Goal: Task Accomplishment & Management: Manage account settings

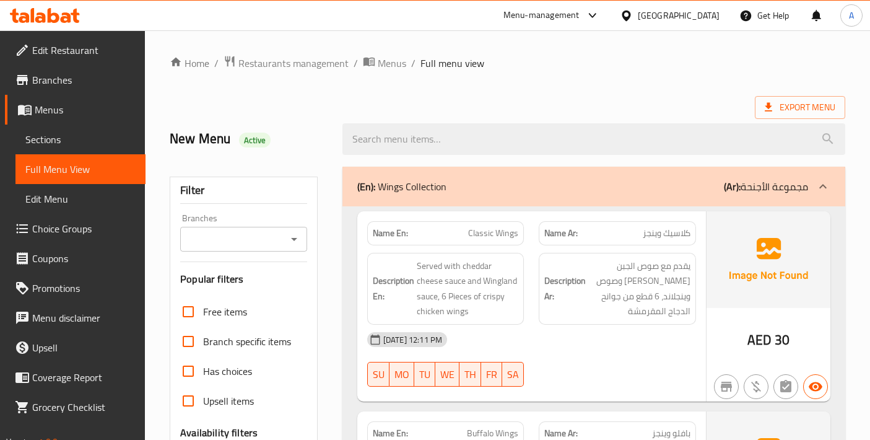
scroll to position [4424, 0]
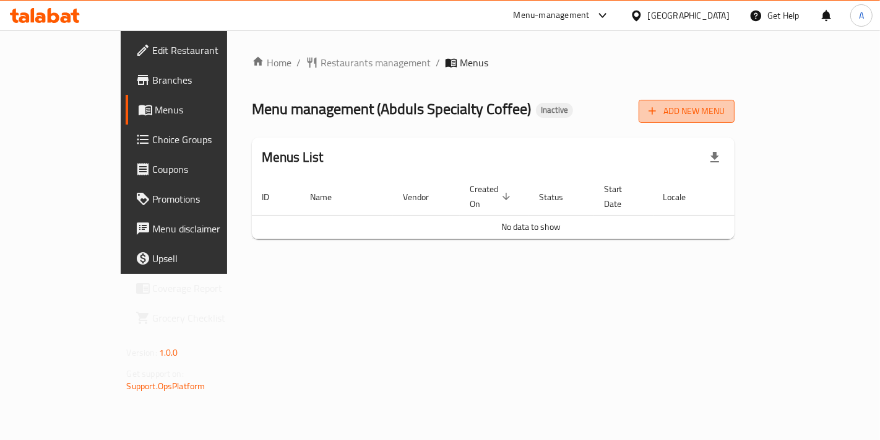
click at [735, 121] on button "Add New Menu" at bounding box center [687, 111] width 96 height 23
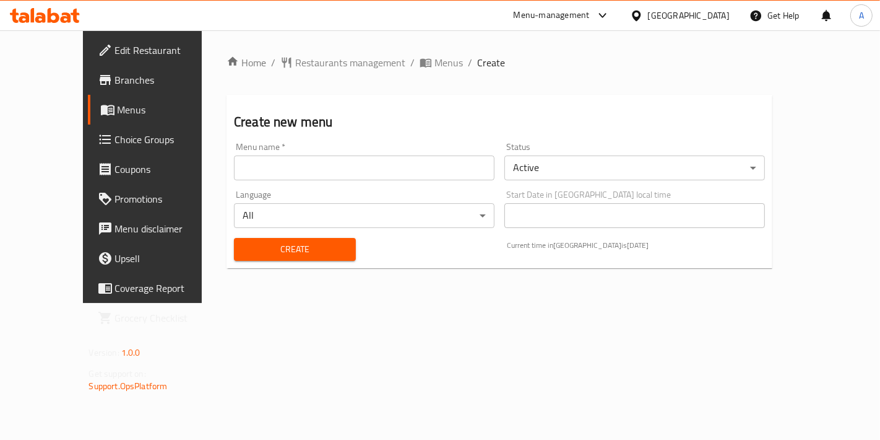
drag, startPoint x: 500, startPoint y: 175, endPoint x: 493, endPoint y: 176, distance: 6.2
click at [495, 175] on input "text" at bounding box center [364, 167] width 261 height 25
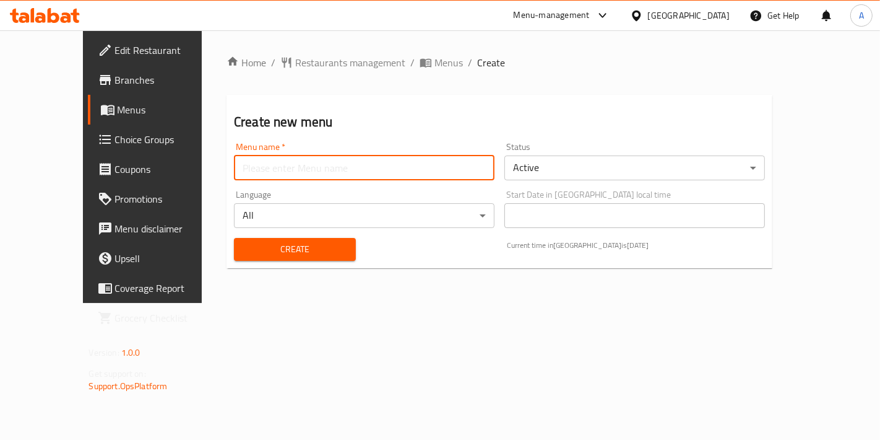
type input "New Menu"
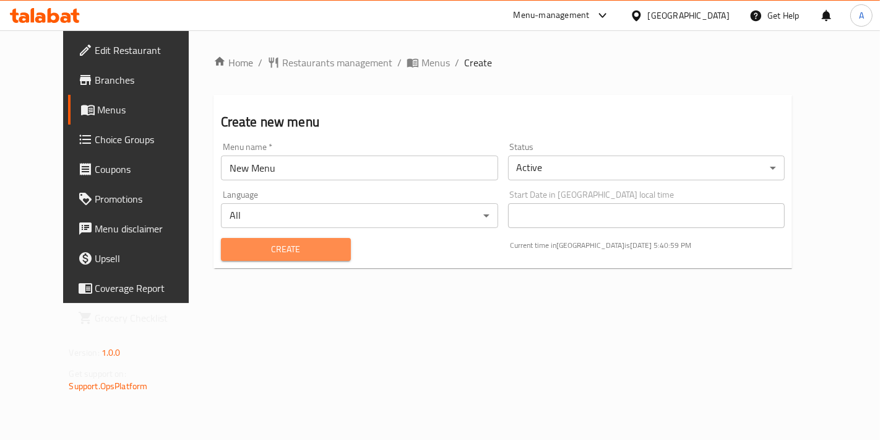
click at [276, 254] on span "Create" at bounding box center [286, 248] width 110 height 15
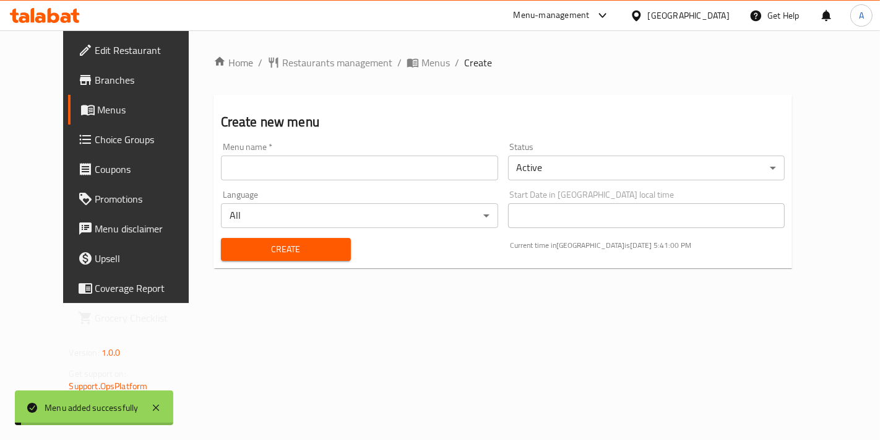
click at [422, 69] on span "Menus" at bounding box center [436, 62] width 28 height 15
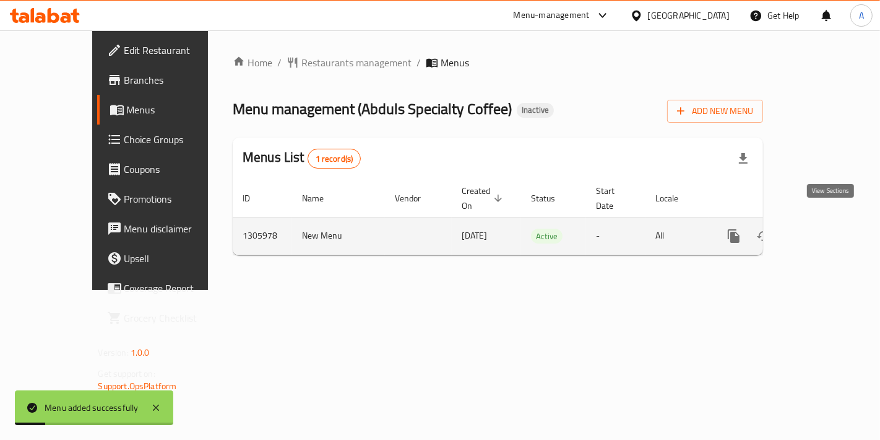
click at [836, 230] on link "enhanced table" at bounding box center [823, 236] width 30 height 30
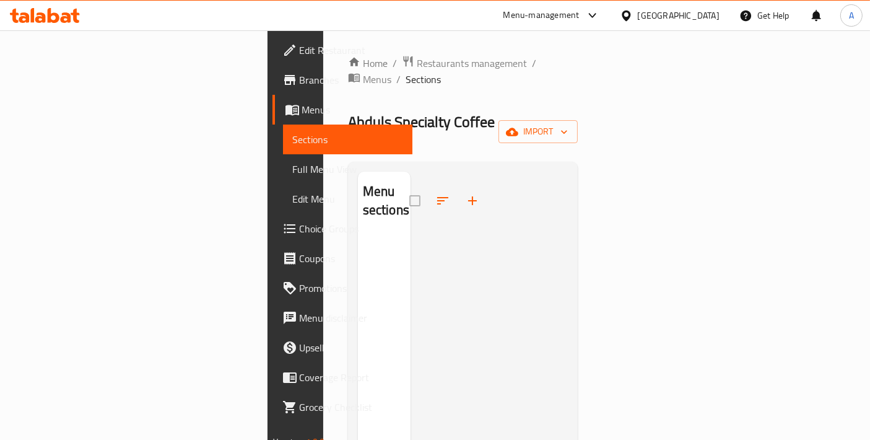
click at [367, 162] on div "Menu sections" at bounding box center [463, 391] width 230 height 459
click at [567, 130] on icon "button" at bounding box center [564, 132] width 6 height 4
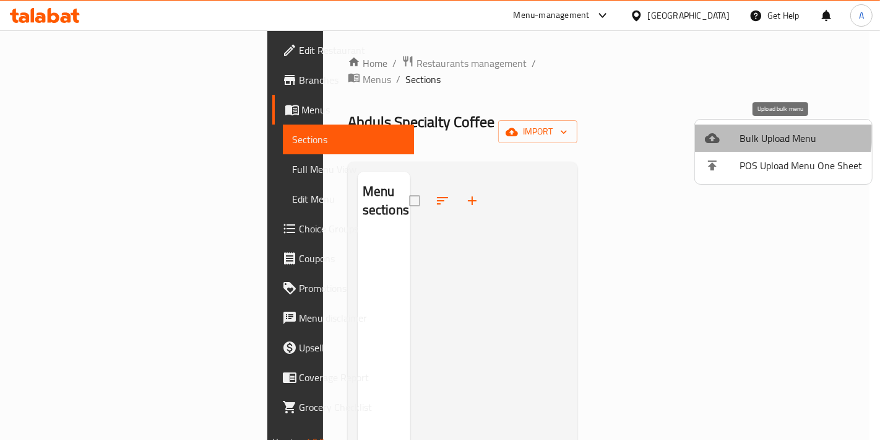
click at [758, 132] on span "Bulk Upload Menu" at bounding box center [801, 138] width 123 height 15
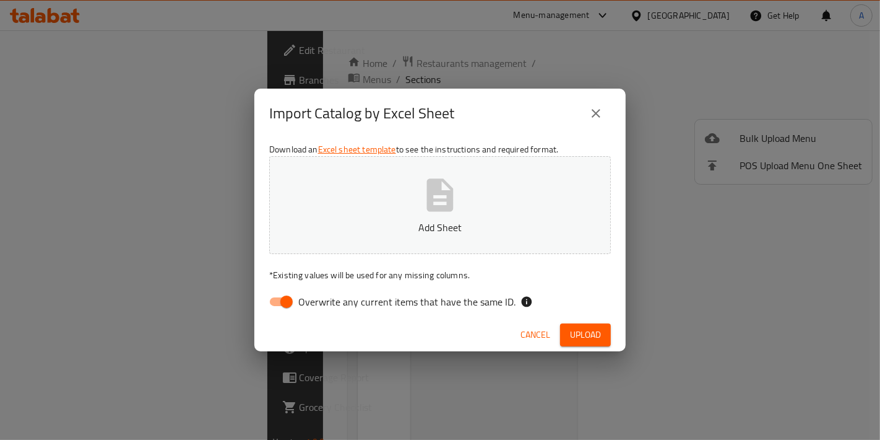
click at [564, 192] on button "Add Sheet" at bounding box center [440, 205] width 342 height 98
click at [281, 308] on input "Overwrite any current items that have the same ID." at bounding box center [286, 302] width 71 height 24
checkbox input "false"
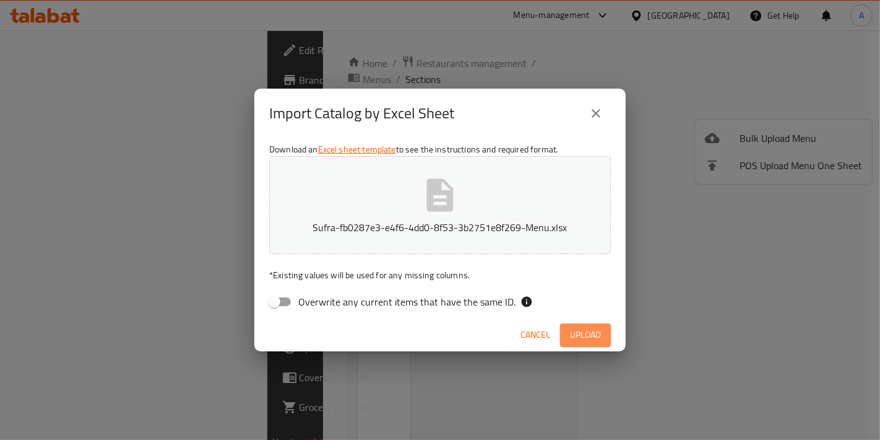
click at [581, 340] on span "Upload" at bounding box center [585, 334] width 31 height 15
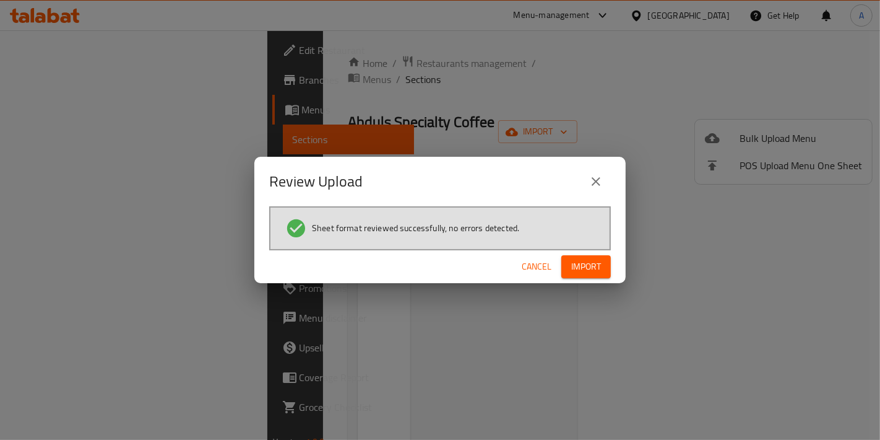
click at [591, 282] on div "Cancel Import" at bounding box center [439, 266] width 371 height 33
click at [592, 272] on span "Import" at bounding box center [586, 266] width 30 height 15
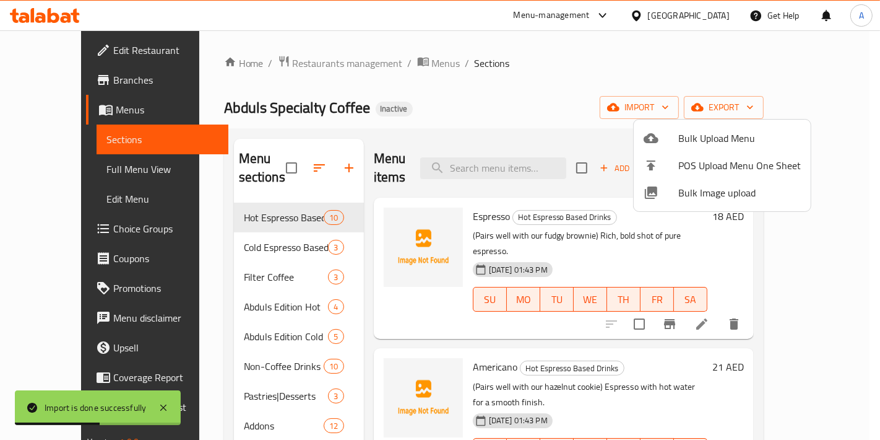
click at [543, 29] on div at bounding box center [440, 220] width 880 height 440
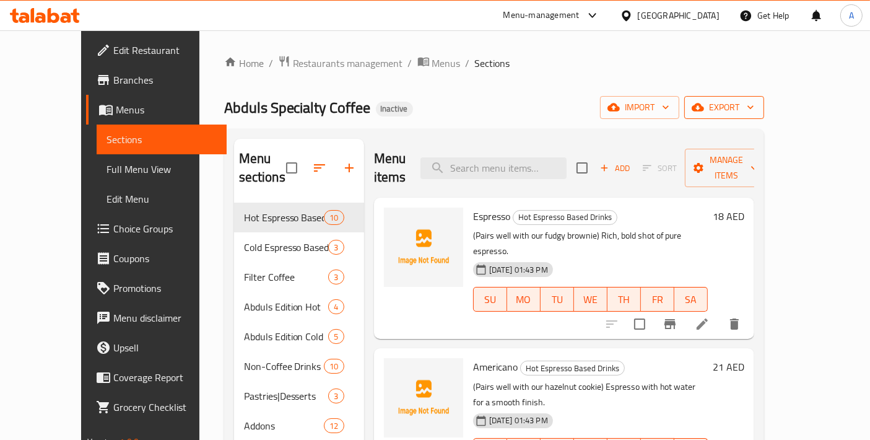
click at [704, 109] on icon "button" at bounding box center [697, 107] width 12 height 8
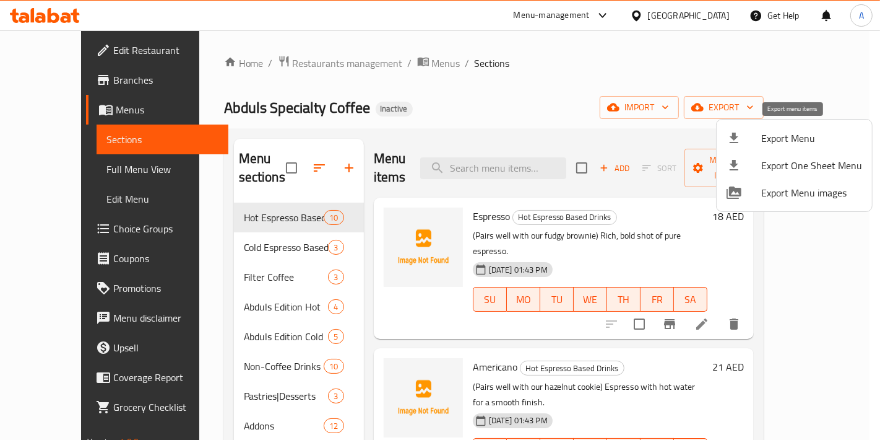
click at [769, 131] on span "Export Menu" at bounding box center [811, 138] width 101 height 15
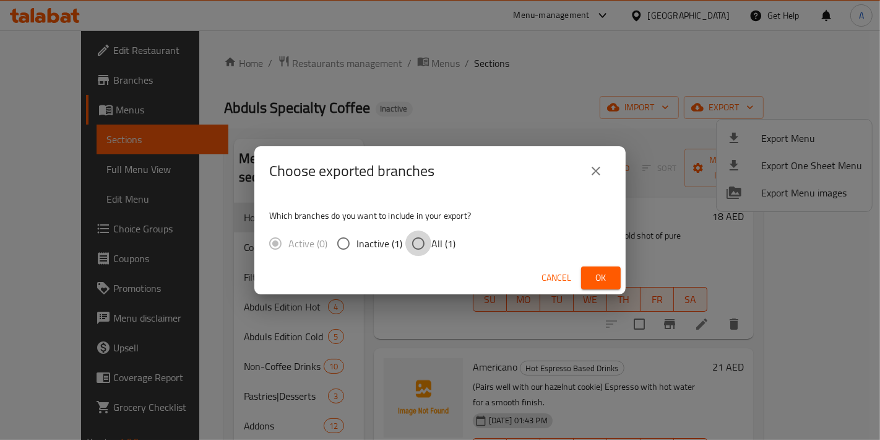
click at [424, 245] on input "All (1)" at bounding box center [418, 243] width 26 height 26
radio input "true"
click at [616, 289] on div "Cancel Ok" at bounding box center [439, 277] width 371 height 33
click at [612, 285] on button "Ok" at bounding box center [601, 277] width 40 height 23
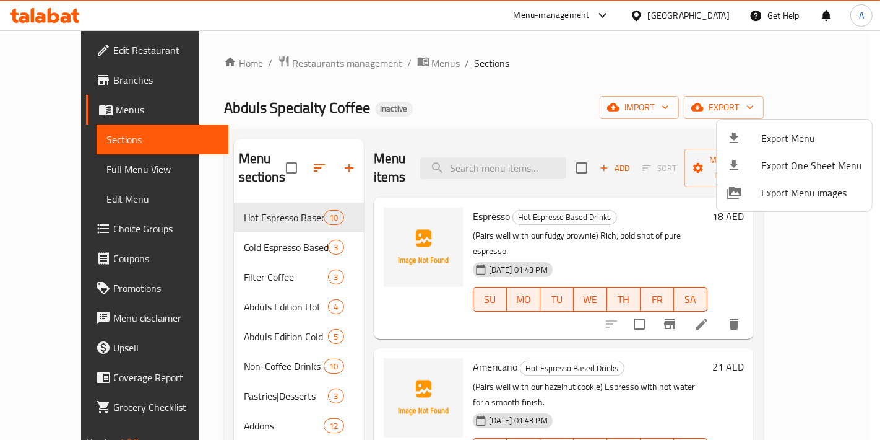
click at [154, 326] on div at bounding box center [440, 220] width 880 height 440
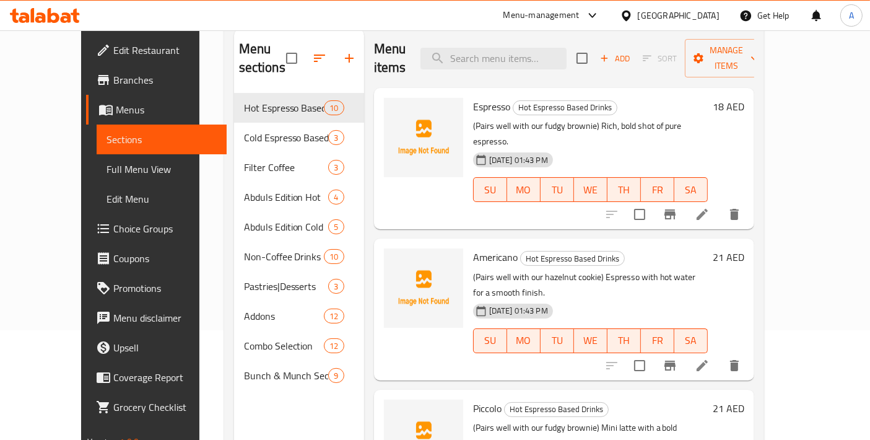
scroll to position [137, 0]
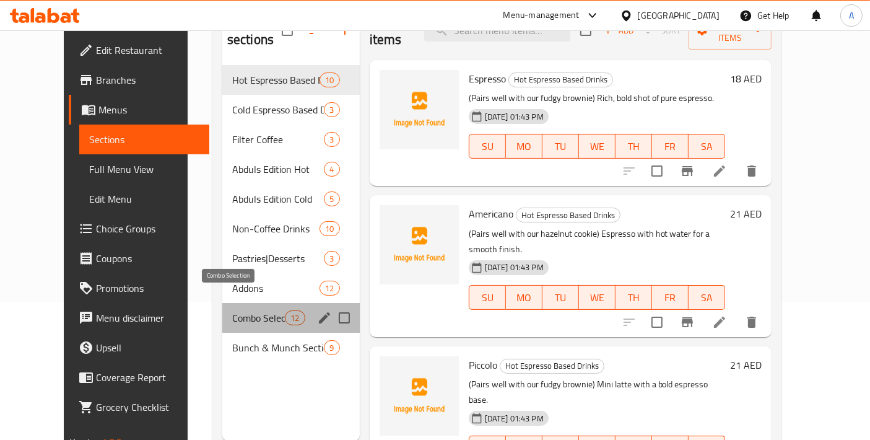
click at [232, 310] on span "Combo Selection" at bounding box center [258, 317] width 53 height 15
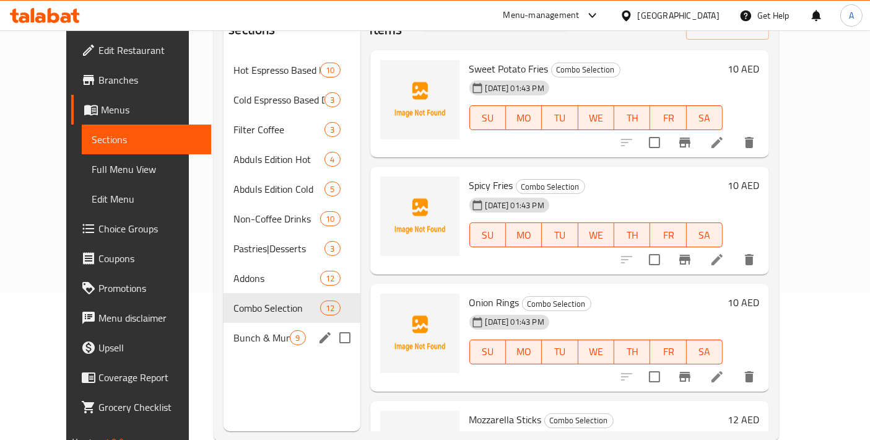
scroll to position [173, 0]
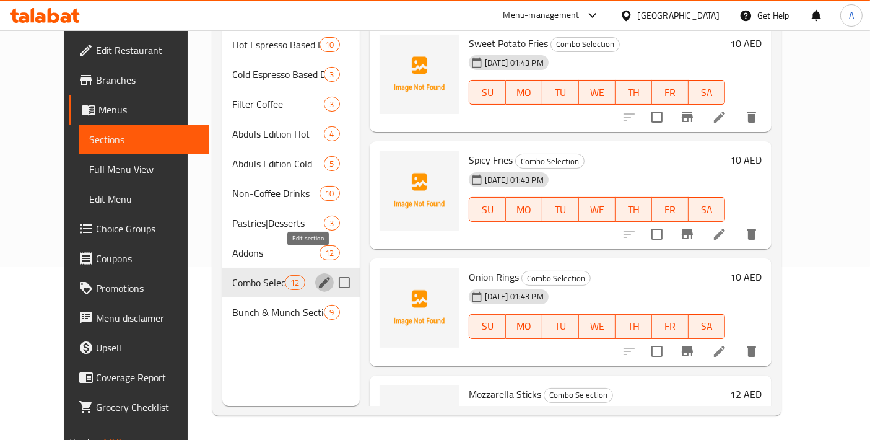
click at [317, 275] on icon "edit" at bounding box center [324, 282] width 15 height 15
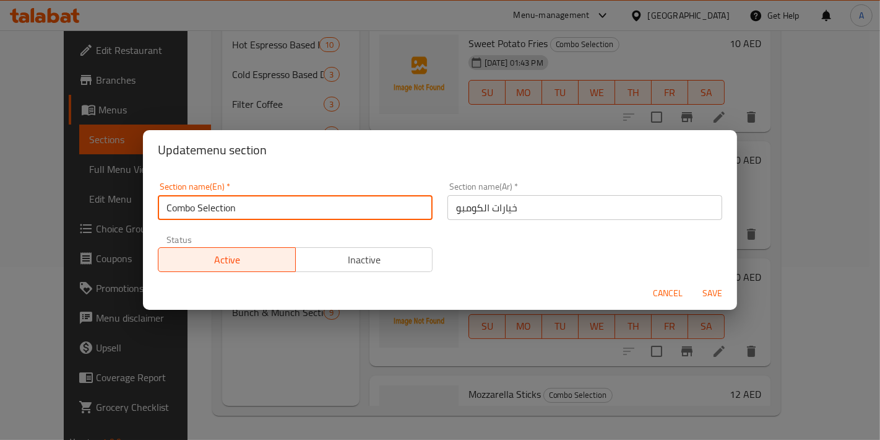
click at [274, 215] on input "Combo Selection" at bounding box center [295, 207] width 275 height 25
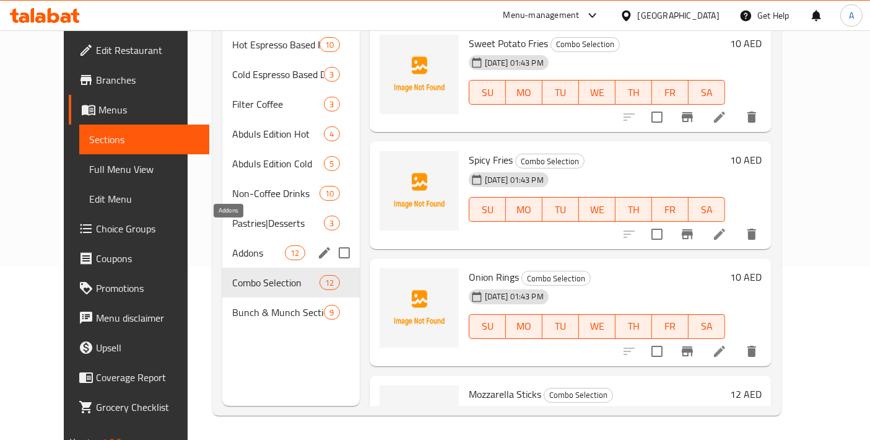
click at [238, 245] on span "Addons" at bounding box center [258, 252] width 53 height 15
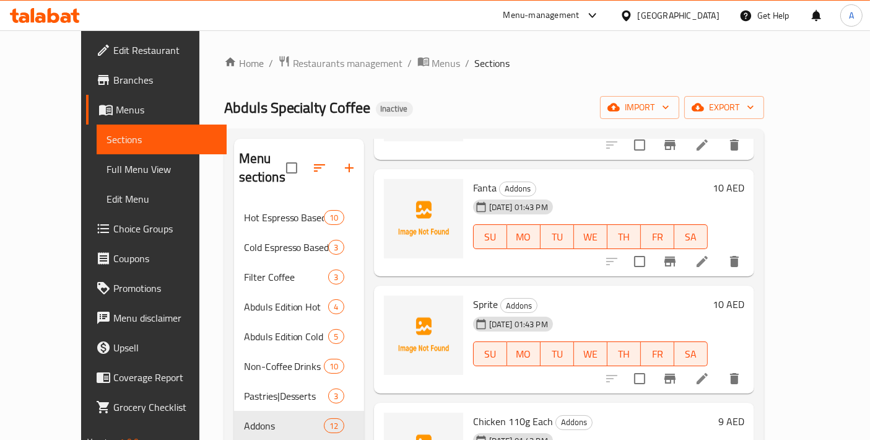
scroll to position [991, 0]
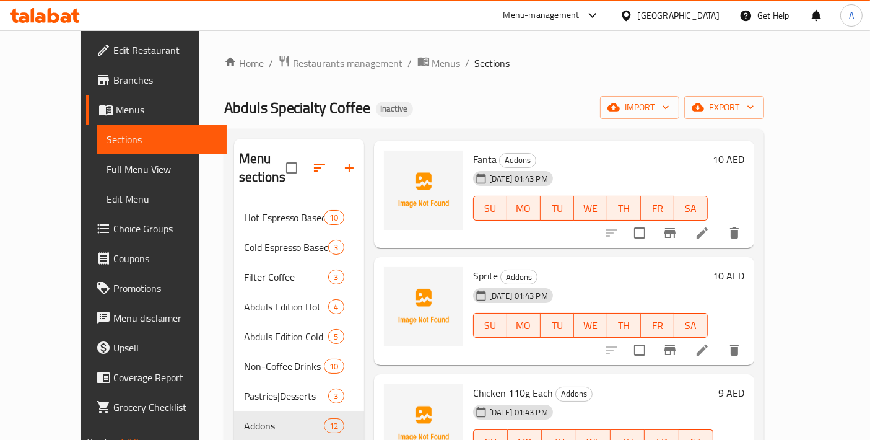
click at [113, 52] on span "Edit Restaurant" at bounding box center [164, 50] width 103 height 15
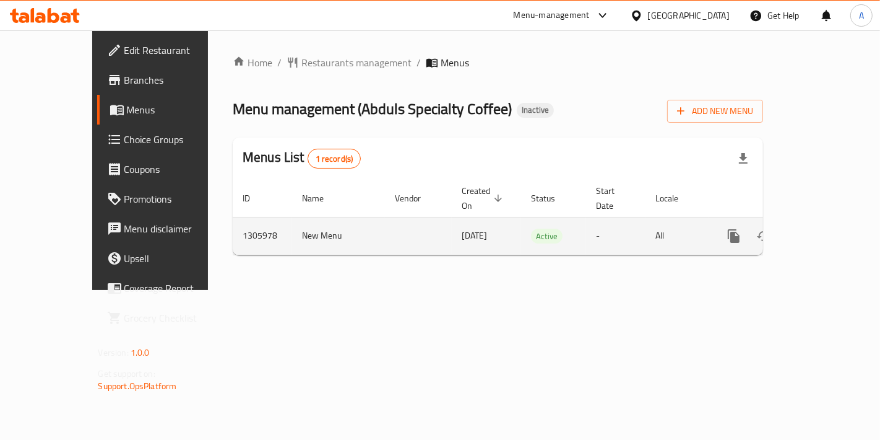
click at [838, 223] on link "enhanced table" at bounding box center [823, 236] width 30 height 30
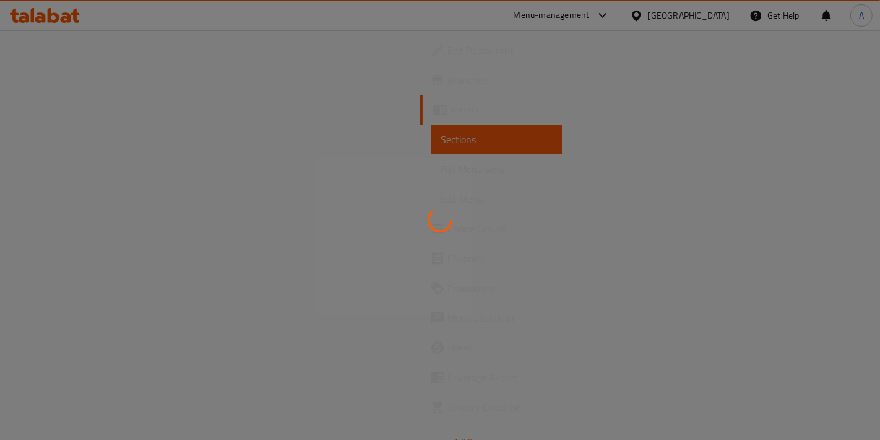
click at [838, 225] on div at bounding box center [440, 220] width 880 height 440
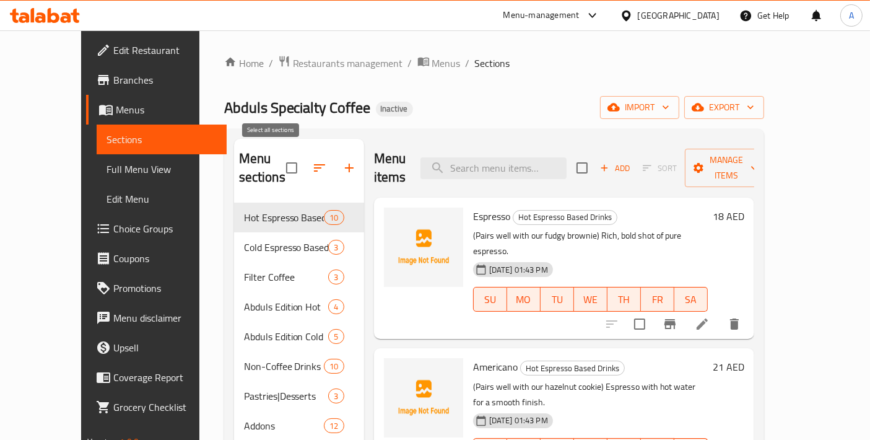
click at [279, 162] on input "checkbox" at bounding box center [292, 168] width 26 height 26
checkbox input "true"
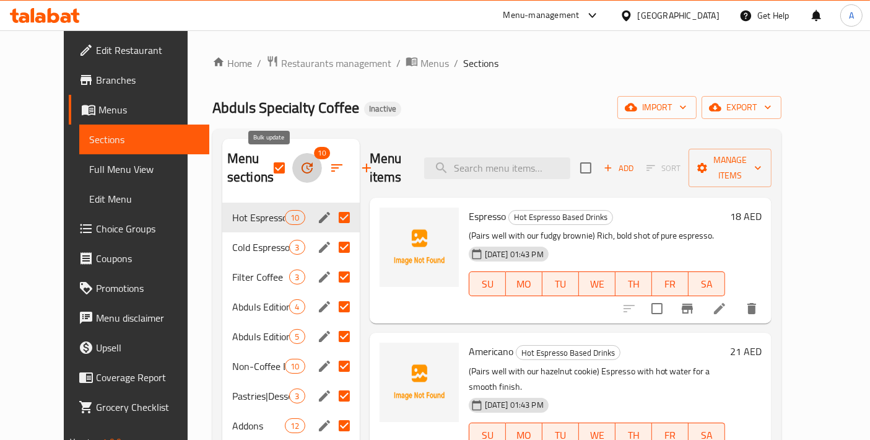
click at [300, 170] on icon "button" at bounding box center [307, 167] width 15 height 15
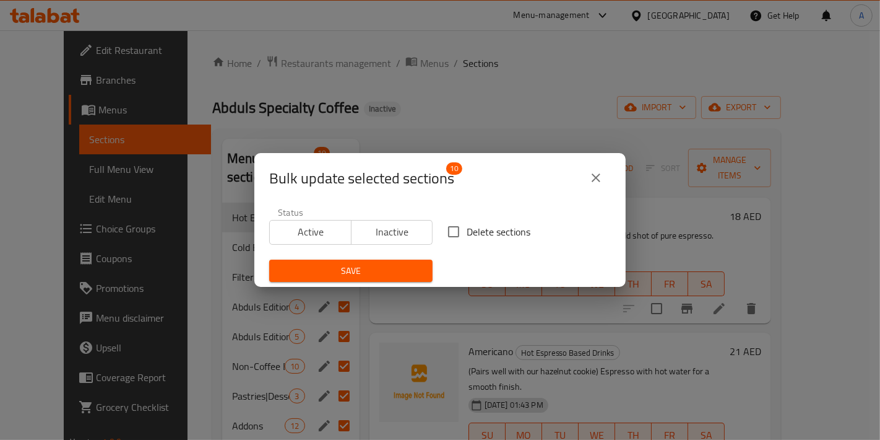
click at [447, 232] on input "Delete sections" at bounding box center [454, 232] width 26 height 26
checkbox input "true"
click at [391, 259] on button "Save" at bounding box center [350, 270] width 163 height 23
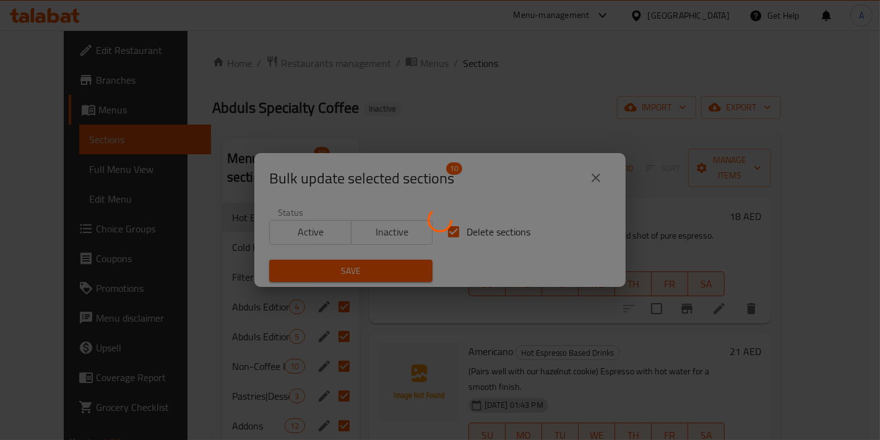
checkbox input "false"
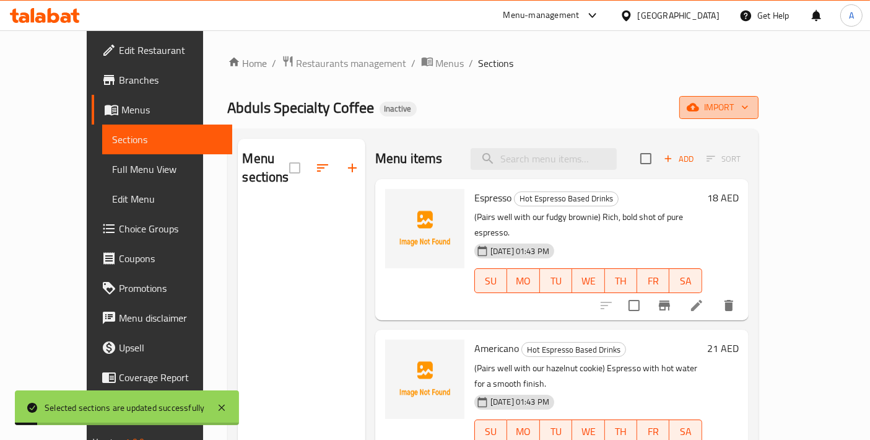
click at [748, 108] on span "import" at bounding box center [718, 107] width 59 height 15
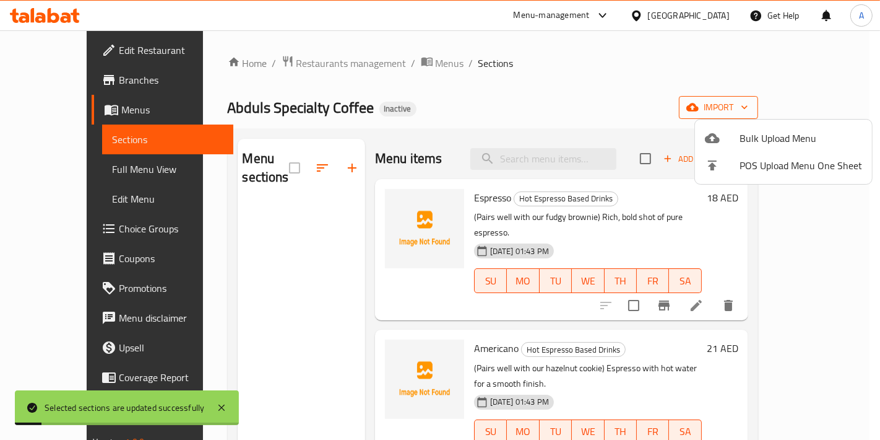
click at [766, 131] on span "Bulk Upload Menu" at bounding box center [801, 138] width 123 height 15
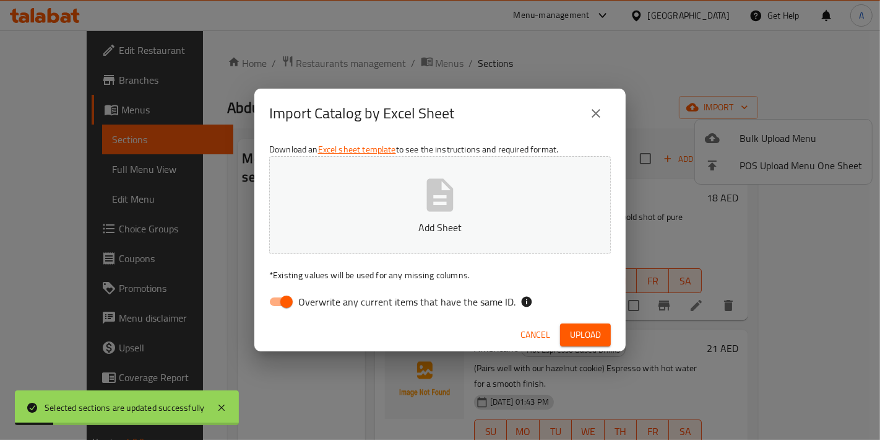
click at [492, 191] on button "Add Sheet" at bounding box center [440, 205] width 342 height 98
click at [290, 303] on input "Overwrite any current items that have the same ID." at bounding box center [286, 302] width 71 height 24
checkbox input "false"
click at [607, 328] on button "Upload" at bounding box center [585, 334] width 51 height 23
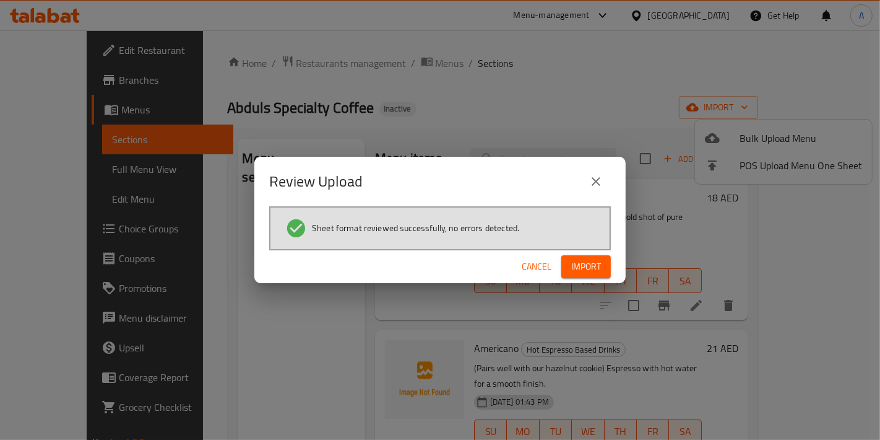
click at [571, 272] on span "Import" at bounding box center [586, 266] width 30 height 15
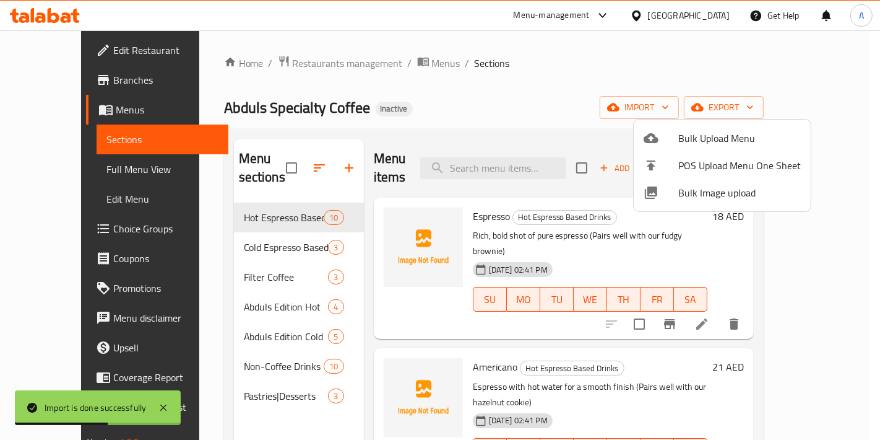
click at [234, 370] on div at bounding box center [440, 220] width 880 height 440
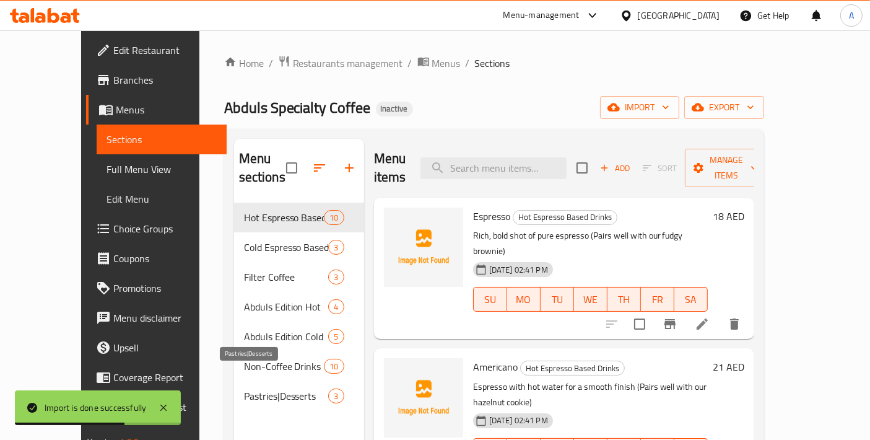
click at [244, 388] on span "Pastries|Desserts" at bounding box center [286, 395] width 85 height 15
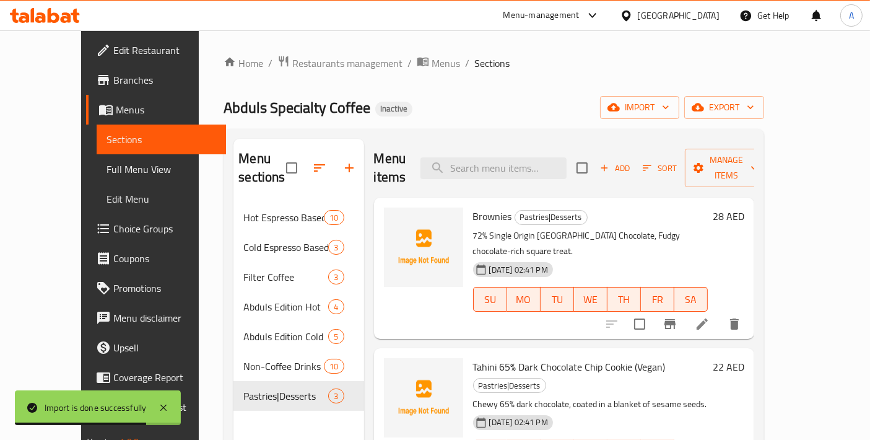
click at [243, 358] on span "Non-Coffee Drinks" at bounding box center [283, 365] width 80 height 15
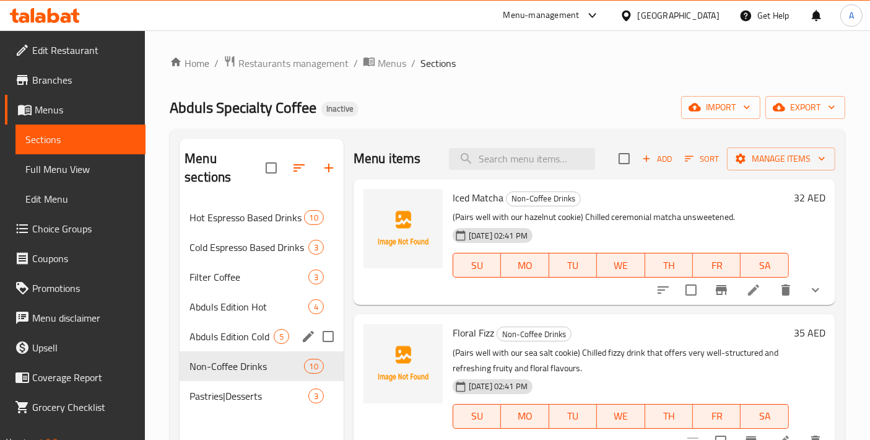
click at [232, 326] on div "Abduls Edition Cold 5" at bounding box center [262, 336] width 164 height 30
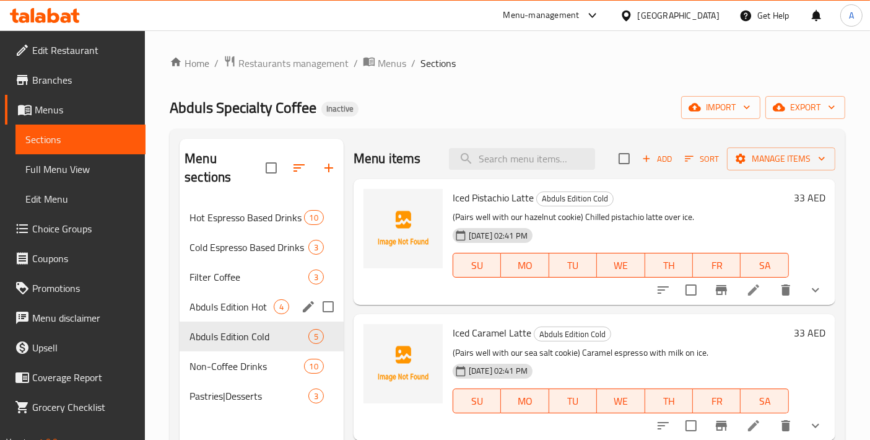
click at [233, 298] on div "Abduls Edition Hot 4" at bounding box center [262, 307] width 164 height 30
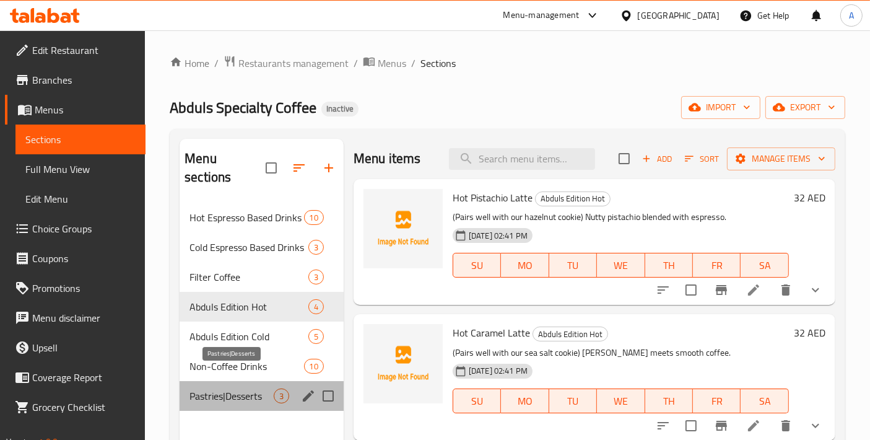
click at [223, 388] on span "Pastries|Desserts" at bounding box center [231, 395] width 84 height 15
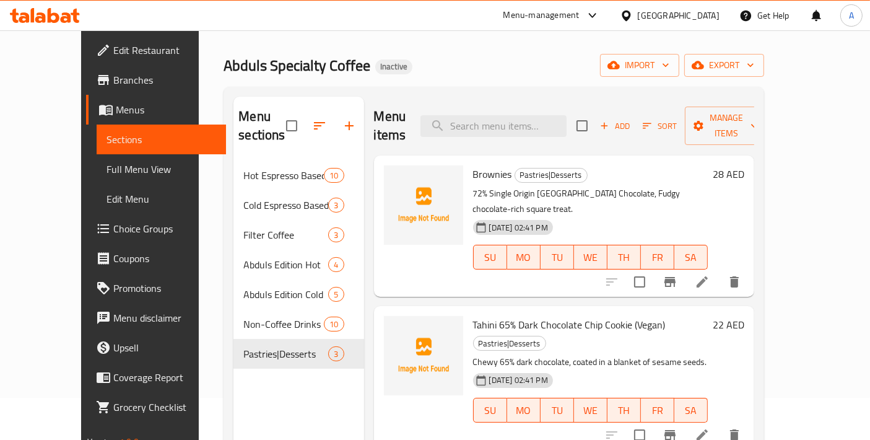
scroll to position [35, 0]
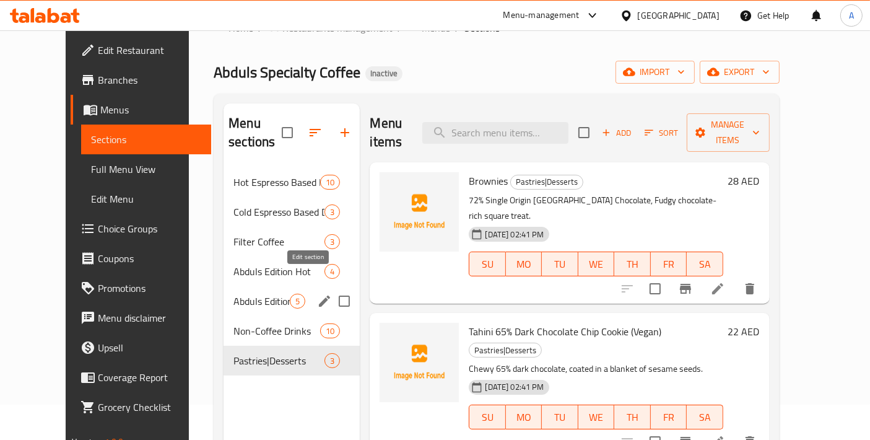
click at [317, 293] on icon "edit" at bounding box center [324, 300] width 15 height 15
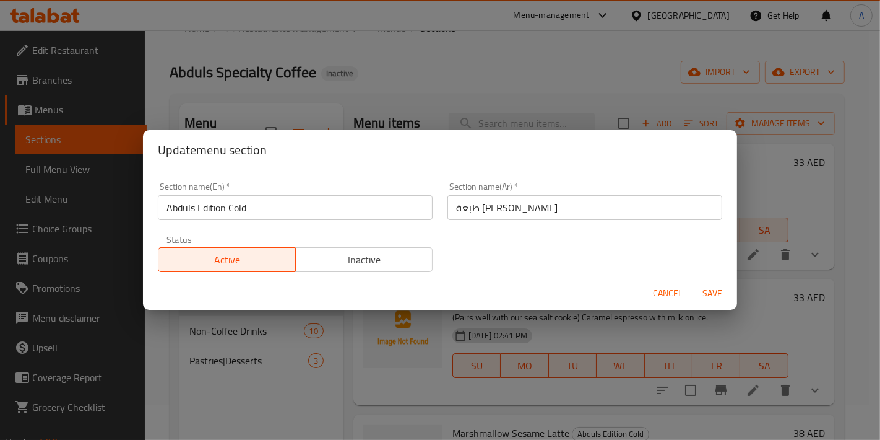
click at [648, 294] on button "Cancel" at bounding box center [668, 293] width 40 height 23
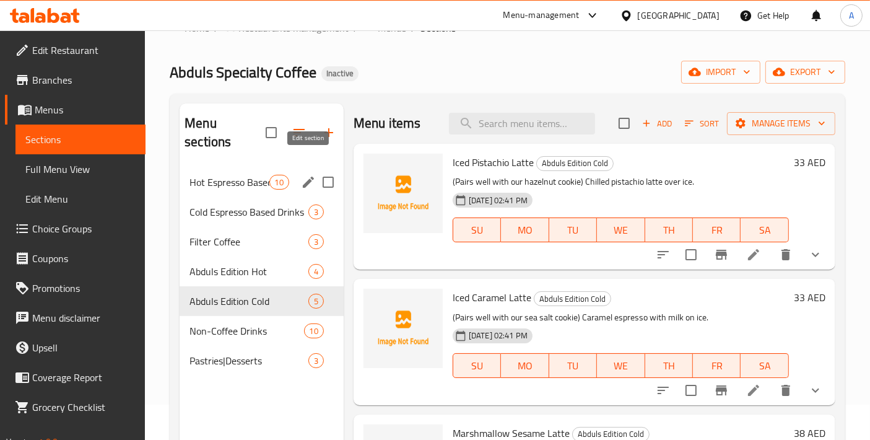
click at [313, 176] on icon "edit" at bounding box center [308, 181] width 11 height 11
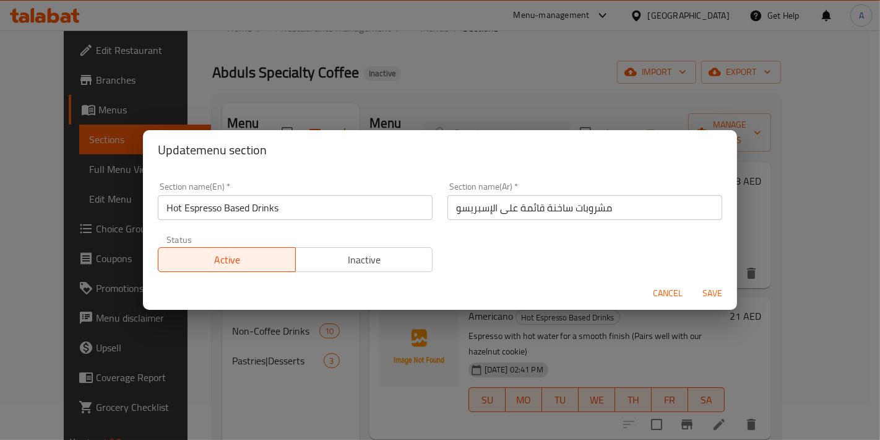
click at [651, 293] on button "Cancel" at bounding box center [668, 293] width 40 height 23
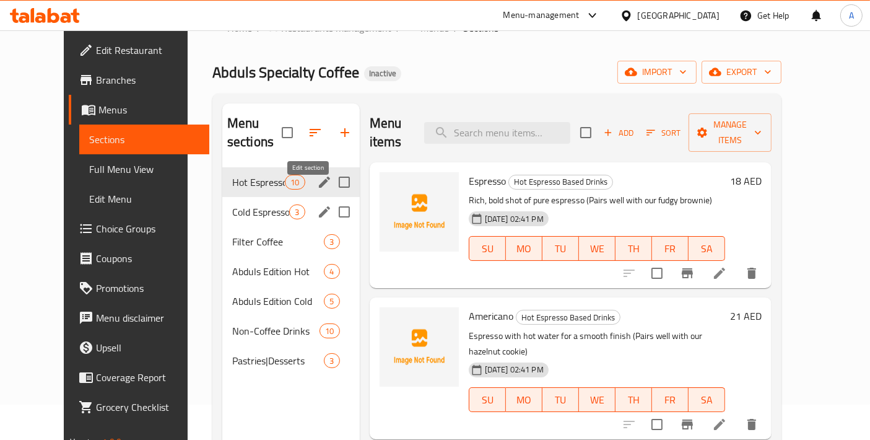
click at [317, 204] on icon "edit" at bounding box center [324, 211] width 15 height 15
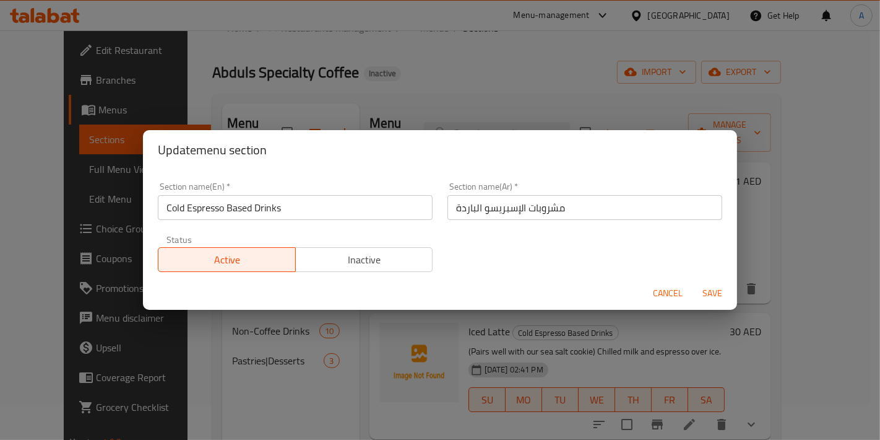
click at [658, 294] on span "Cancel" at bounding box center [668, 292] width 30 height 15
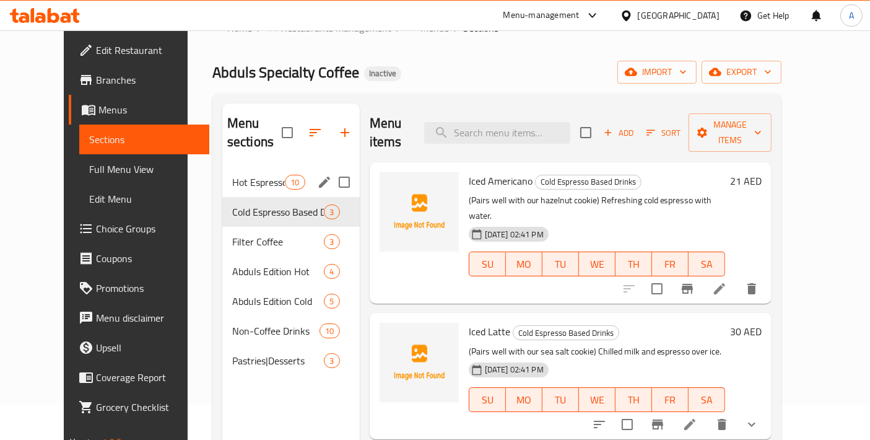
click at [317, 175] on icon "edit" at bounding box center [324, 182] width 15 height 15
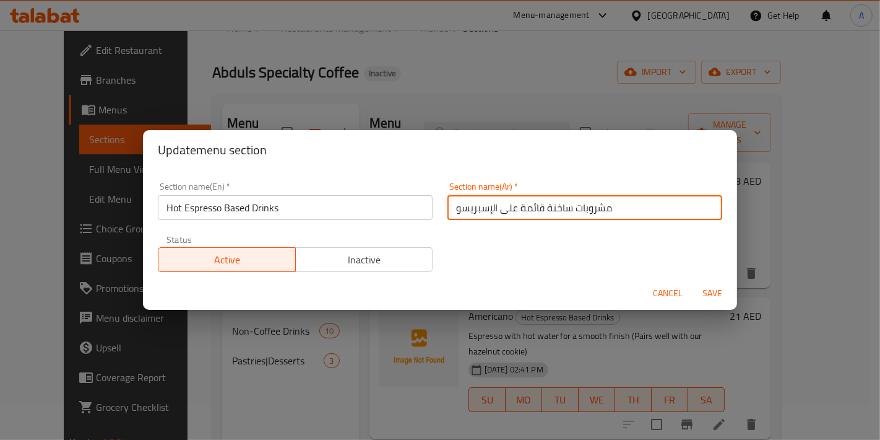
drag, startPoint x: 492, startPoint y: 207, endPoint x: 429, endPoint y: 207, distance: 63.1
click at [429, 207] on div "Section name(En)   * Hot Espresso Based Drinks Section name(En) * Section name(…" at bounding box center [439, 227] width 579 height 105
drag, startPoint x: 524, startPoint y: 209, endPoint x: 399, endPoint y: 213, distance: 125.1
click at [399, 213] on div "Section name(En)   * Hot Espresso Based Drinks Section name(En) * Section name(…" at bounding box center [439, 227] width 579 height 105
paste input "الإسبريسو"
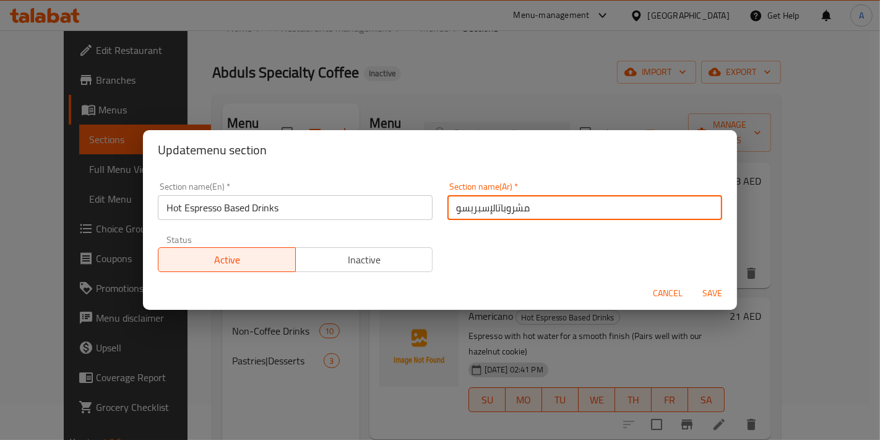
click at [493, 211] on input "مشروباتالإسبريسو" at bounding box center [585, 207] width 275 height 25
click at [534, 210] on input "مشروبات الإسبريسو" at bounding box center [585, 207] width 275 height 25
type input "مشروبات الإسبريسو الساخنة"
click at [693, 282] on button "Save" at bounding box center [713, 293] width 40 height 23
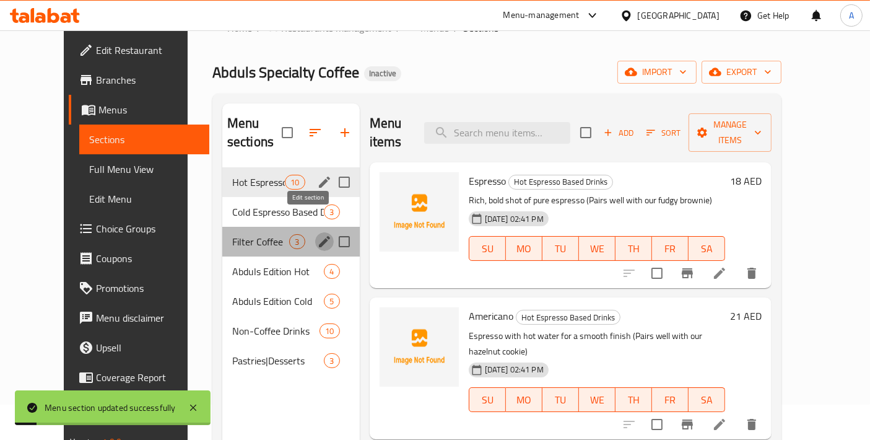
click at [319, 236] on icon "edit" at bounding box center [324, 241] width 11 height 11
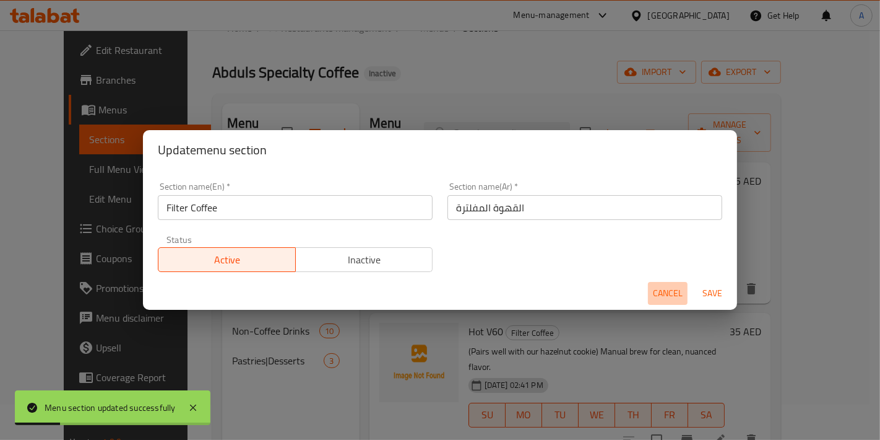
click at [672, 295] on span "Cancel" at bounding box center [668, 292] width 30 height 15
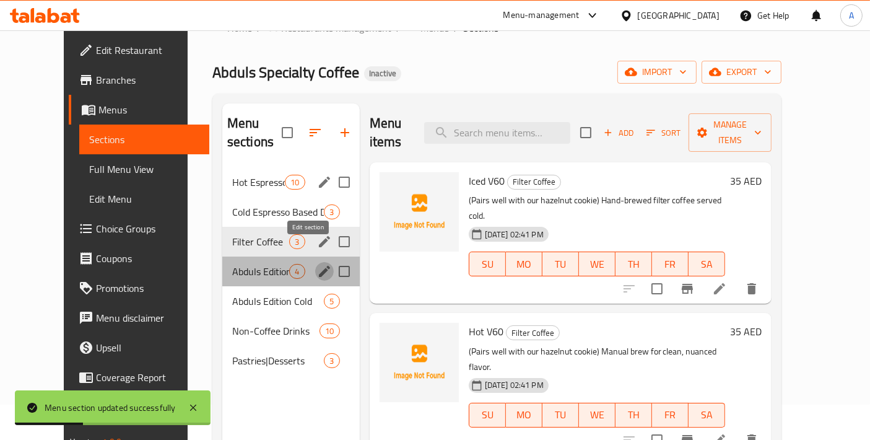
click at [319, 266] on icon "edit" at bounding box center [324, 271] width 11 height 11
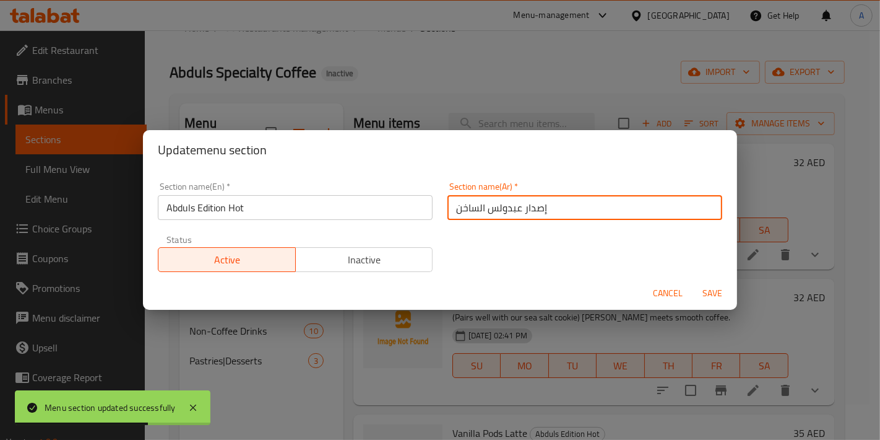
drag, startPoint x: 547, startPoint y: 209, endPoint x: 374, endPoint y: 212, distance: 172.7
click at [374, 212] on div "Section name(En)   * Abduls Edition Hot Section name(En) * Section name(Ar)   *…" at bounding box center [439, 227] width 579 height 105
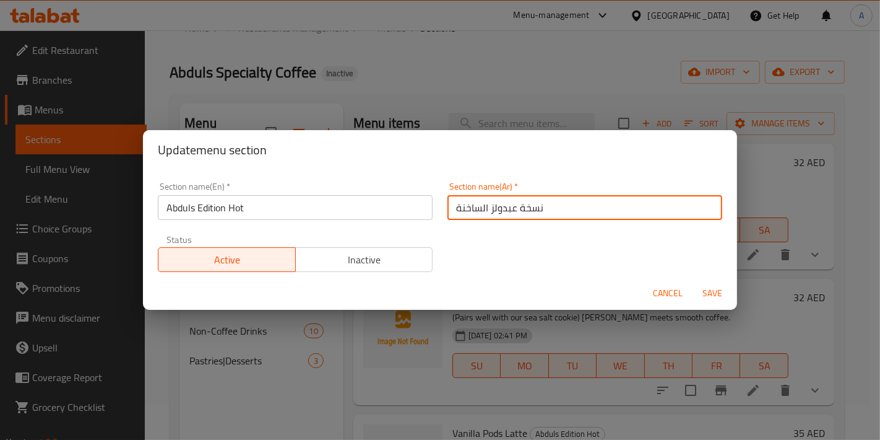
type input "نسخة عبدولز الساخنة"
click at [693, 282] on button "Save" at bounding box center [713, 293] width 40 height 23
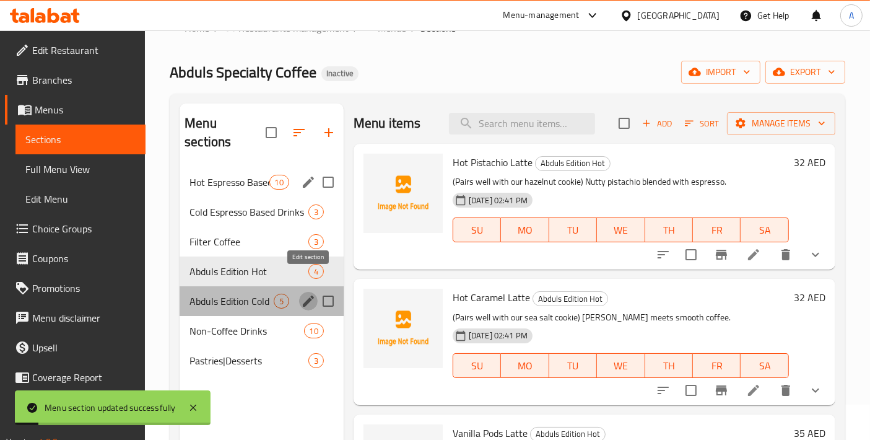
click at [308, 295] on icon "edit" at bounding box center [308, 300] width 11 height 11
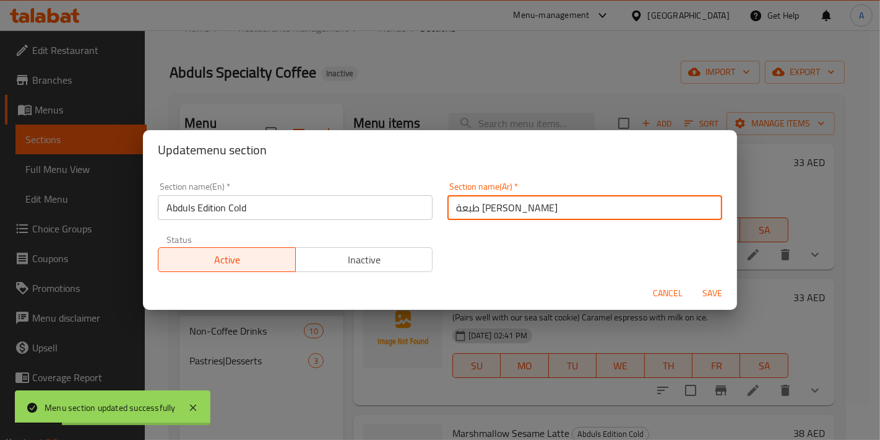
drag, startPoint x: 544, startPoint y: 212, endPoint x: 386, endPoint y: 212, distance: 157.9
click at [386, 212] on div "Section name(En)   * Abduls Edition Cold Section name(En) * Section name(Ar)   …" at bounding box center [439, 227] width 579 height 105
type input "نسخة عبد"
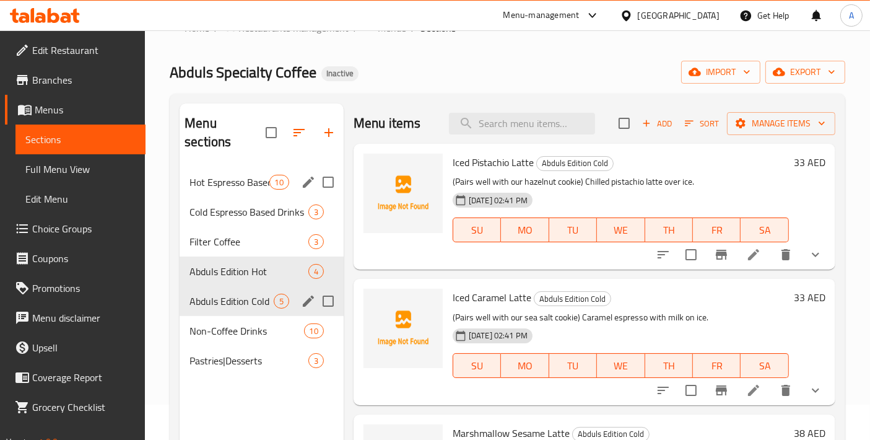
click at [299, 292] on div "Menu sections" at bounding box center [308, 301] width 19 height 19
click at [303, 295] on icon "edit" at bounding box center [308, 300] width 11 height 11
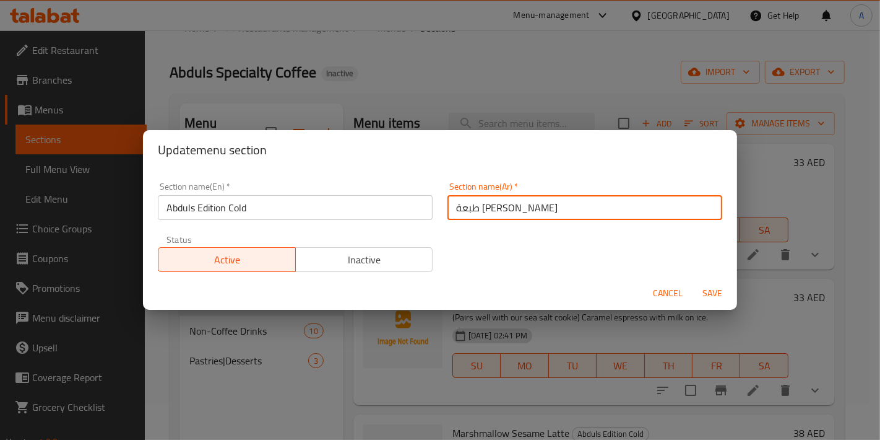
drag, startPoint x: 560, startPoint y: 204, endPoint x: 317, endPoint y: 204, distance: 243.3
click at [317, 204] on div "Section name(En)   * Abduls Edition Cold Section name(En) * Section name(Ar)   …" at bounding box center [439, 227] width 579 height 105
type input "نس"
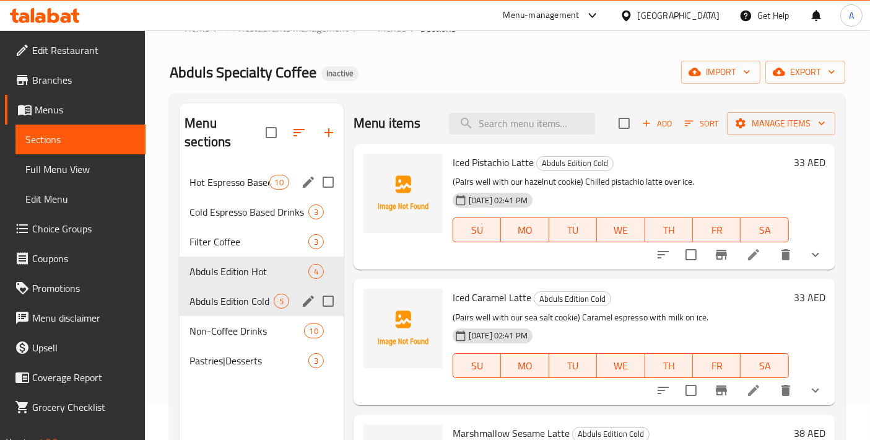
click at [303, 293] on icon "edit" at bounding box center [308, 300] width 15 height 15
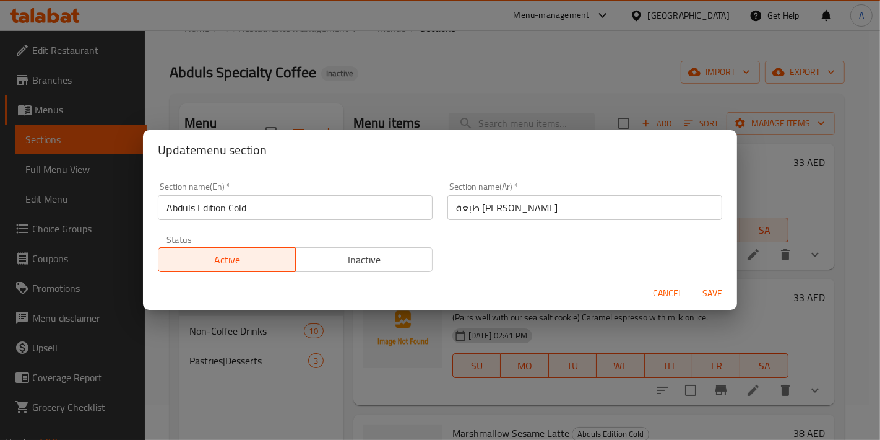
drag, startPoint x: 547, startPoint y: 205, endPoint x: 349, endPoint y: 197, distance: 198.3
click at [349, 197] on div "Section name(En)   * Abduls Edition Cold Section name(En) * Section name(Ar)   …" at bounding box center [439, 227] width 579 height 105
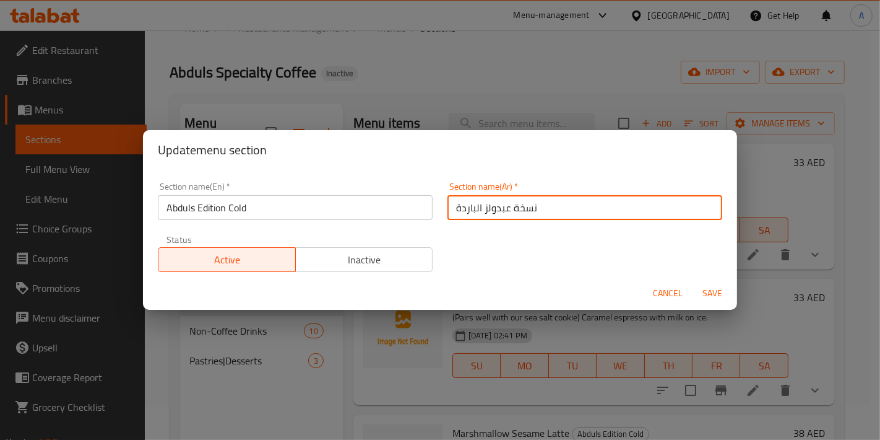
type input "نسخة عبدولز الباردة"
click at [693, 282] on button "Save" at bounding box center [713, 293] width 40 height 23
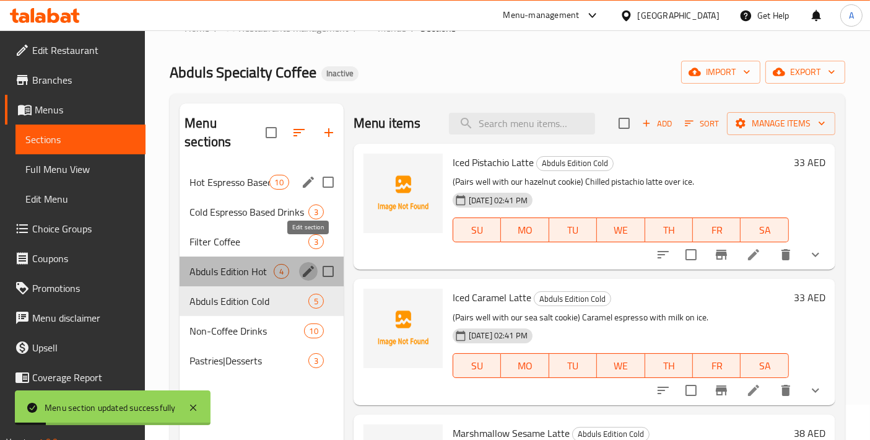
click at [307, 264] on icon "edit" at bounding box center [308, 271] width 15 height 15
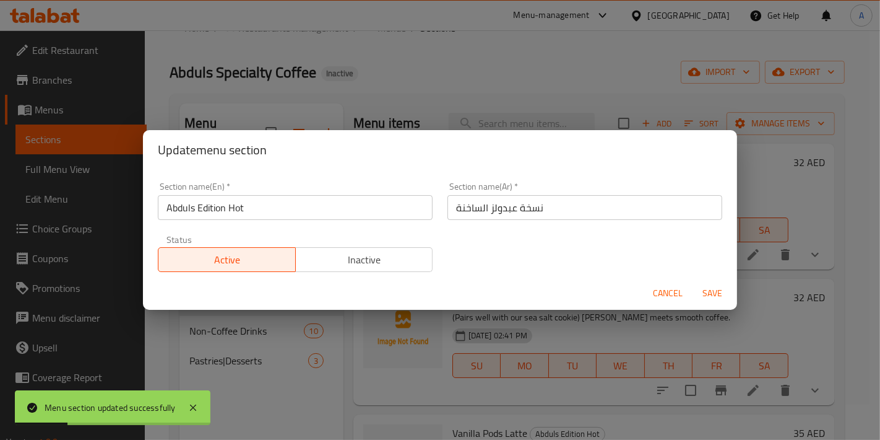
click at [652, 299] on button "Cancel" at bounding box center [668, 293] width 40 height 23
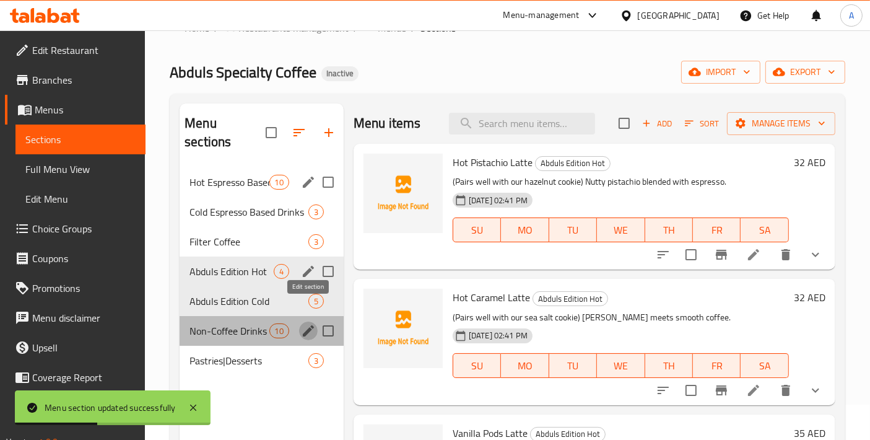
click at [310, 323] on icon "edit" at bounding box center [308, 330] width 15 height 15
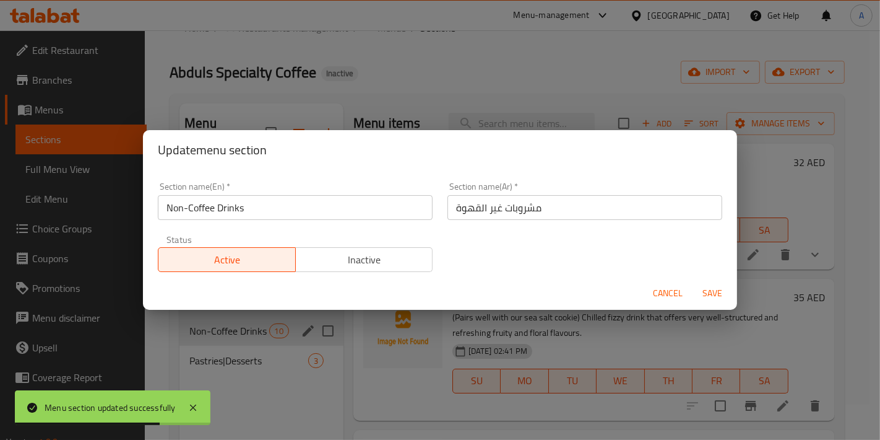
click at [657, 295] on span "Cancel" at bounding box center [668, 292] width 30 height 15
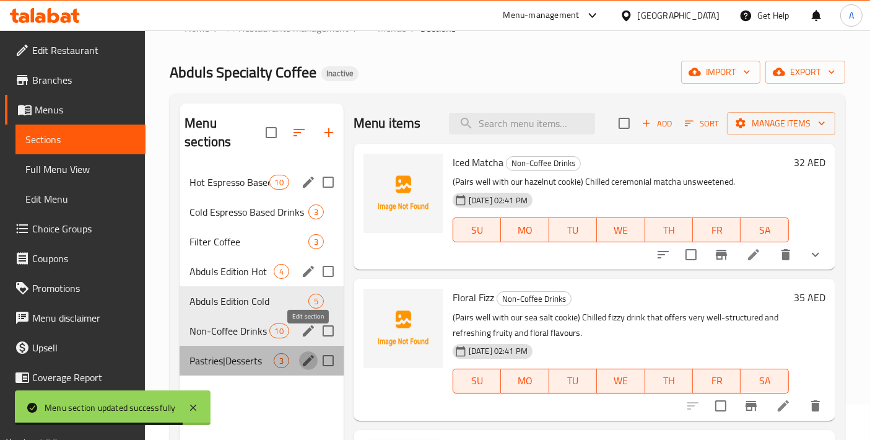
click at [311, 355] on icon "edit" at bounding box center [308, 360] width 11 height 11
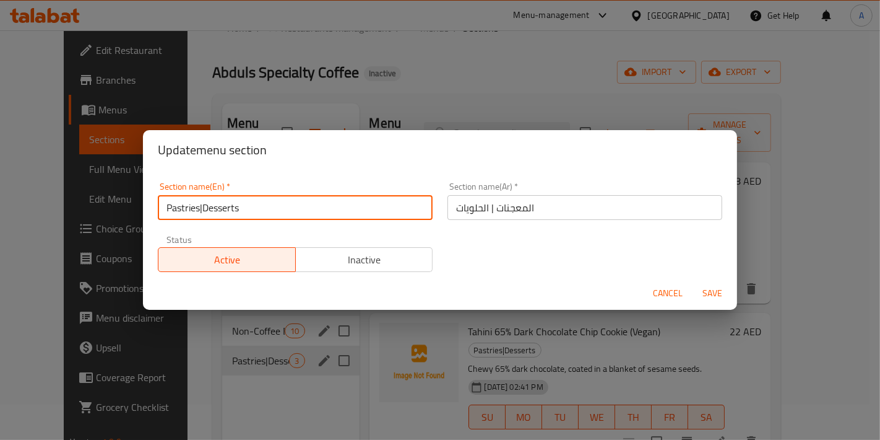
drag, startPoint x: 204, startPoint y: 209, endPoint x: 141, endPoint y: 195, distance: 64.7
click at [141, 195] on div "Update menu section Section name(En)   * Pastries|Desserts Section name(En) * S…" at bounding box center [440, 220] width 880 height 440
type input "Desserts"
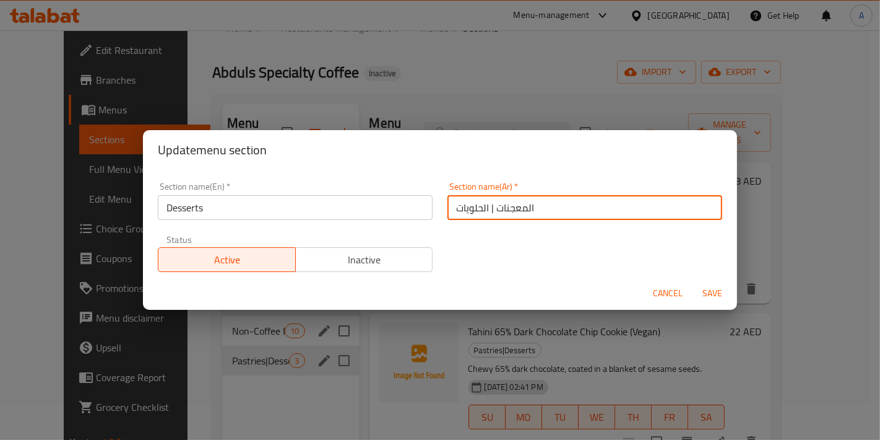
drag, startPoint x: 483, startPoint y: 211, endPoint x: 631, endPoint y: 211, distance: 148.6
click at [631, 211] on input "المعجنات | الحلويات" at bounding box center [585, 207] width 275 height 25
type input "الحلويات"
click at [693, 282] on button "Save" at bounding box center [713, 293] width 40 height 23
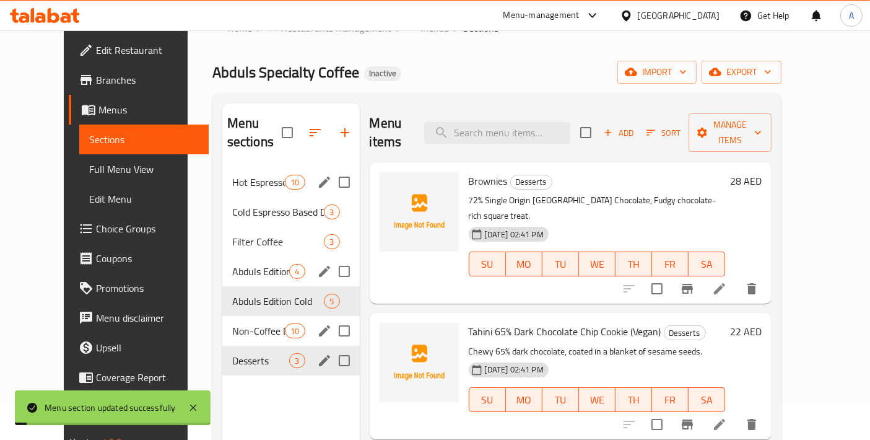
click at [255, 349] on div "Desserts 3" at bounding box center [290, 360] width 137 height 30
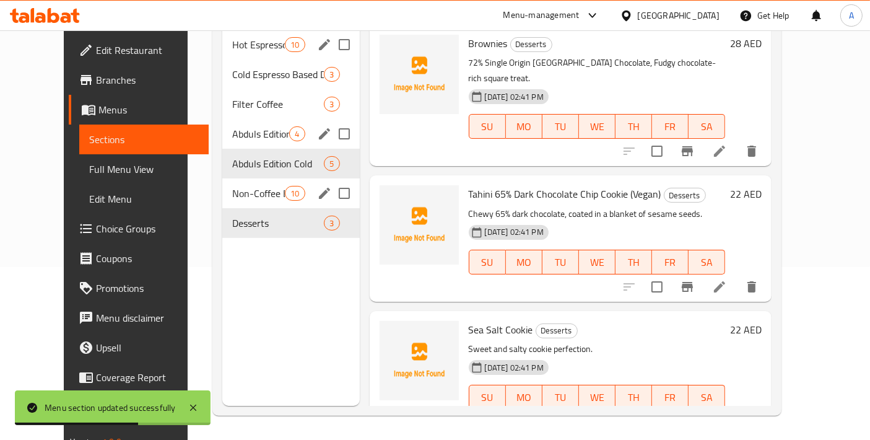
scroll to position [35, 0]
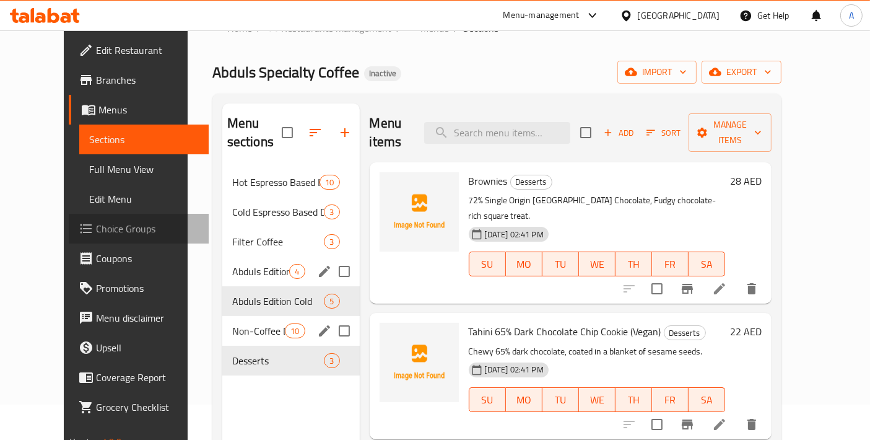
click at [96, 228] on span "Choice Groups" at bounding box center [147, 228] width 103 height 15
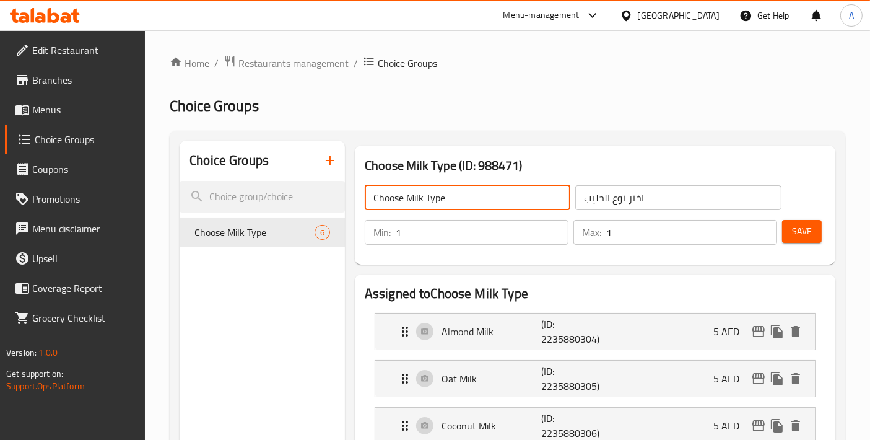
drag, startPoint x: 470, startPoint y: 199, endPoint x: 345, endPoint y: 199, distance: 125.7
click at [381, 195] on input "Choose Milk Type" at bounding box center [468, 197] width 206 height 25
click at [486, 189] on input "Your Choice Of Milk Type" at bounding box center [468, 197] width 206 height 25
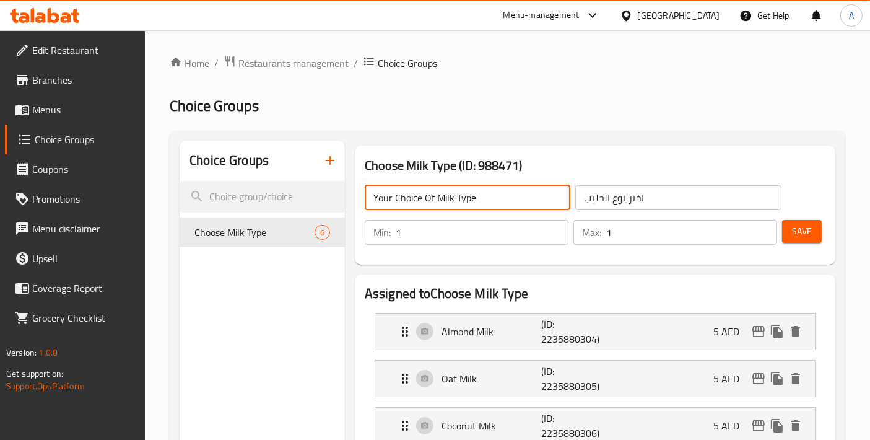
type input "Your Choice Of Milk Type:"
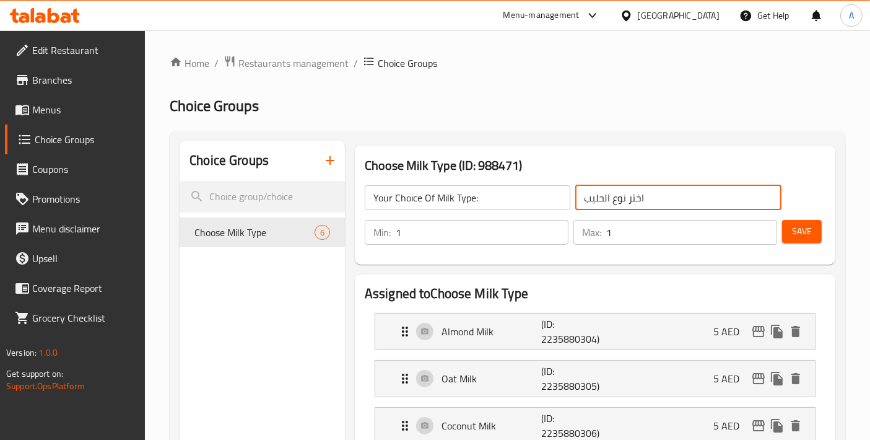
drag, startPoint x: 686, startPoint y: 201, endPoint x: 545, endPoint y: 186, distance: 141.9
click at [545, 186] on div "Your Choice Of Milk Type: ​ اختر نوع الحليب ​" at bounding box center [572, 198] width 431 height 40
type input "إختيارك من نوع الحليب:"
click at [793, 235] on span "Save" at bounding box center [802, 230] width 20 height 15
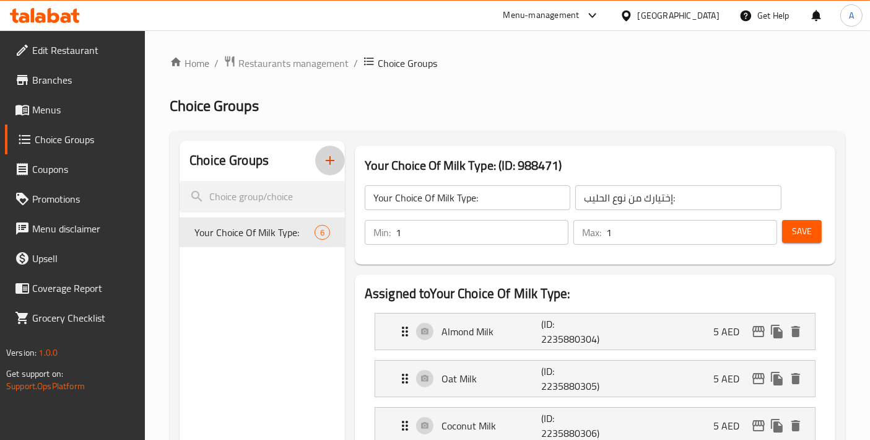
click at [337, 147] on button "button" at bounding box center [330, 160] width 30 height 30
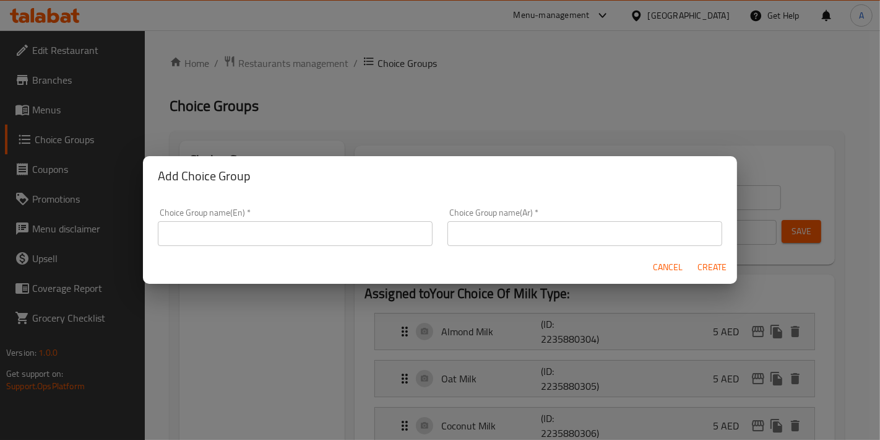
click at [210, 248] on div "Choice Group name(En)   * Choice Group name(En) *" at bounding box center [295, 227] width 290 height 53
click at [220, 233] on input "text" at bounding box center [295, 233] width 275 height 25
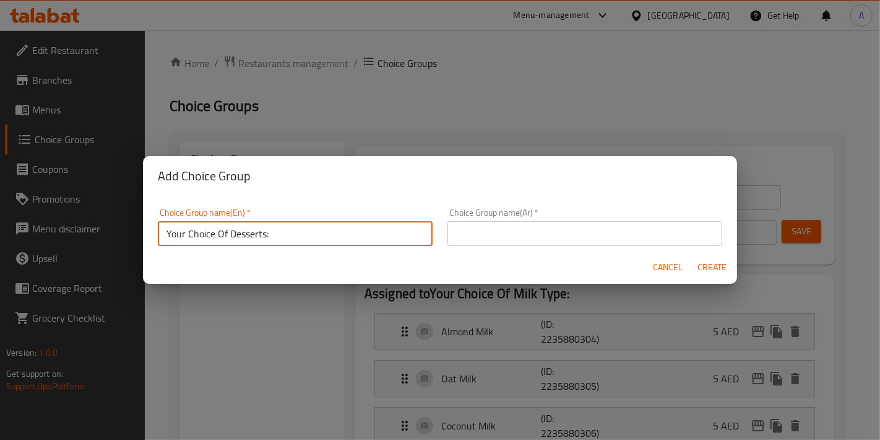
type input "Your Choice Of Desserts:"
click at [558, 248] on div "Choice Group name(Ar)   * Choice Group name(Ar) *" at bounding box center [585, 227] width 290 height 53
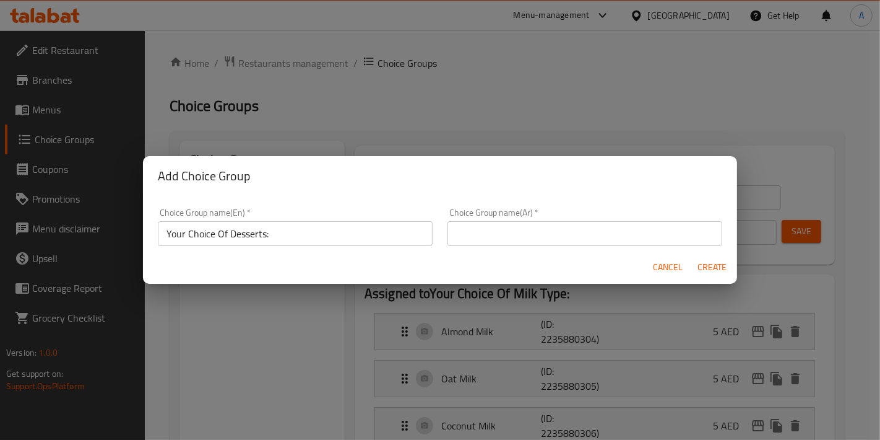
click at [558, 246] on div "Choice Group name(Ar)   * Choice Group name(Ar) *" at bounding box center [585, 227] width 290 height 53
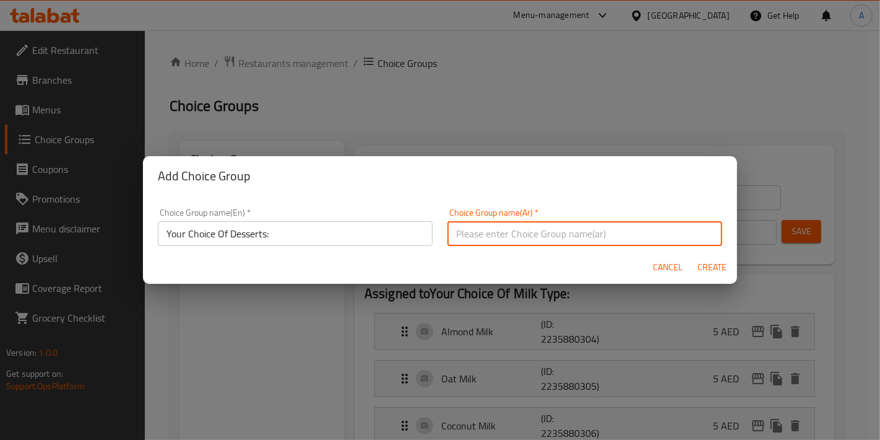
click at [563, 240] on input "text" at bounding box center [585, 233] width 275 height 25
drag, startPoint x: 482, startPoint y: 232, endPoint x: 431, endPoint y: 233, distance: 50.1
click at [431, 233] on div "Choice Group name(En)   * Your Choice Of Desserts: Choice Group name(En) * Choi…" at bounding box center [439, 227] width 579 height 53
type input "إختيارك من الحلويات:"
click at [693, 256] on button "Create" at bounding box center [713, 267] width 40 height 23
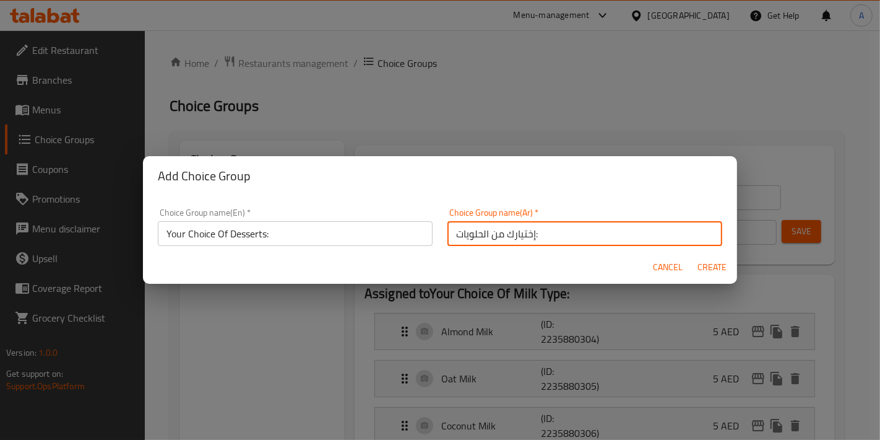
type input "Your Choice Of Desserts:"
type input "إختيارك من الحلويات:"
type input "0"
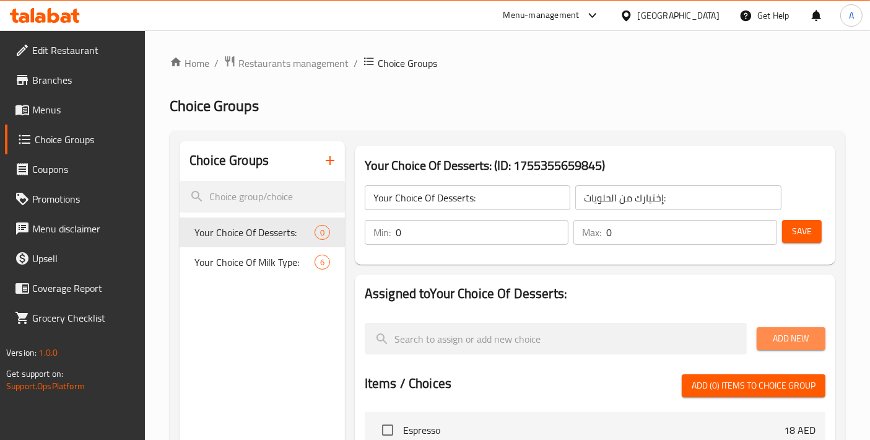
click at [787, 334] on span "Add New" at bounding box center [790, 338] width 49 height 15
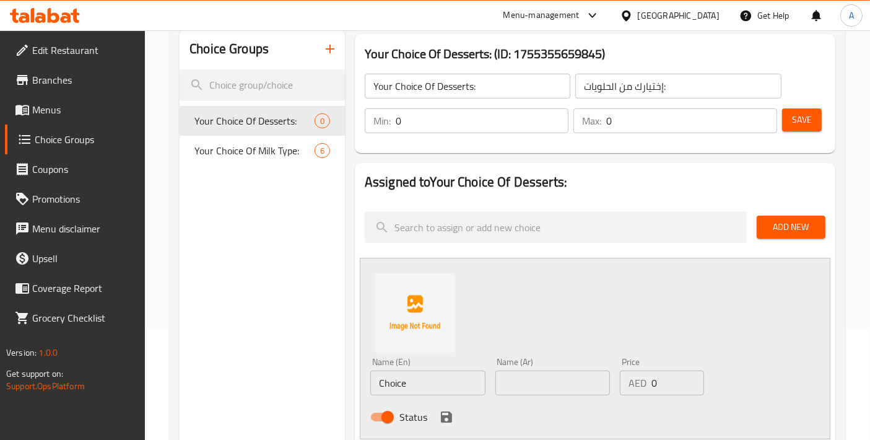
scroll to position [137, 0]
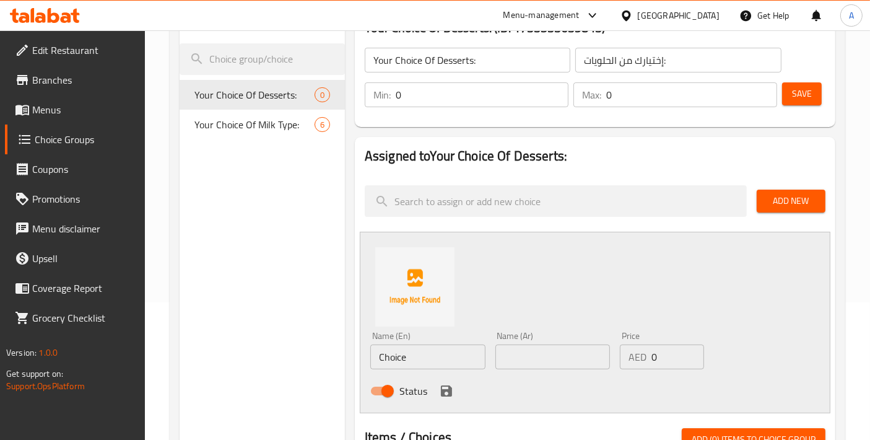
drag, startPoint x: 436, startPoint y: 362, endPoint x: 311, endPoint y: 352, distance: 126.0
click at [311, 352] on div "Choice Groups Your Choice Of Desserts: 0 Your Choice Of Milk Type: 6 Your Choic…" at bounding box center [510, 414] width 661 height 823
paste input "Brownies"
type input "Brownies"
click at [558, 357] on input "text" at bounding box center [552, 356] width 115 height 25
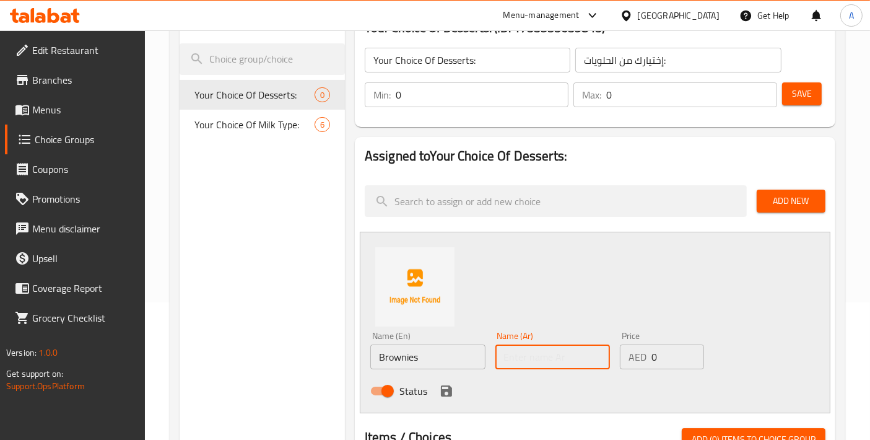
paste input "براونيز"
type input "براونيز"
click at [433, 358] on input "Brownies" at bounding box center [427, 356] width 115 height 25
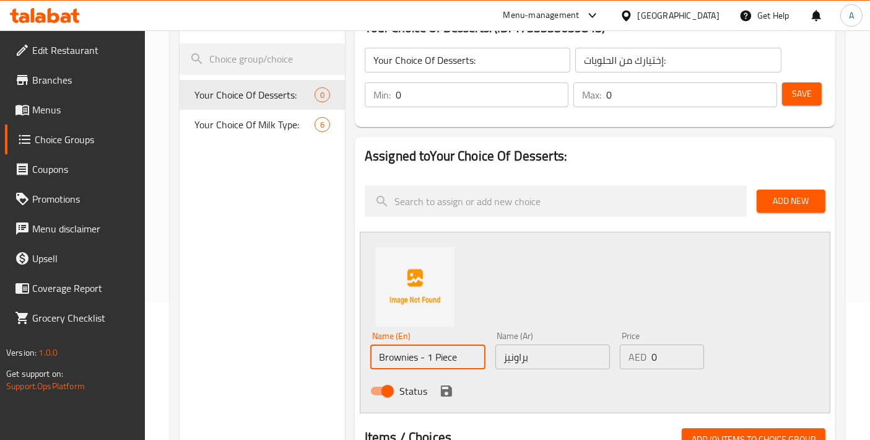
type input "Brownies - 1 Piece"
click at [555, 365] on input "براونيز" at bounding box center [552, 356] width 115 height 25
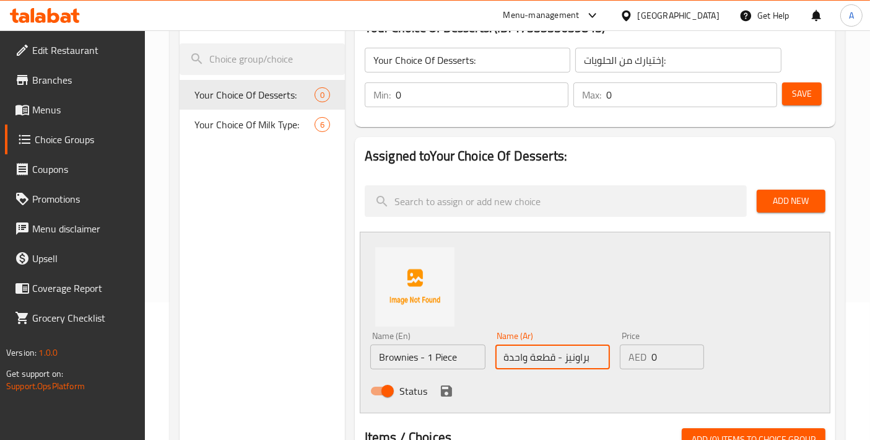
type input "براونيز - قطعة واحدة"
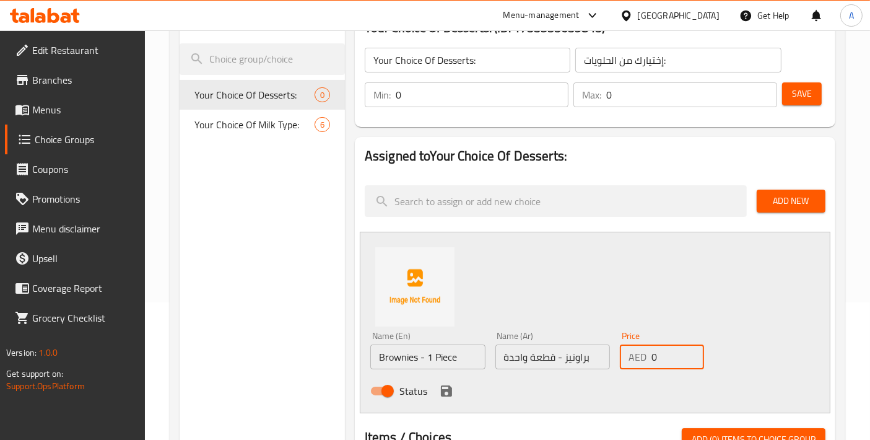
drag, startPoint x: 664, startPoint y: 358, endPoint x: 644, endPoint y: 358, distance: 19.8
click at [644, 358] on div "AED 0 Price" at bounding box center [662, 356] width 84 height 25
paste input "2"
type input "20"
click at [448, 388] on icon "save" at bounding box center [446, 390] width 11 height 11
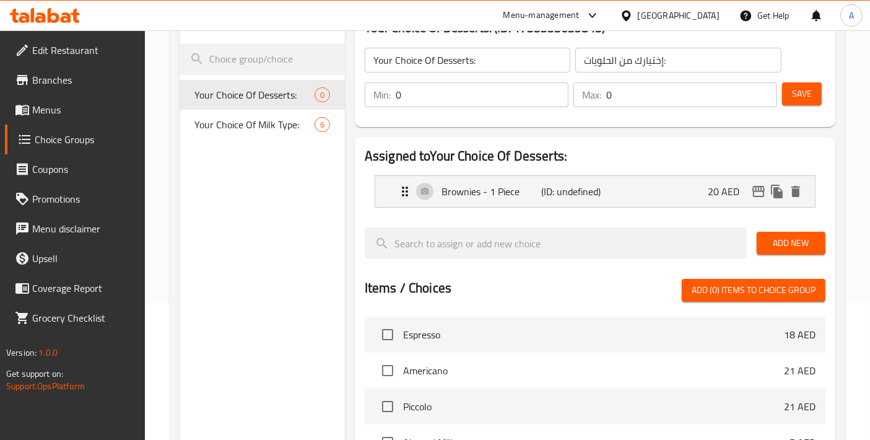
click at [827, 248] on div "Add New" at bounding box center [791, 242] width 79 height 41
click at [820, 246] on button "Add New" at bounding box center [790, 243] width 69 height 23
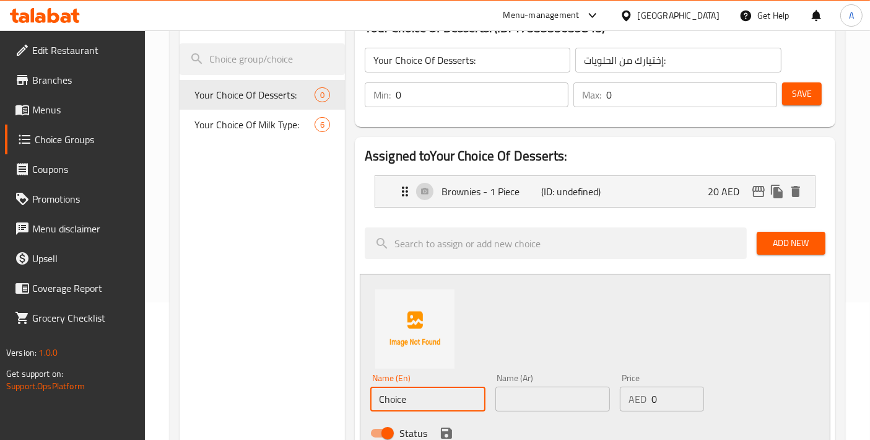
drag, startPoint x: 422, startPoint y: 404, endPoint x: 227, endPoint y: 383, distance: 196.1
click at [227, 383] on div "Choice Groups Your Choice Of Desserts: 0 Your Choice Of Milk Type: 6 Your Choic…" at bounding box center [510, 435] width 661 height 865
paste input "Tahini 65% Dark Chocolate Chip Cookie (Vegan)"
click at [470, 407] on input "Tahini 65% Dark Chocolate Chip Cookie (Vegan)" at bounding box center [427, 398] width 115 height 25
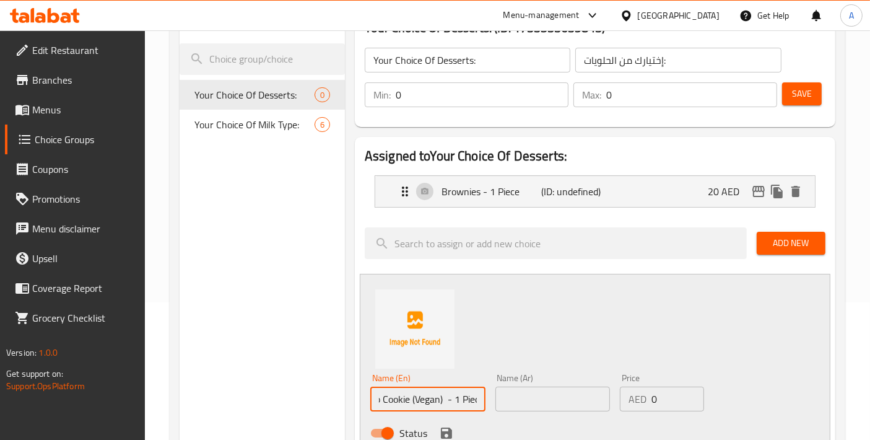
scroll to position [0, 134]
click at [422, 401] on input "Tahini 65% Dark Chocolate Chip Cookie (Vegan) - 1 Piece" at bounding box center [427, 398] width 115 height 25
type input "Tahini 65% Dark Chocolate Chip Cookie (Vegan) - 1 Piece"
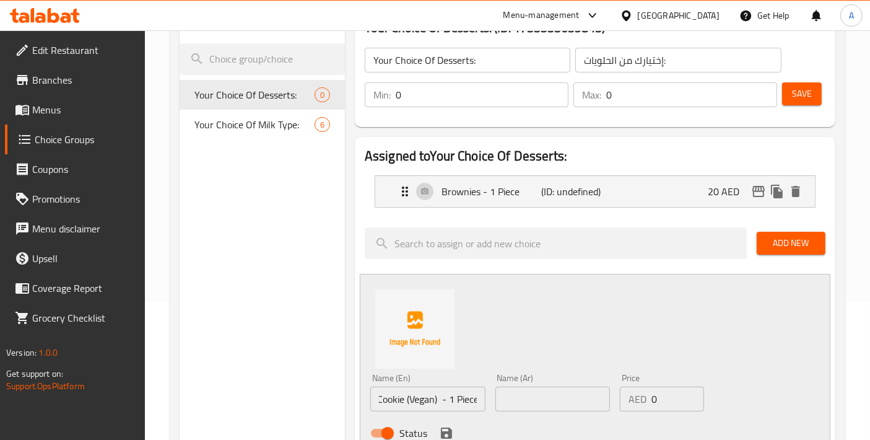
scroll to position [0, 0]
click at [560, 420] on div "Status" at bounding box center [552, 432] width 375 height 33
click at [558, 402] on input "text" at bounding box center [552, 398] width 115 height 25
paste input "كوكيز رقائق الشوكولاتة الداكنة بالطحينة 65% (نباتي) - قطعة واحدة"
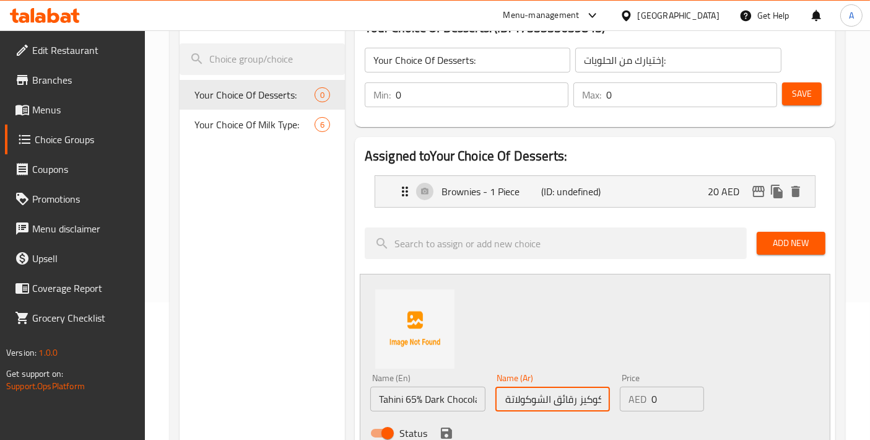
click at [576, 401] on input "كوكيز رقائق الشوكولاتة الداكنة بالطحينة 65% (نباتي) - قطعة واحدة" at bounding box center [552, 398] width 115 height 25
click at [579, 401] on input "كوكيز رقائق الشوكولاتة الداكنة بالطحينة 65% (نباتي) - قطعة واحدة" at bounding box center [552, 398] width 115 height 25
click at [580, 399] on input "كوكيز رقائق الشوكولاتة الداكنة بالطحينة 65% (نباتي) - قطعة واحدة" at bounding box center [552, 398] width 115 height 25
click at [576, 398] on input "كوكيز رقائق الشوكولاتة الداكنة بالطحينة 65% (نباتي) - قطعة واحدة" at bounding box center [552, 398] width 115 height 25
drag, startPoint x: 576, startPoint y: 398, endPoint x: 583, endPoint y: 396, distance: 6.5
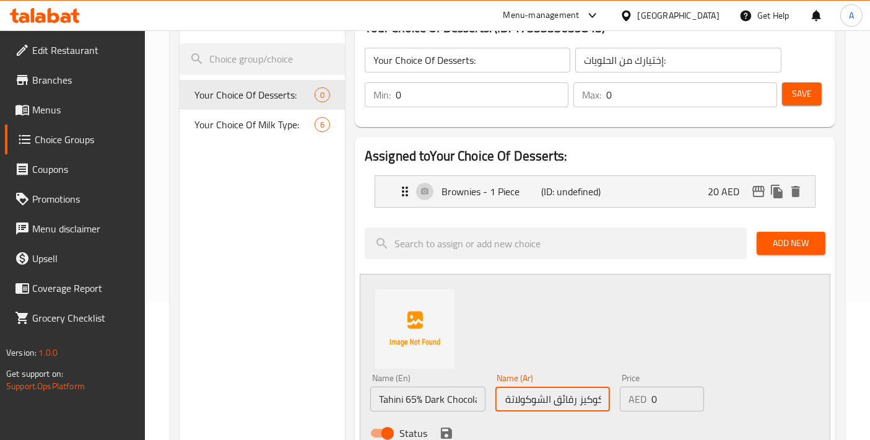
click at [583, 396] on input "كوكيز رقائق الشوكولاتة الداكنة بالطحينة 65% (نباتي) - قطعة واحدة" at bounding box center [552, 398] width 115 height 25
click at [579, 397] on input "كوكيز رقائق الشوكولاتة الداكنة بالطحينة 65% (نباتي) - قطعة واحدة" at bounding box center [552, 398] width 115 height 25
type input "كوكي رقائق الشوكولاتة الداكنة بالطحينة 65% (نباتي) - قطعة واحدة"
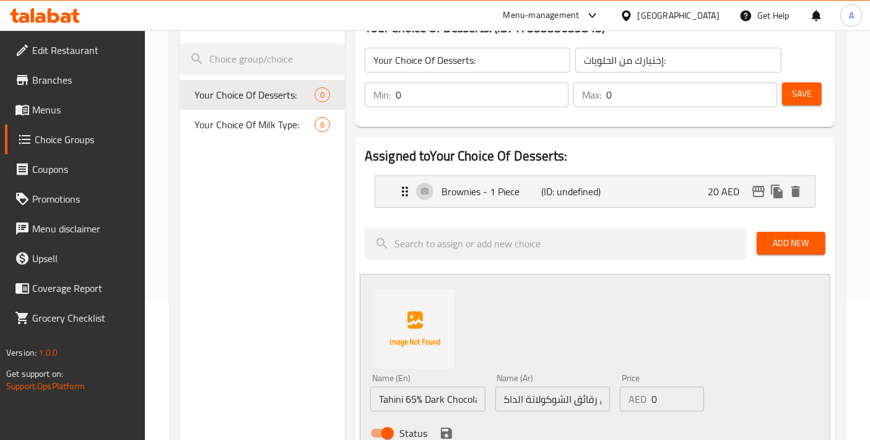
scroll to position [0, 0]
drag, startPoint x: 657, startPoint y: 399, endPoint x: 633, endPoint y: 397, distance: 24.2
click at [633, 397] on div "AED 0 Price" at bounding box center [662, 398] width 84 height 25
paste input "17"
type input "17"
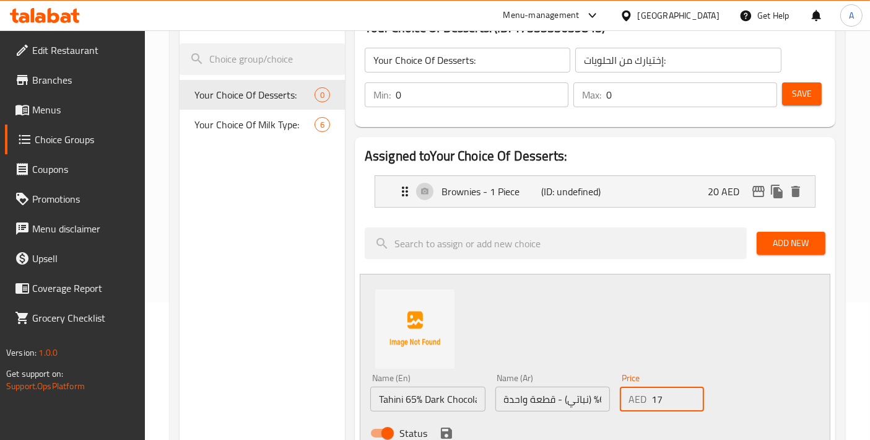
click at [451, 429] on icon "save" at bounding box center [446, 432] width 15 height 15
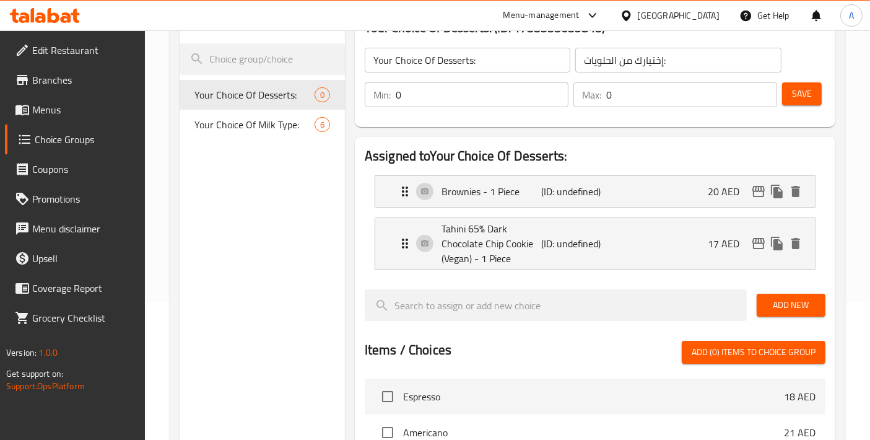
click at [795, 302] on span "Add New" at bounding box center [790, 304] width 49 height 15
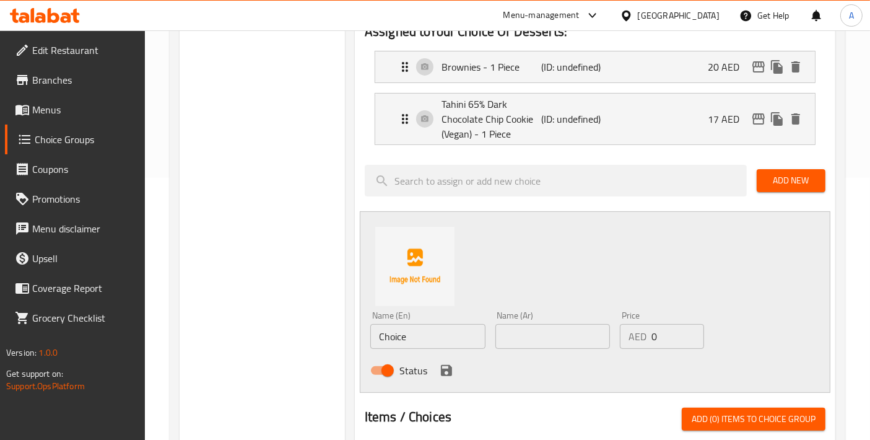
scroll to position [275, 0]
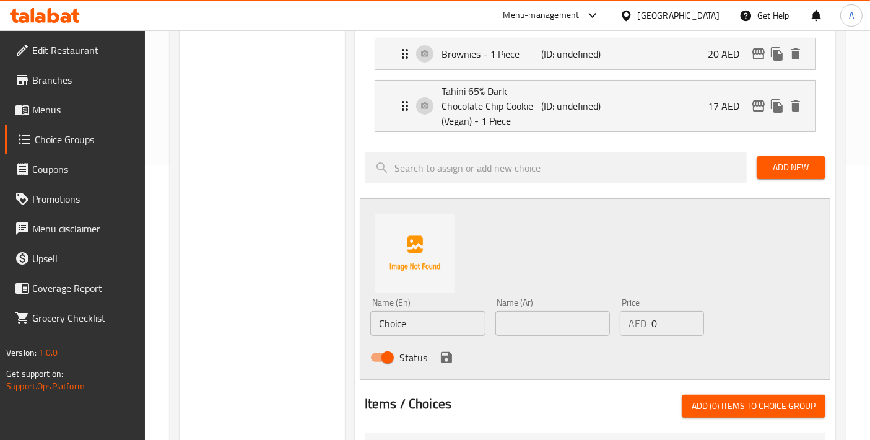
drag, startPoint x: 301, startPoint y: 318, endPoint x: 284, endPoint y: 318, distance: 17.3
click at [284, 318] on div "Choice Groups Your Choice Of Desserts: 0 Your Choice Of Milk Type: 6 Your Choic…" at bounding box center [510, 329] width 661 height 927
paste input "Sea Salt Cooki"
type input "Sea Salt Cookie"
click at [522, 319] on input "text" at bounding box center [552, 323] width 115 height 25
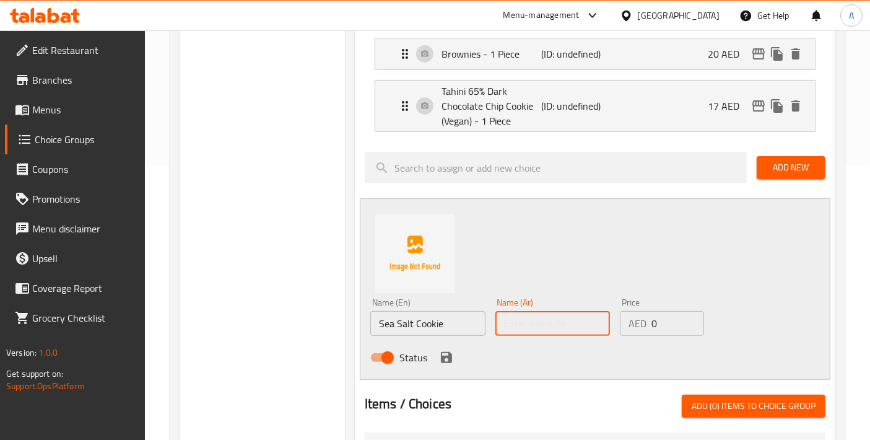
paste input "كوكيز ملح البحر"
click at [545, 327] on input "كوكيز ملح البحر" at bounding box center [552, 323] width 115 height 25
type input "كوكي ملح البحر"
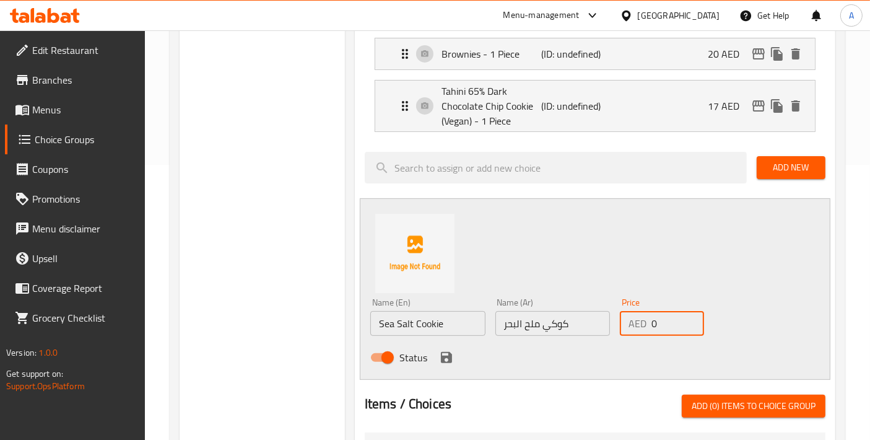
drag, startPoint x: 665, startPoint y: 324, endPoint x: 631, endPoint y: 323, distance: 34.7
click at [631, 323] on div "AED 0 Price" at bounding box center [662, 323] width 84 height 25
paste input "17"
type input "17"
click at [447, 324] on input "Sea Salt Cookie" at bounding box center [427, 323] width 115 height 25
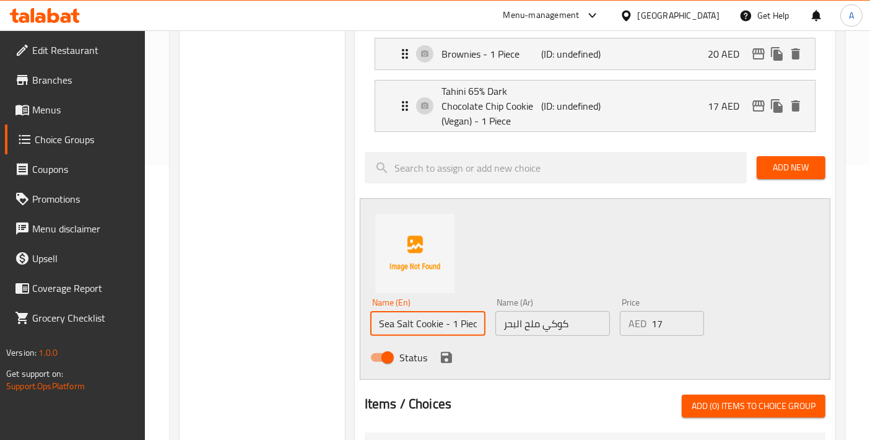
scroll to position [0, 4]
type input "Sea Salt Cookie - 1 Piece"
click at [607, 326] on input "كوكي ملح البحر" at bounding box center [552, 323] width 115 height 25
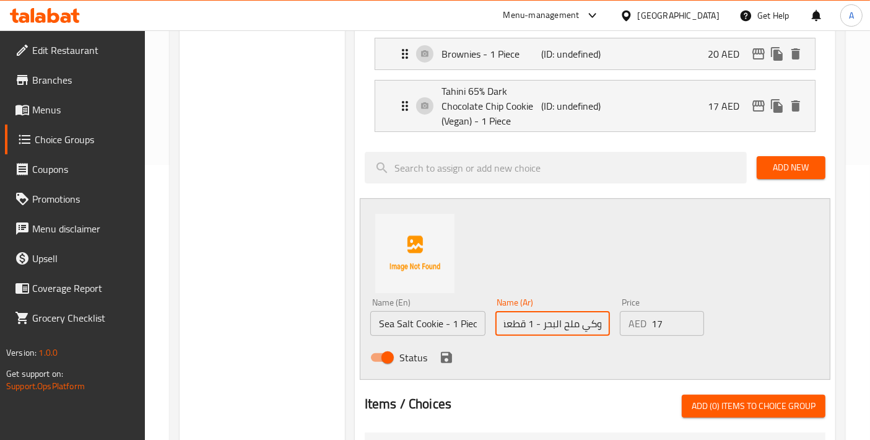
scroll to position [0, 9]
type input "كوكي ملح البحر - 1 قطعة"
click at [439, 363] on icon "save" at bounding box center [446, 357] width 15 height 15
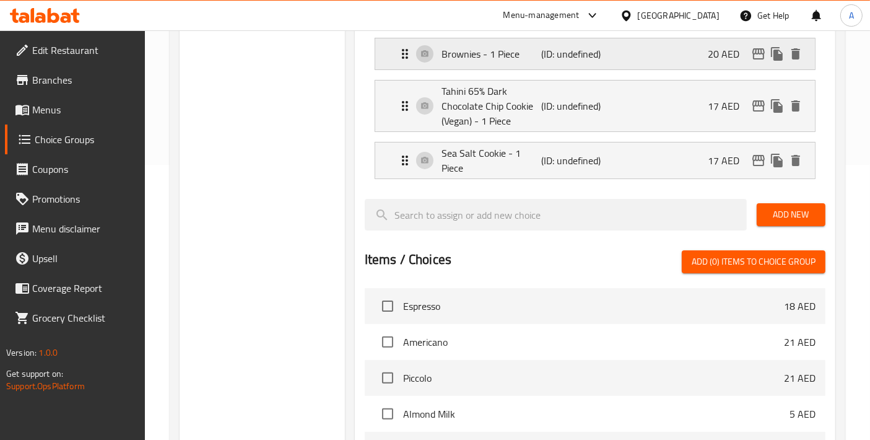
scroll to position [0, 0]
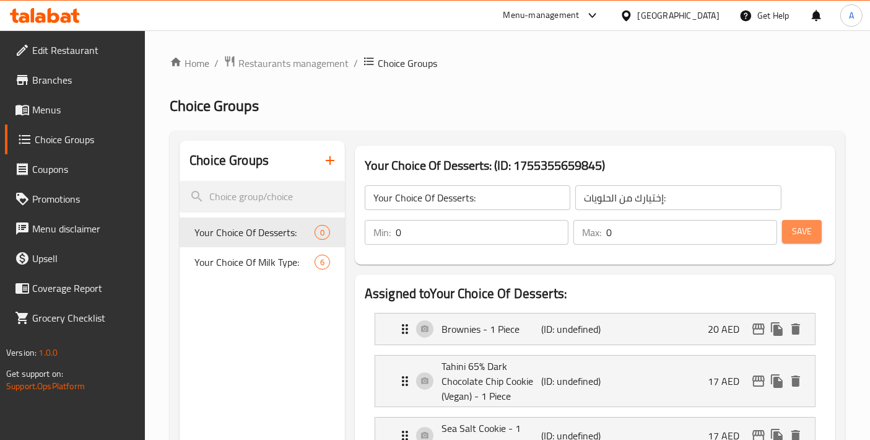
click at [808, 238] on span "Save" at bounding box center [802, 230] width 20 height 15
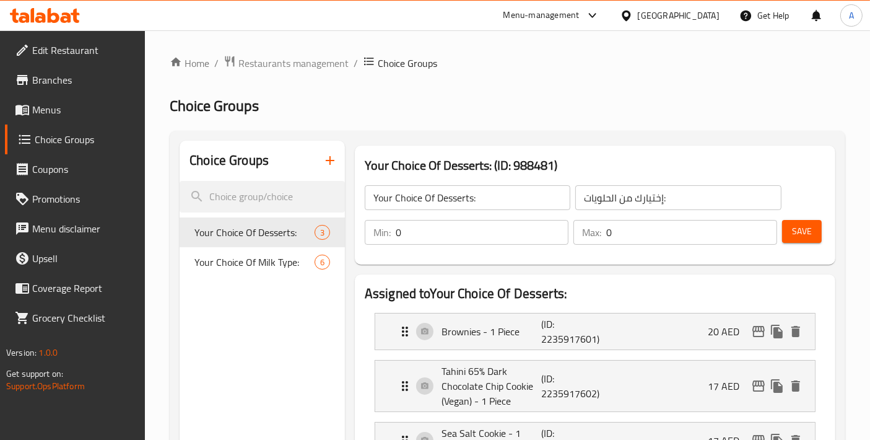
click at [324, 165] on icon "button" at bounding box center [330, 160] width 15 height 15
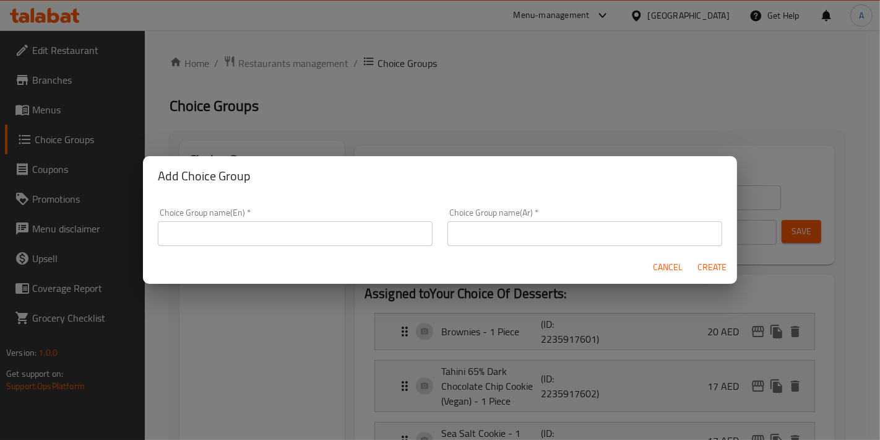
click at [331, 232] on input "text" at bounding box center [295, 233] width 275 height 25
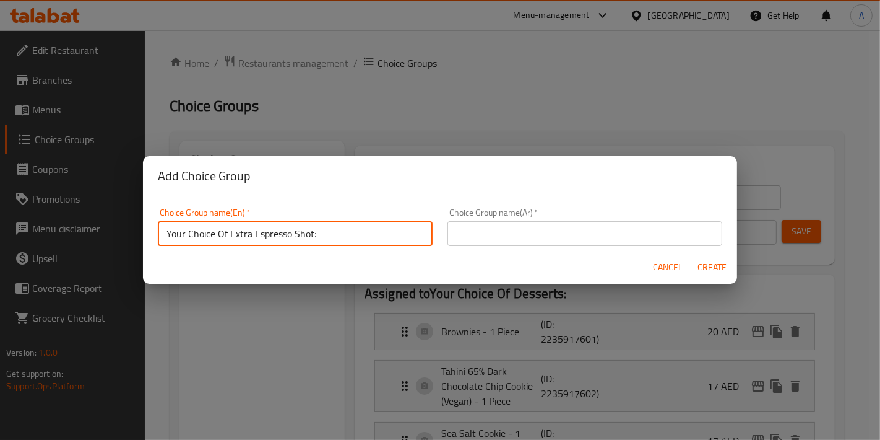
click at [242, 244] on input "Your Choice Of Extra Espresso Shot:" at bounding box center [295, 233] width 275 height 25
type input "Your Choice Of Extra Espresso Shot:"
click at [516, 225] on input "text" at bounding box center [585, 233] width 275 height 25
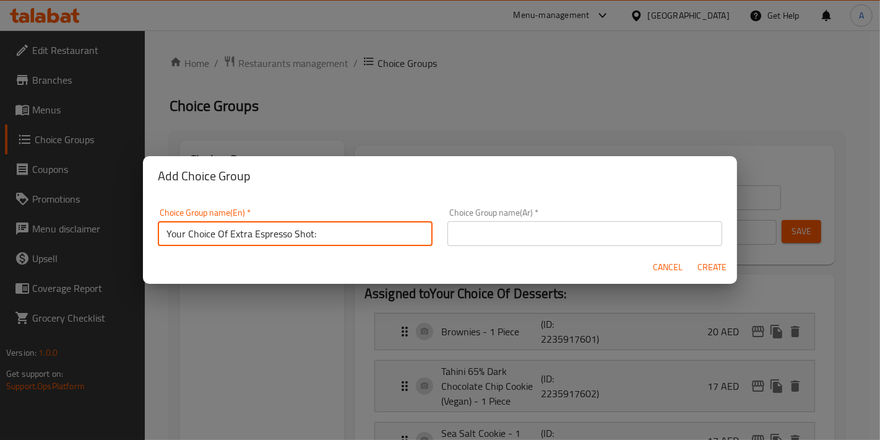
paste input "اختيارك من جرعة الإسبريسو الإضافية:"
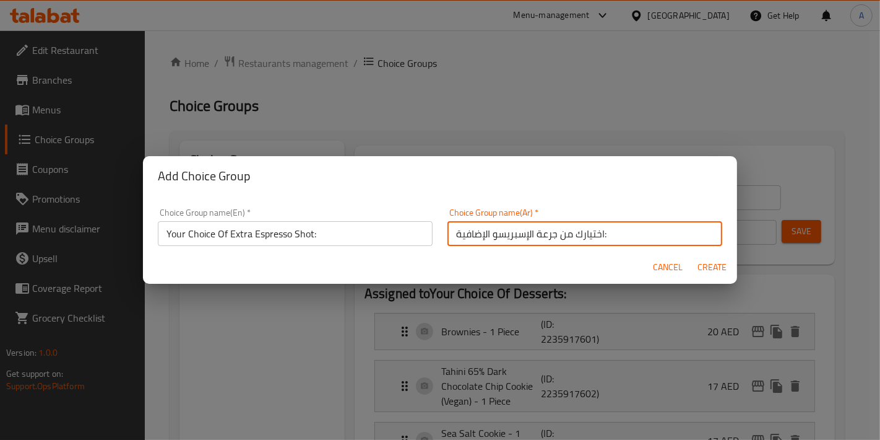
type input "اختيارك من جرعة الإسبريسو الإضافية:"
click at [709, 267] on span "Create" at bounding box center [713, 266] width 30 height 15
type input "Your Choice Of Extra Espresso Shot:"
type input "اختيارك من جرعة الإسبريسو الإضافية:"
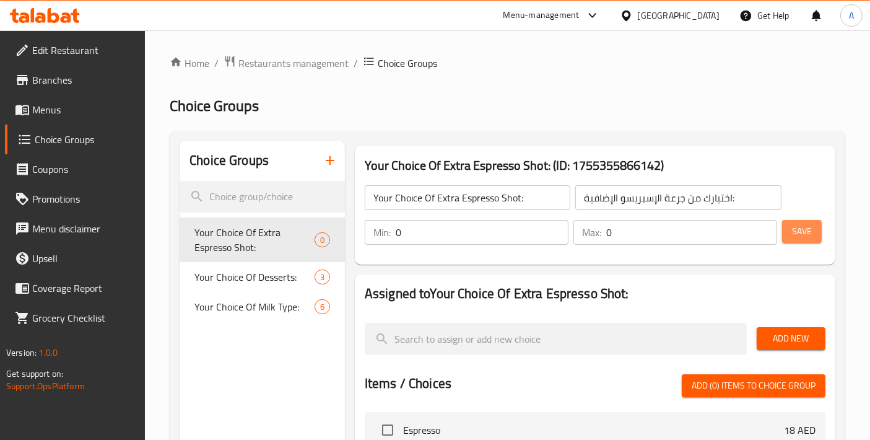
click at [799, 237] on span "Save" at bounding box center [802, 230] width 20 height 15
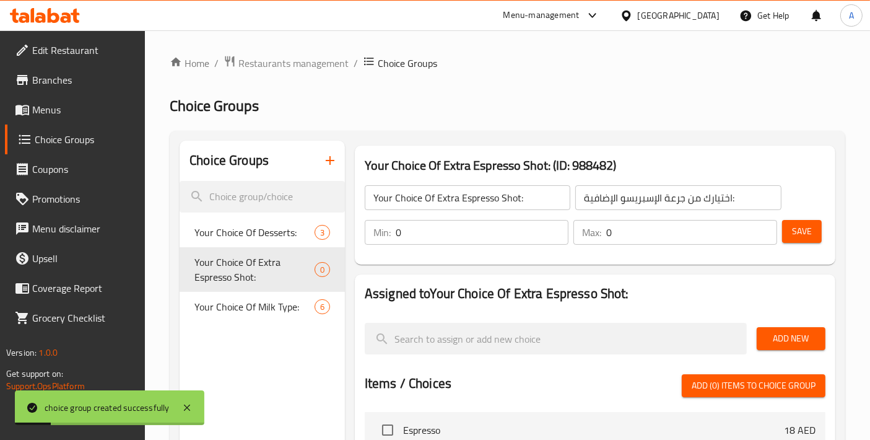
click at [774, 340] on span "Add New" at bounding box center [790, 338] width 49 height 15
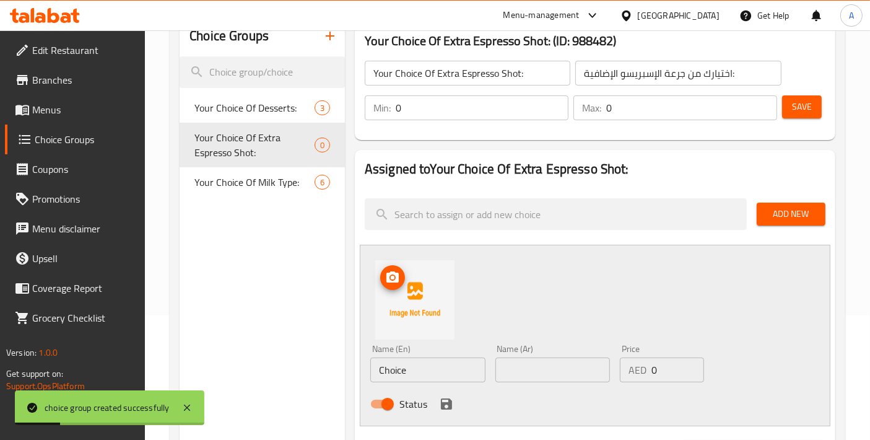
scroll to position [137, 0]
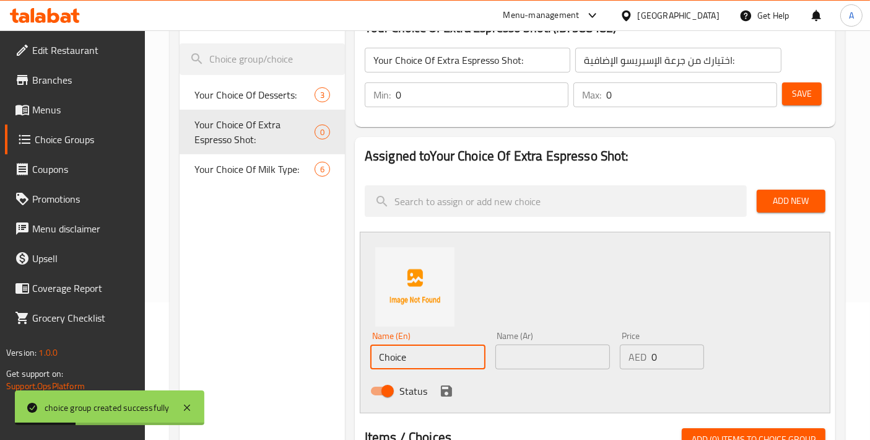
drag, startPoint x: 434, startPoint y: 361, endPoint x: 319, endPoint y: 360, distance: 114.5
click at [323, 360] on div "Choice Groups Your Choice Of Desserts: 3 Your Choice Of Extra Espresso Shot: 0 …" at bounding box center [510, 414] width 661 height 823
paste input "Extra Espresso Shot"
type input "Extra Espresso Shot"
click at [525, 356] on input "text" at bounding box center [552, 356] width 115 height 25
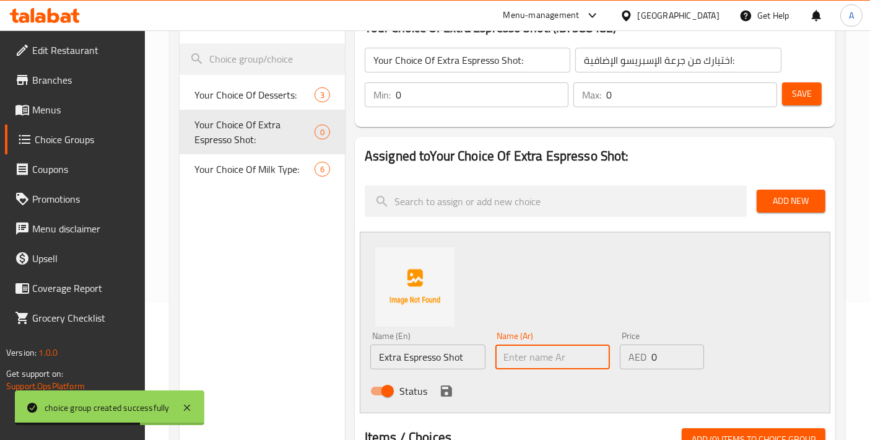
click at [531, 347] on input "text" at bounding box center [552, 356] width 115 height 25
paste input "جرعة إسبريسو إضافية"
click at [578, 359] on input "جرعة إسبريسو إضافية" at bounding box center [552, 356] width 115 height 25
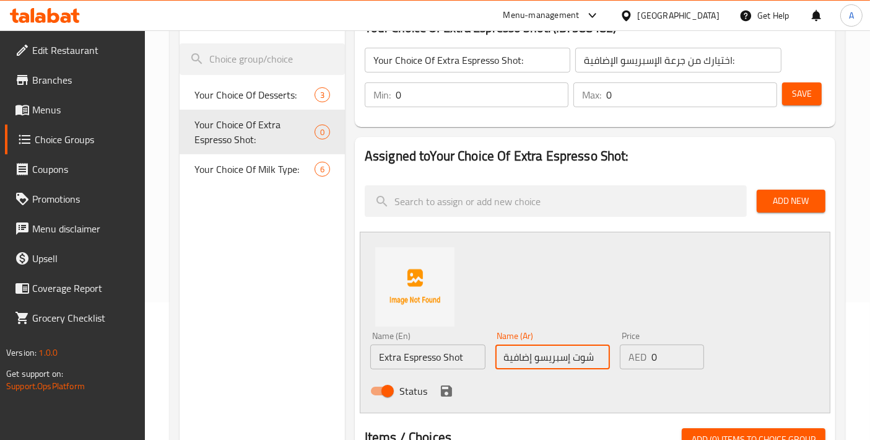
type input "شوت إسبريسو إضافية"
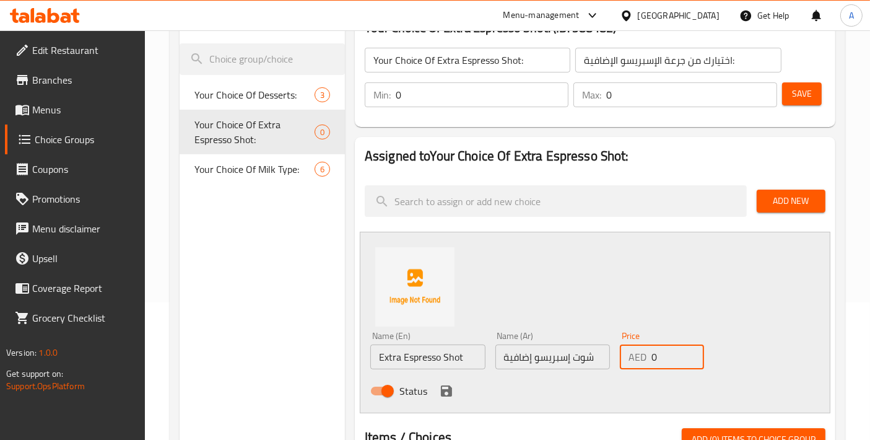
drag, startPoint x: 661, startPoint y: 358, endPoint x: 634, endPoint y: 358, distance: 26.6
click at [634, 358] on div "AED 0 Price" at bounding box center [662, 356] width 84 height 25
type input "7"
drag, startPoint x: 456, startPoint y: 396, endPoint x: 446, endPoint y: 394, distance: 10.7
click at [447, 394] on div "Status" at bounding box center [552, 390] width 375 height 33
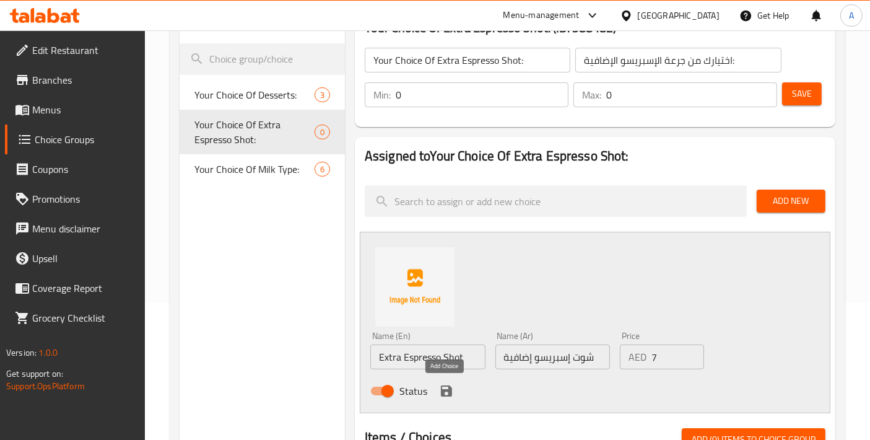
click at [445, 393] on icon "save" at bounding box center [446, 390] width 15 height 15
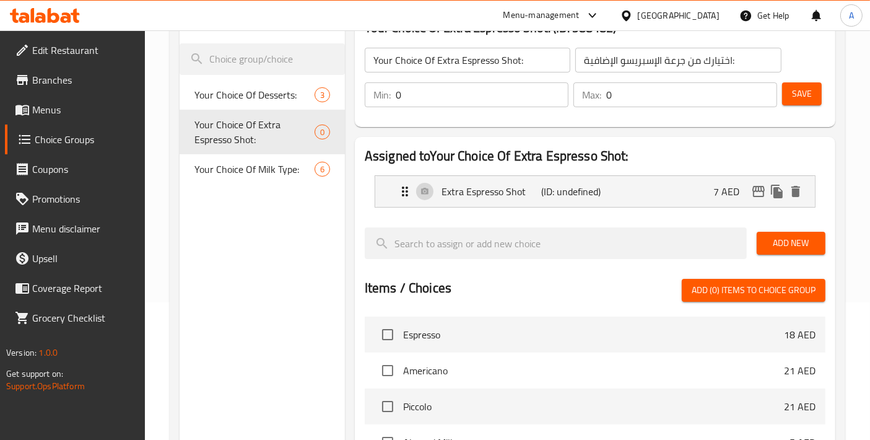
click at [795, 105] on div "Save" at bounding box center [798, 95] width 38 height 30
click at [806, 93] on span "Save" at bounding box center [802, 93] width 20 height 15
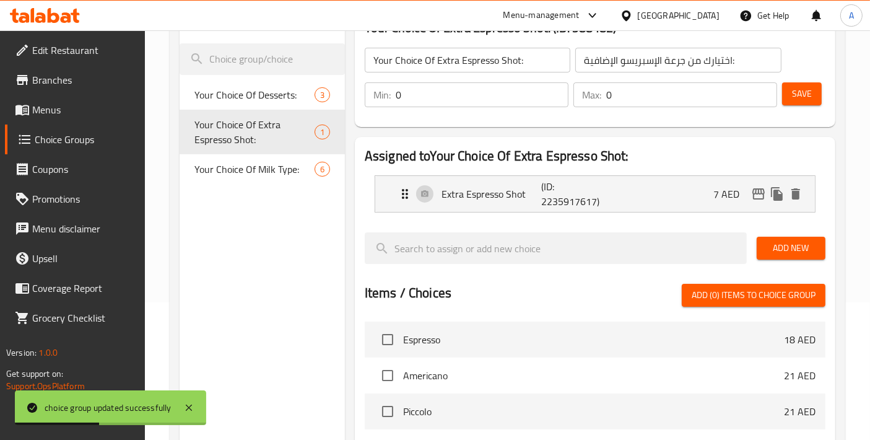
click at [675, 66] on input "اختيارك من جرعة الإسبريسو الإضافية:" at bounding box center [678, 60] width 206 height 25
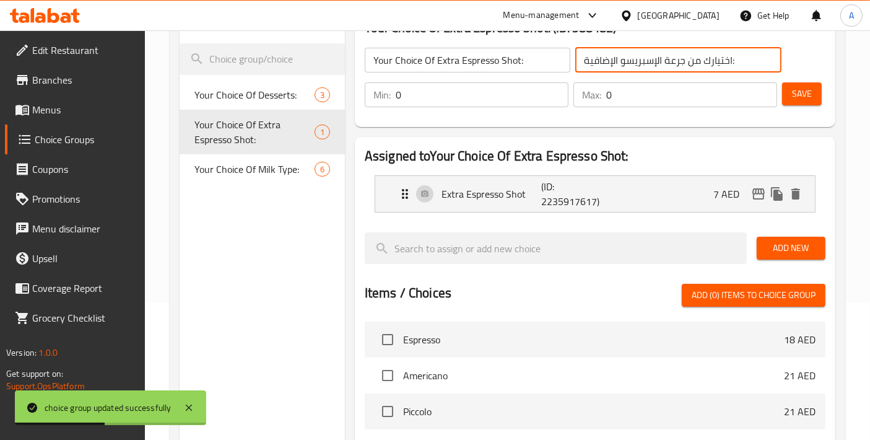
click at [675, 66] on input "اختيارك من جرعة الإسبريسو الإضافية:" at bounding box center [678, 60] width 206 height 25
type input "اختيارك من شوت الإسبريسو الإضافية:"
click at [826, 93] on div "Min: 0 ​ Max: 0 ​ Save" at bounding box center [592, 95] width 470 height 40
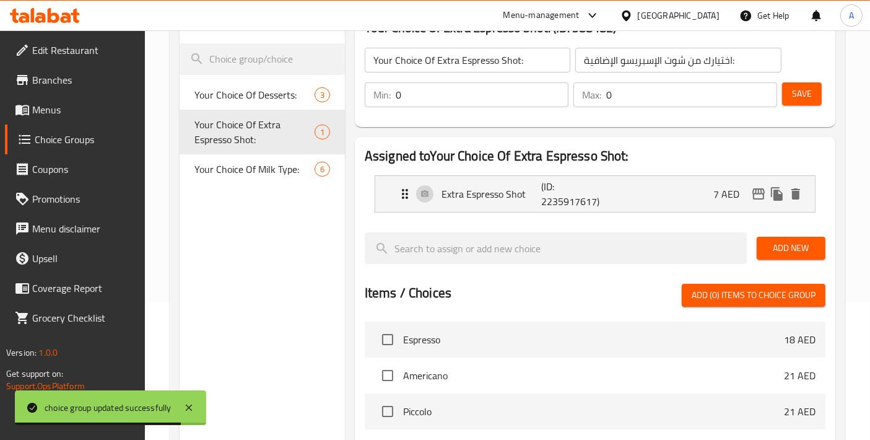
click at [801, 92] on span "Save" at bounding box center [802, 93] width 20 height 15
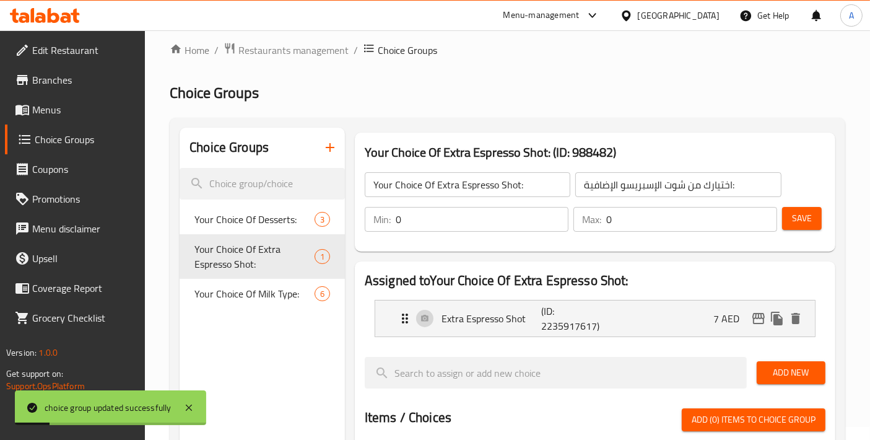
scroll to position [0, 0]
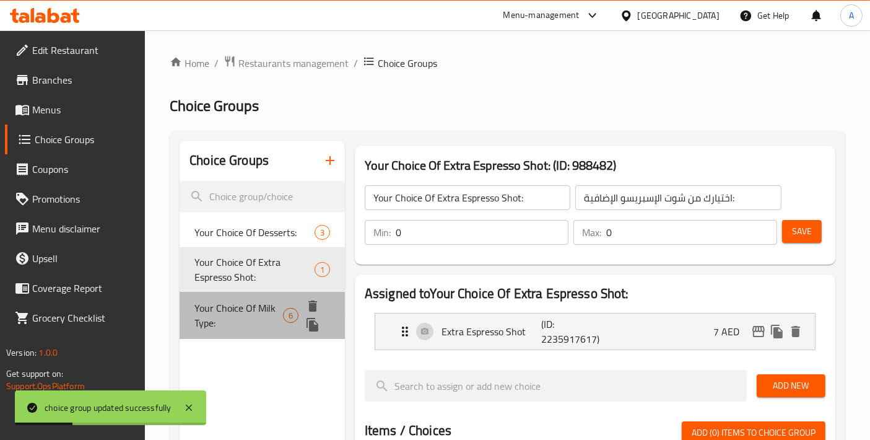
click at [269, 305] on span "Your Choice Of Milk Type:" at bounding box center [238, 315] width 89 height 30
type input "Your Choice Of Milk Type:"
type input "إختيارك من نوع الحليب:"
type input "1"
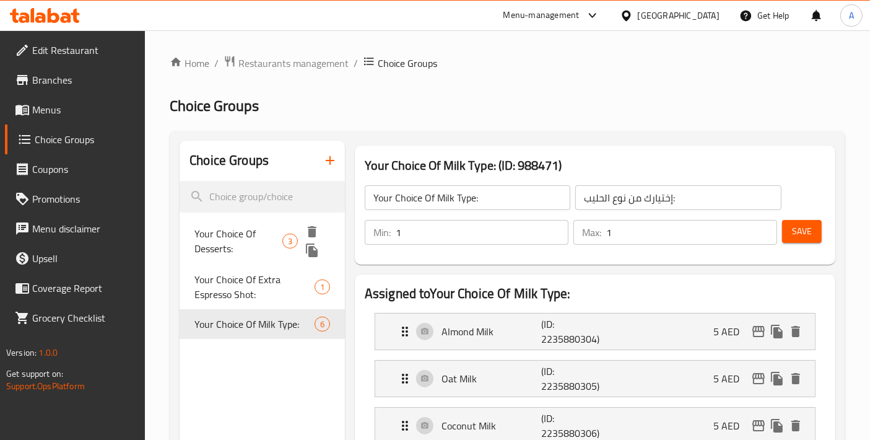
click at [262, 231] on span "Your Choice Of Desserts:" at bounding box center [238, 241] width 88 height 30
type input "Your Choice Of Desserts:"
type input "إختيارك من الحلويات:"
type input "0"
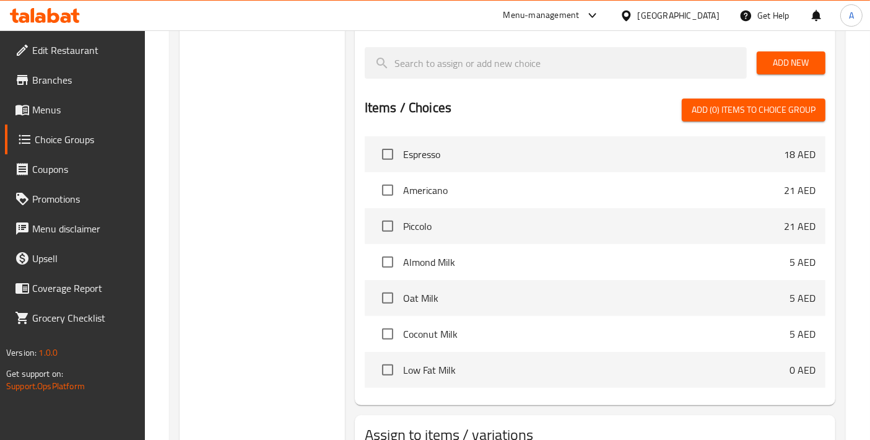
scroll to position [521, 0]
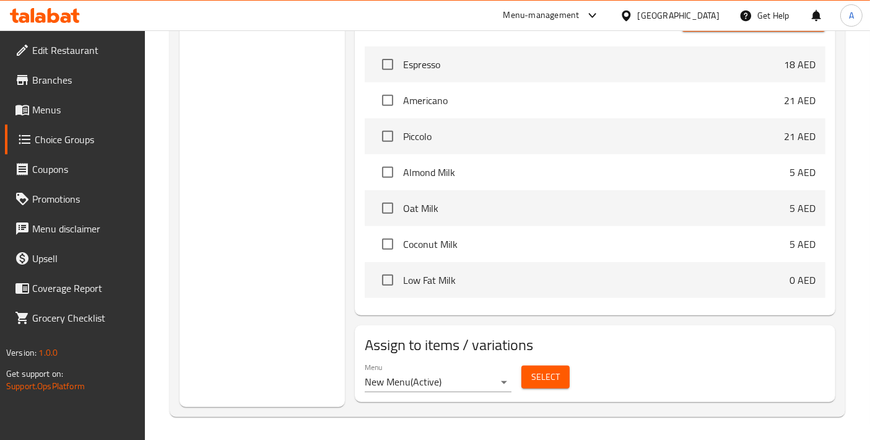
click at [539, 372] on span "Select" at bounding box center [545, 376] width 28 height 15
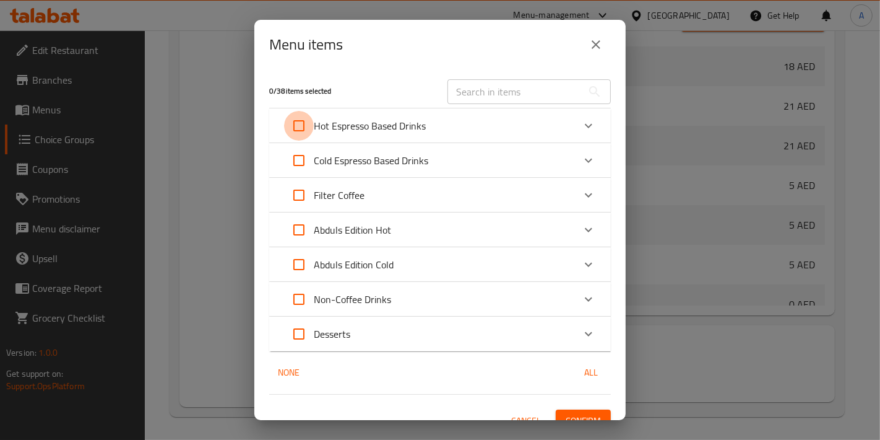
click at [306, 121] on input "Expand" at bounding box center [299, 126] width 30 height 30
checkbox input "true"
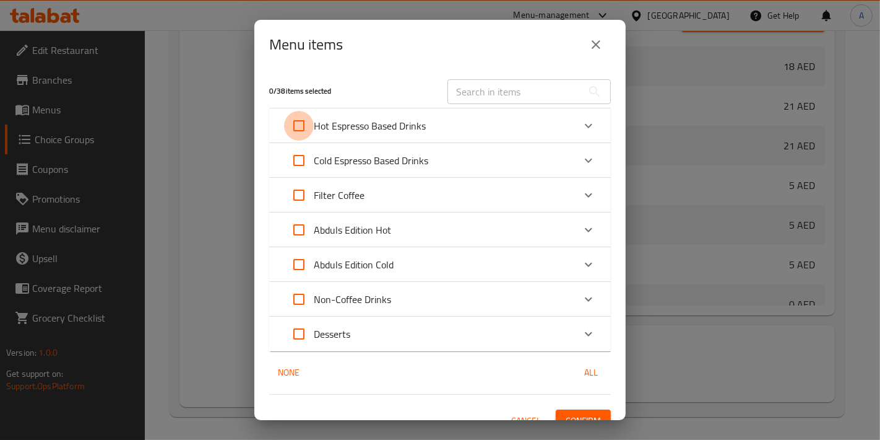
checkbox input "true"
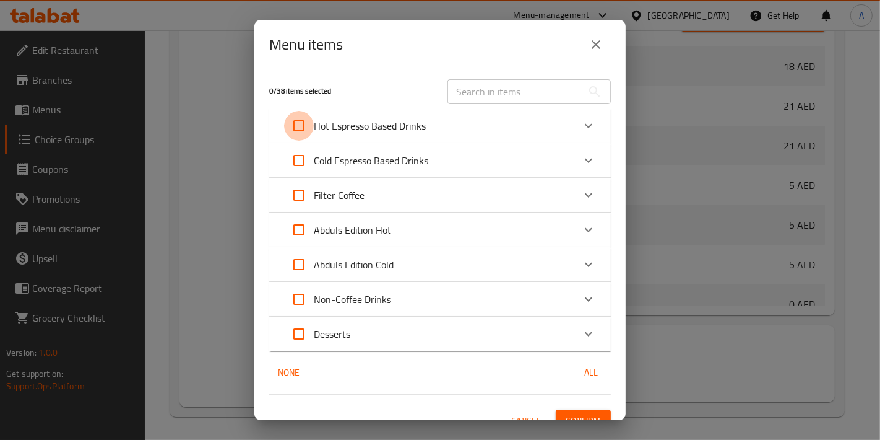
checkbox input "true"
click at [296, 167] on input "Expand" at bounding box center [299, 160] width 30 height 30
checkbox input "true"
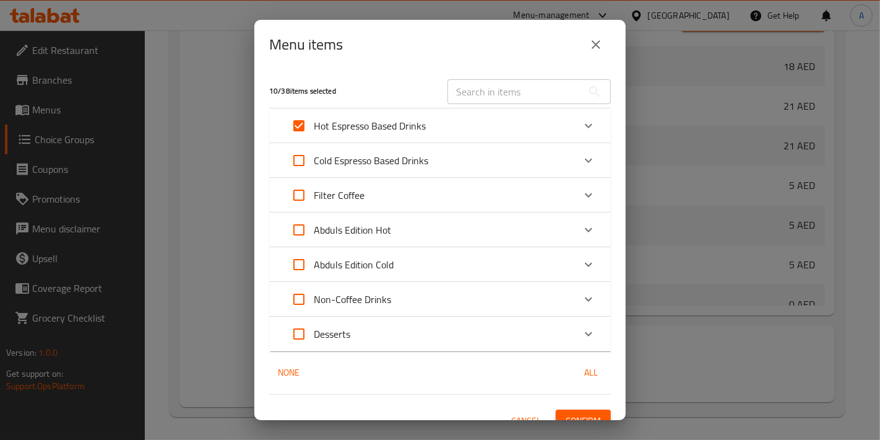
checkbox input "true"
click at [298, 192] on input "Expand" at bounding box center [299, 195] width 30 height 30
checkbox input "true"
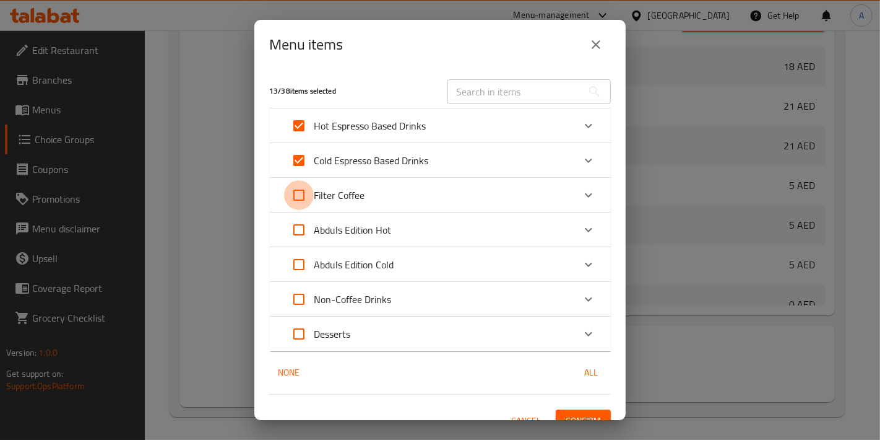
checkbox input "true"
click at [306, 228] on input "Expand" at bounding box center [299, 230] width 30 height 30
checkbox input "true"
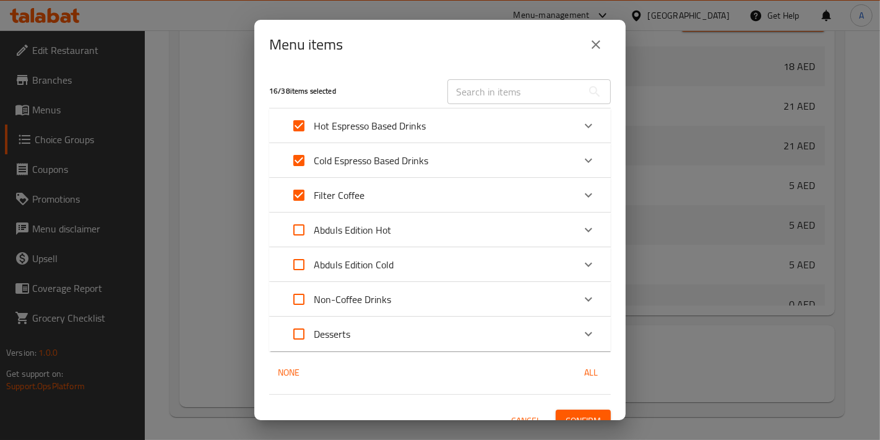
checkbox input "true"
click at [302, 261] on input "Expand" at bounding box center [299, 264] width 30 height 30
checkbox input "true"
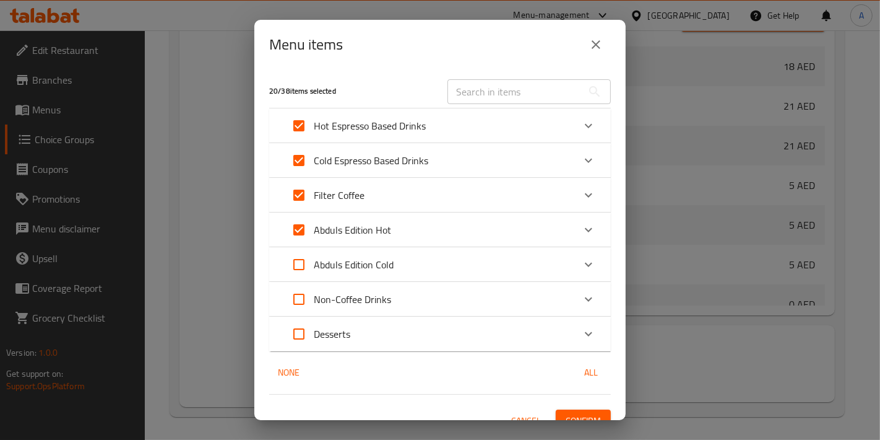
checkbox input "true"
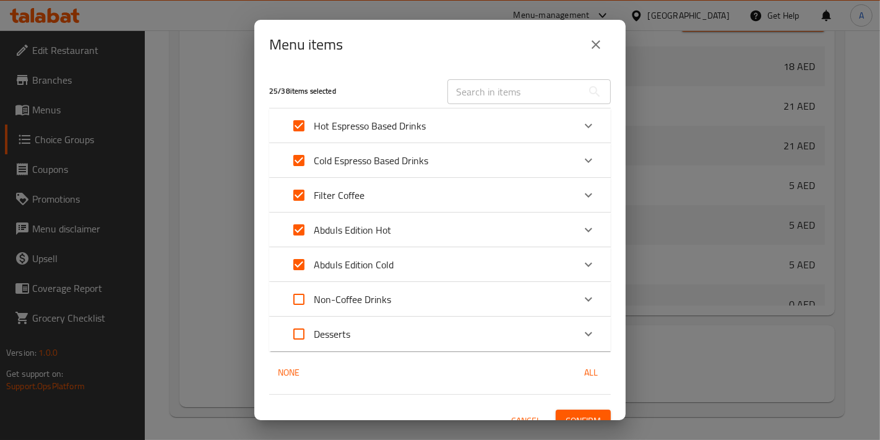
click at [297, 300] on input "Expand" at bounding box center [299, 299] width 30 height 30
checkbox input "true"
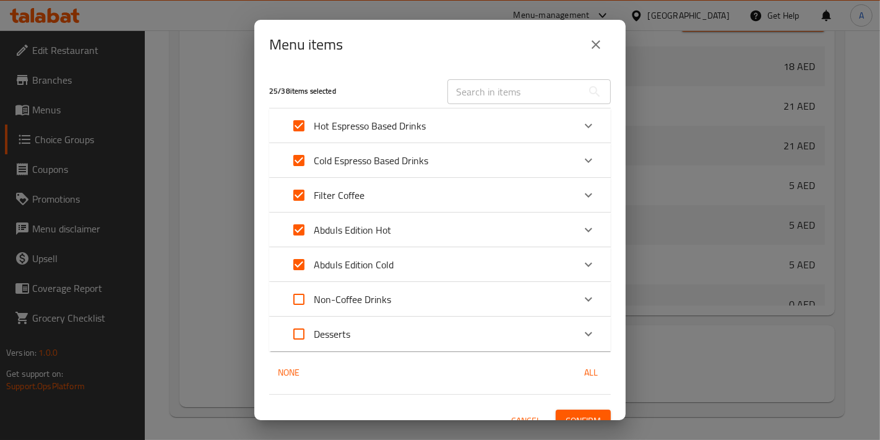
checkbox input "true"
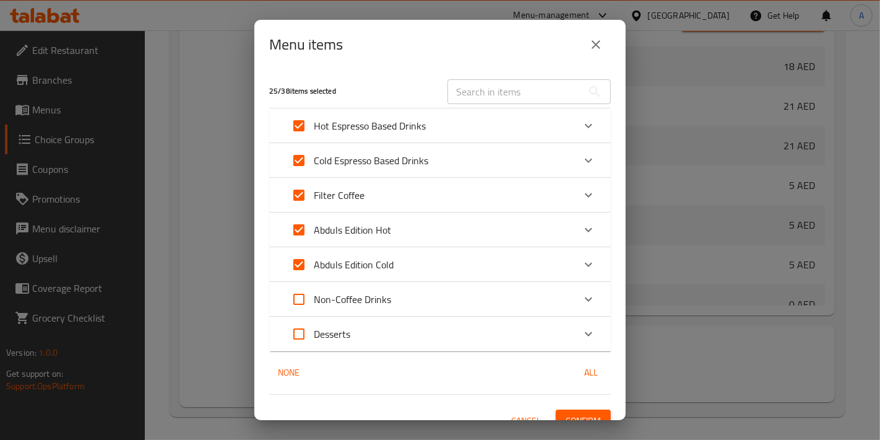
checkbox input "true"
click at [573, 417] on span "Confirm" at bounding box center [583, 420] width 35 height 15
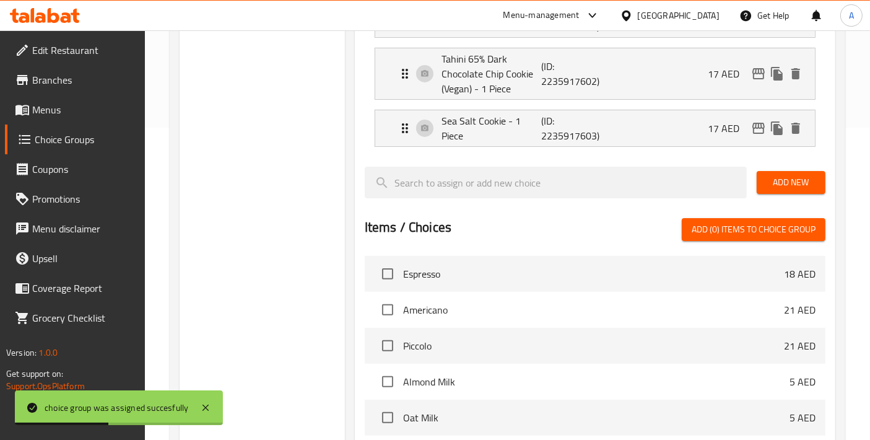
scroll to position [0, 0]
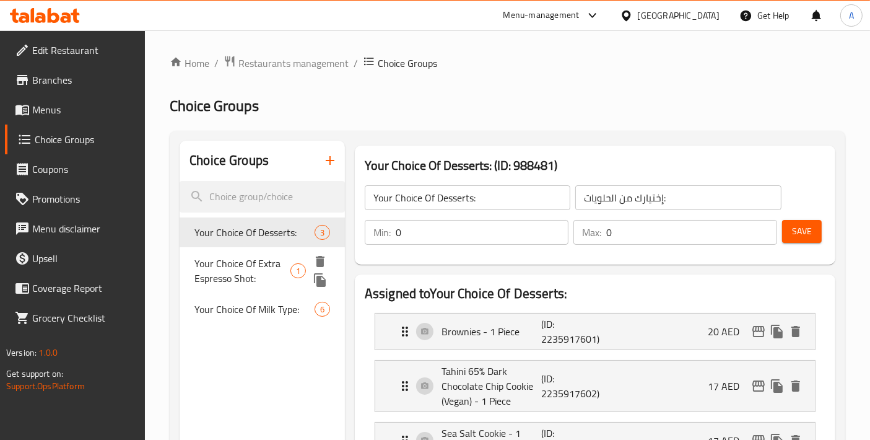
click at [228, 278] on span "Your Choice Of Extra Espresso Shot:" at bounding box center [242, 271] width 96 height 30
type input "Your Choice Of Extra Espresso Shot:"
type input "اختيارك من شوت الإسبريسو الإضافية:"
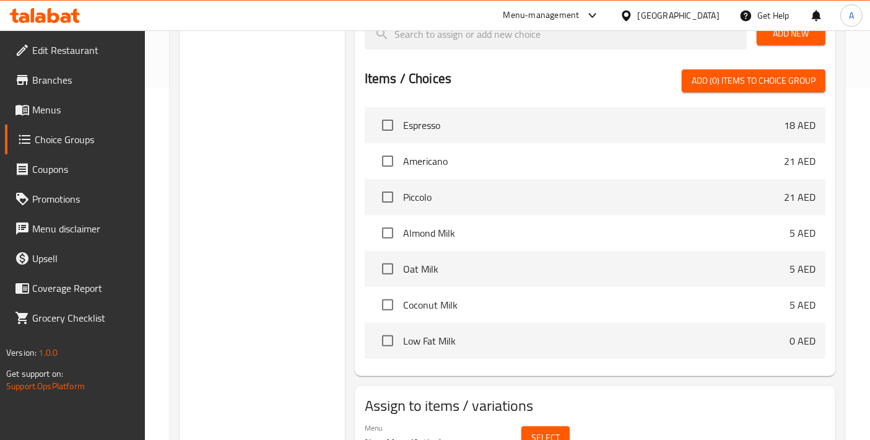
scroll to position [414, 0]
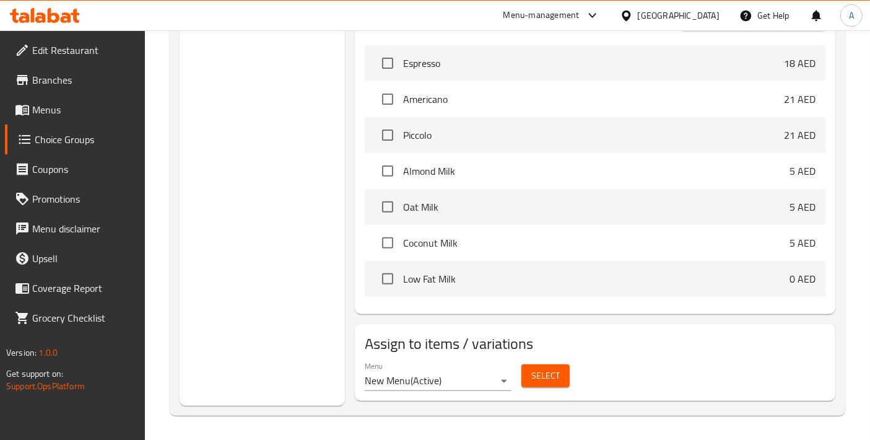
click at [525, 366] on button "Select" at bounding box center [545, 375] width 48 height 23
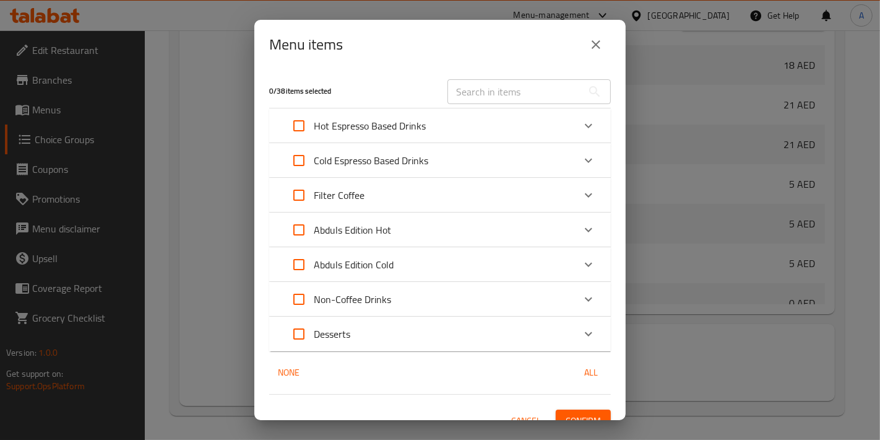
click at [312, 160] on input "Expand" at bounding box center [299, 160] width 30 height 30
checkbox input "true"
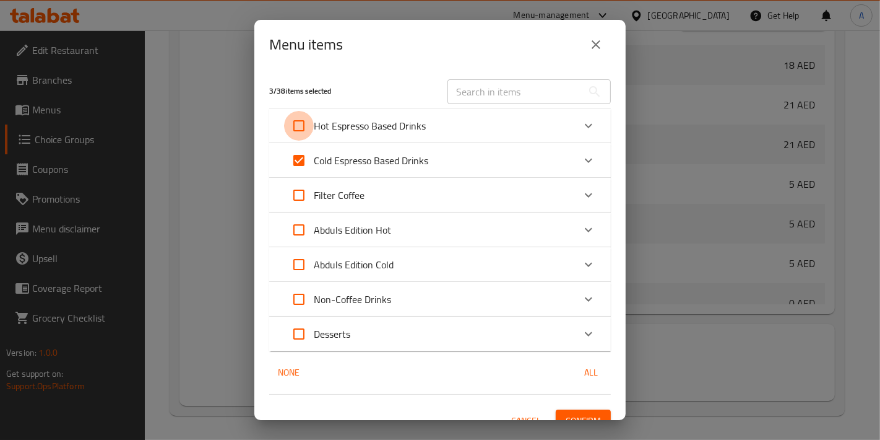
click at [298, 130] on input "Expand" at bounding box center [299, 126] width 30 height 30
checkbox input "true"
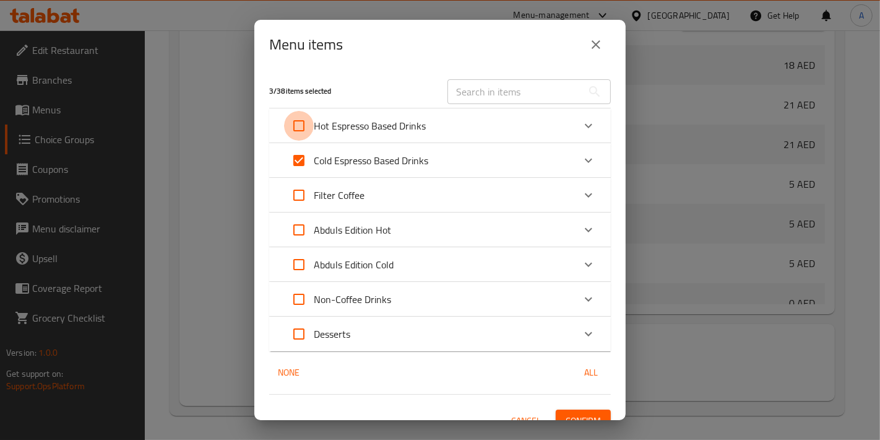
checkbox input "true"
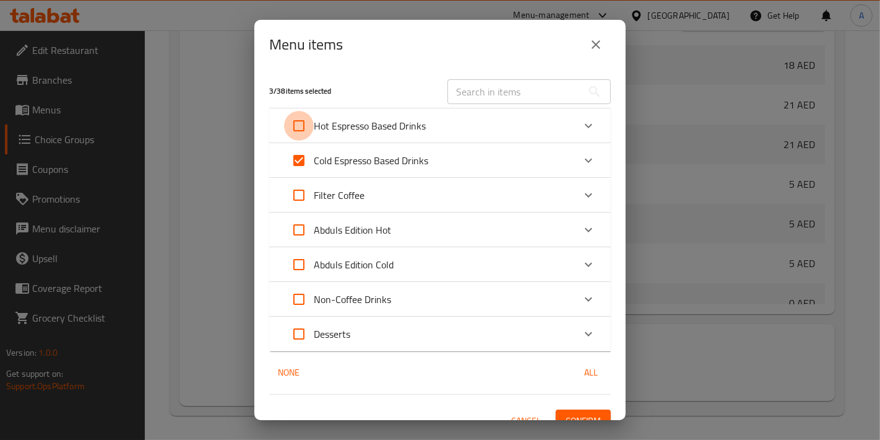
checkbox input "true"
click at [585, 417] on span "Confirm" at bounding box center [583, 420] width 35 height 15
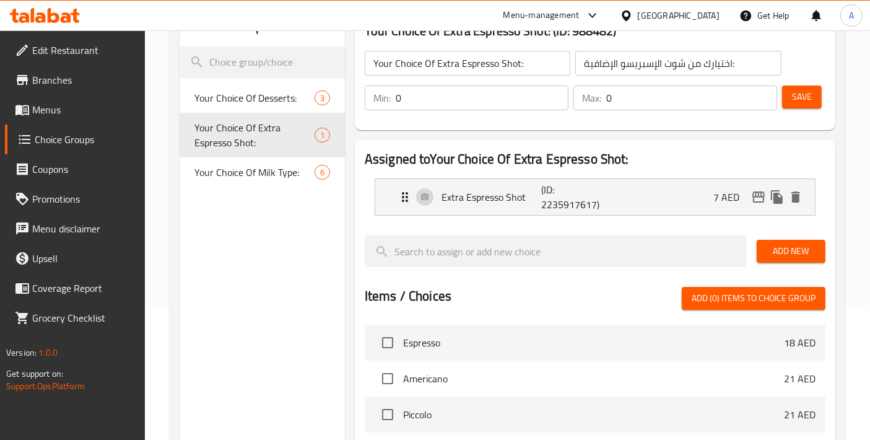
scroll to position [137, 0]
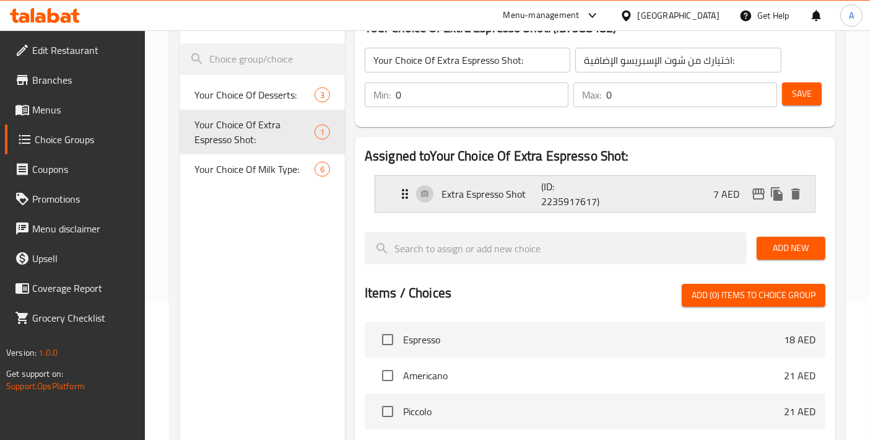
click at [514, 205] on div "Extra Espresso Shot (ID: 2235917617) 7 AED" at bounding box center [598, 194] width 402 height 36
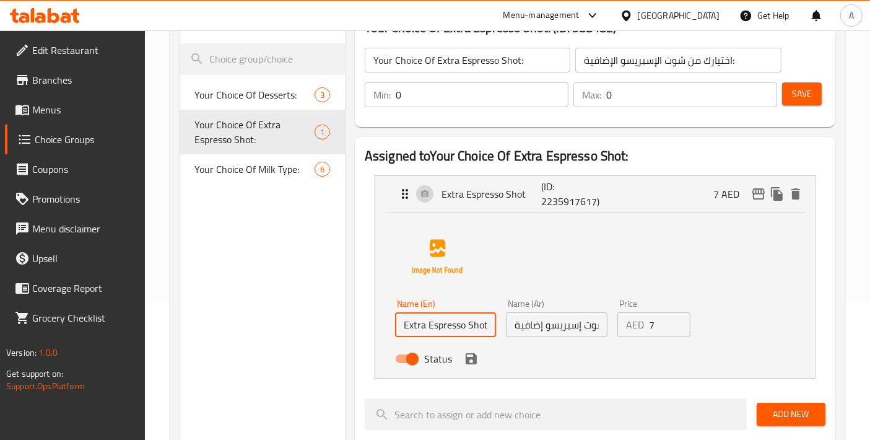
click at [470, 326] on input "Extra Espresso Shot" at bounding box center [445, 324] width 101 height 25
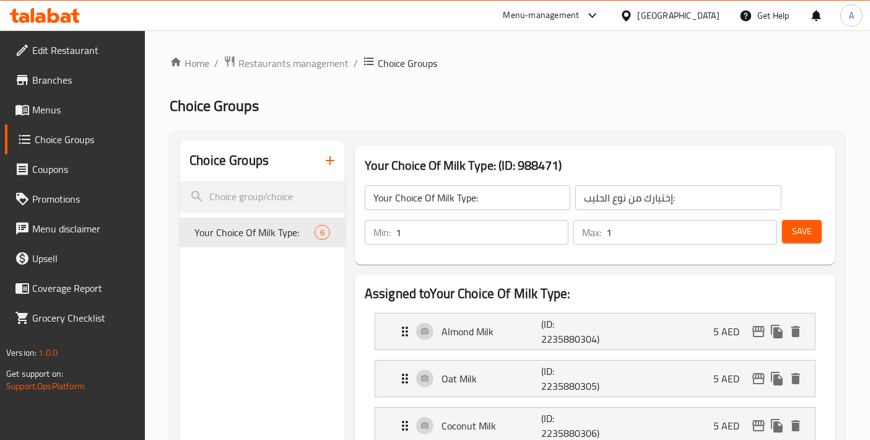
click at [75, 115] on span "Menus" at bounding box center [83, 109] width 103 height 15
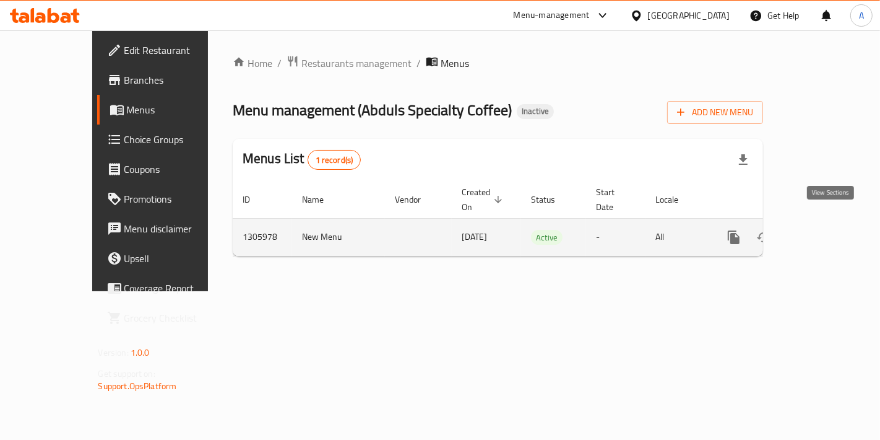
click at [831, 230] on icon "enhanced table" at bounding box center [823, 237] width 15 height 15
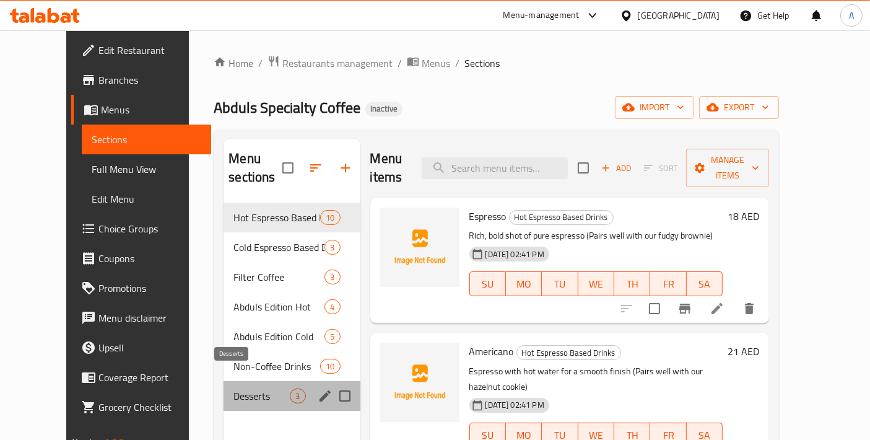
click at [235, 388] on span "Desserts" at bounding box center [261, 395] width 56 height 15
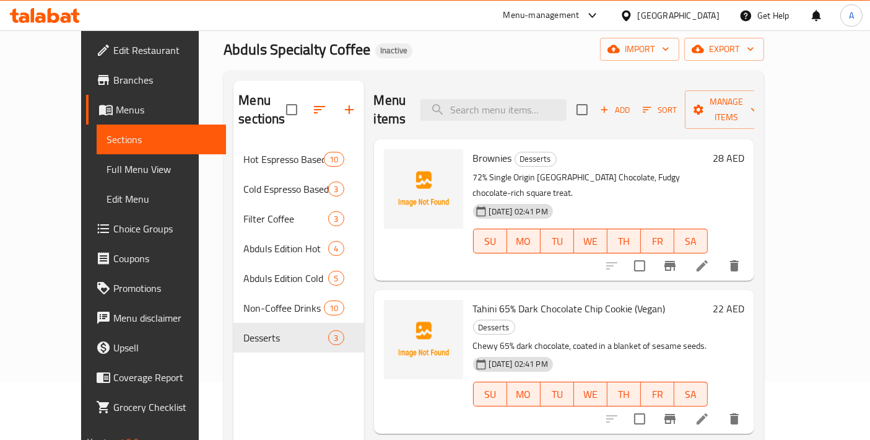
scroll to position [35, 0]
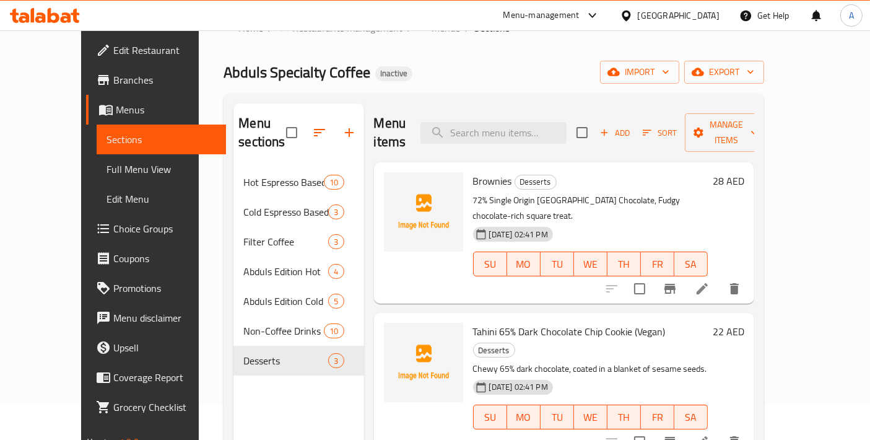
click at [474, 171] on span "Brownies" at bounding box center [492, 180] width 39 height 19
copy h6 "Brownies"
click at [719, 277] on li at bounding box center [702, 288] width 35 height 22
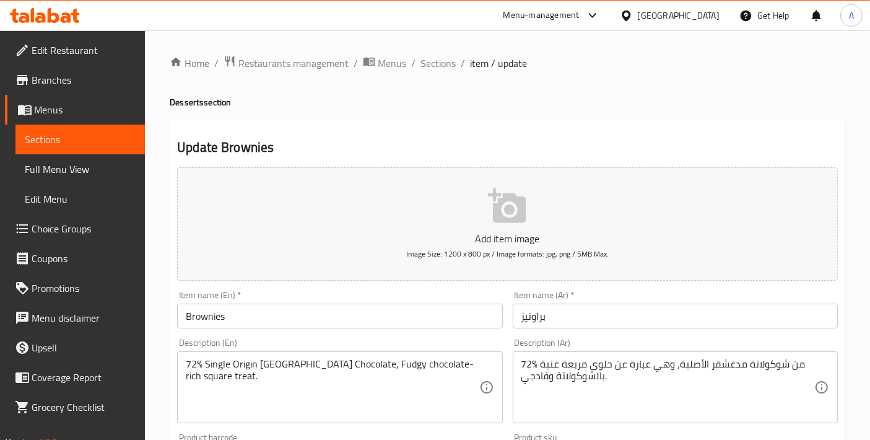
click at [305, 317] on input "Brownies" at bounding box center [339, 315] width 325 height 25
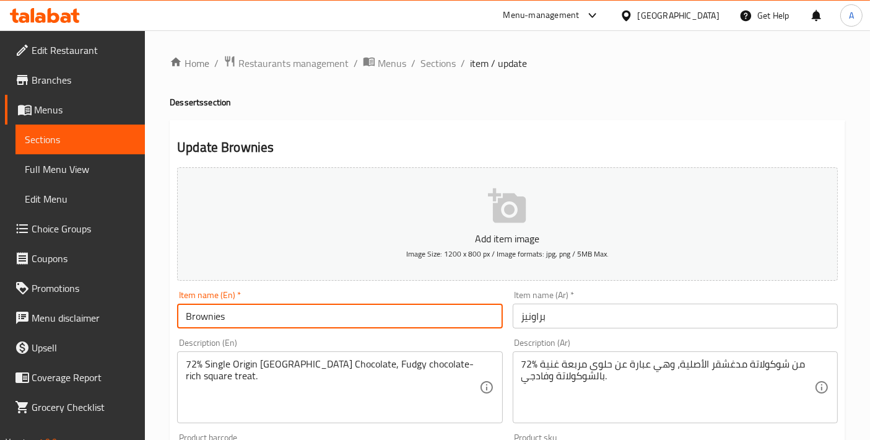
click at [305, 317] on input "Brownies" at bounding box center [339, 315] width 325 height 25
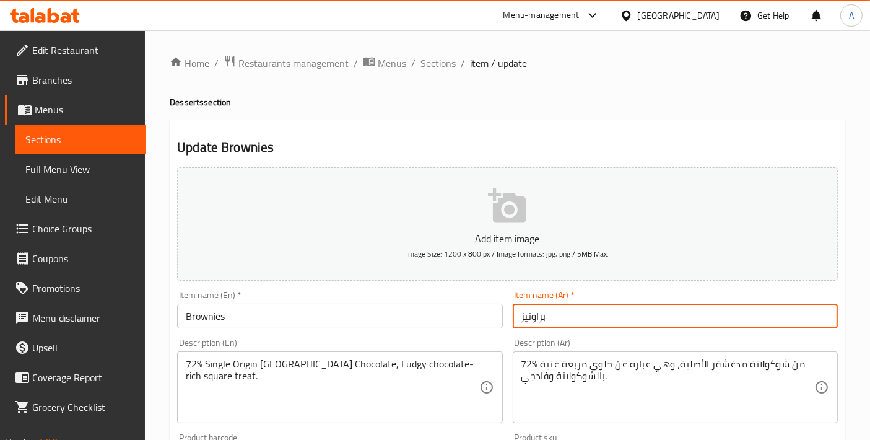
drag, startPoint x: 539, startPoint y: 321, endPoint x: 467, endPoint y: 317, distance: 72.5
click at [467, 317] on div "Add item image Image Size: 1200 x 800 px / Image formats: jpg, png / 5MB Max. I…" at bounding box center [507, 429] width 670 height 534
click at [422, 64] on span "Sections" at bounding box center [437, 63] width 35 height 15
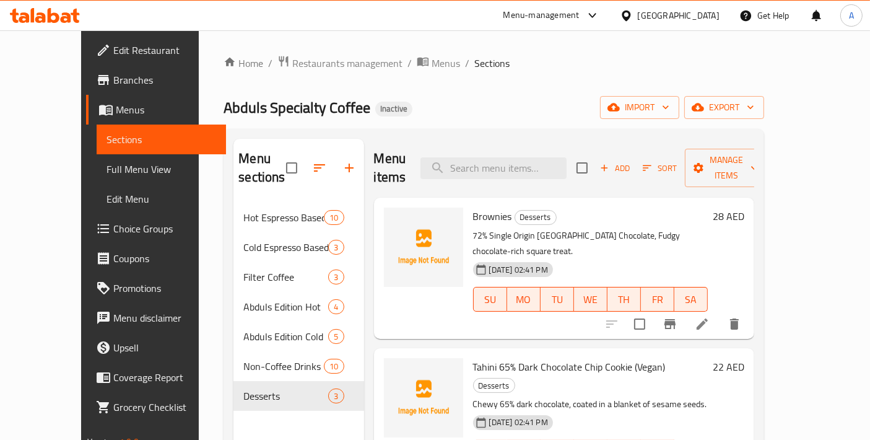
click at [493, 357] on span "Tahini 65% Dark Chocolate Chip Cookie (Vegan)" at bounding box center [569, 366] width 193 height 19
copy h6 "Tahini 65% Dark Chocolate Chip Cookie (Vegan)"
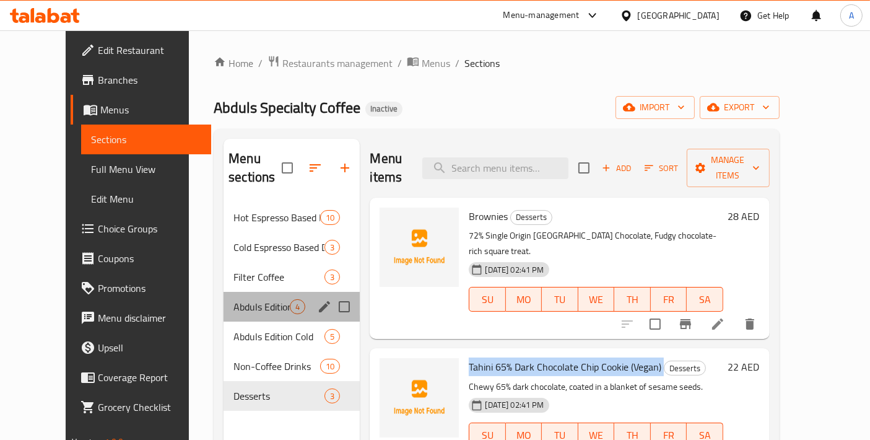
click at [245, 296] on div "Abduls Edition Hot 4" at bounding box center [291, 307] width 136 height 30
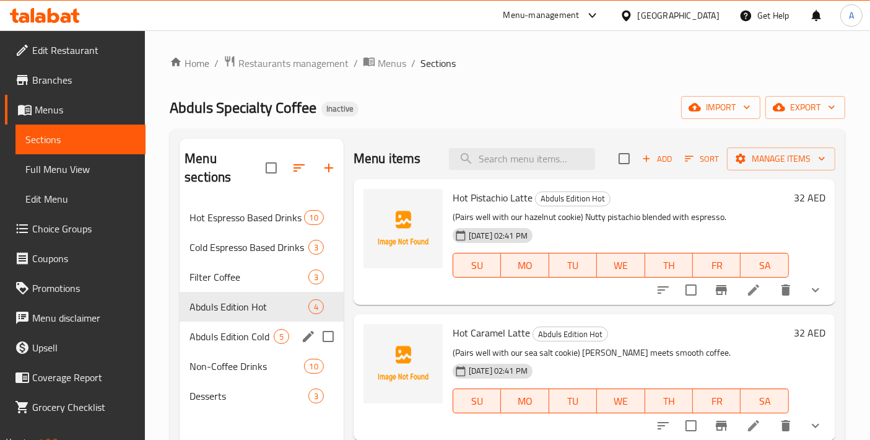
click at [243, 329] on span "Abduls Edition Cold" at bounding box center [231, 336] width 84 height 15
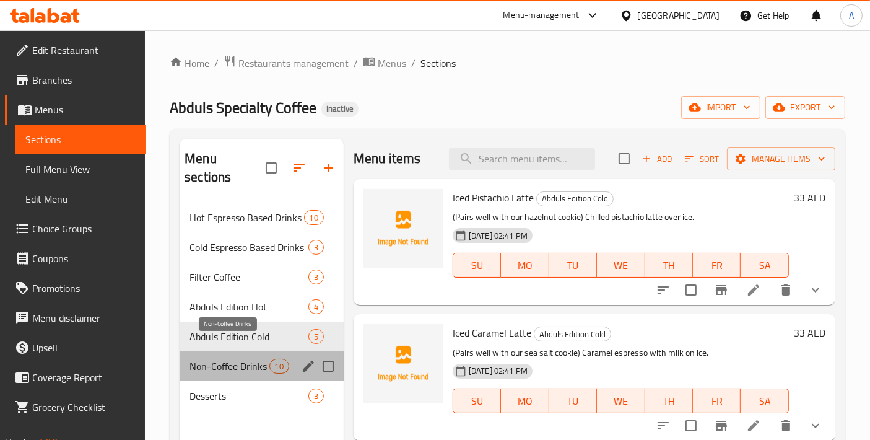
click at [235, 358] on span "Non-Coffee Drinks" at bounding box center [228, 365] width 79 height 15
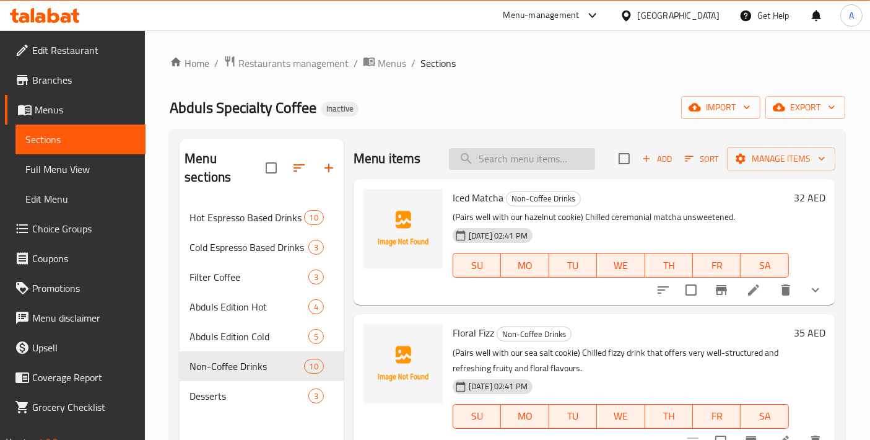
click at [488, 157] on input "search" at bounding box center [522, 159] width 146 height 22
paste input "Mango Matcha Latte"
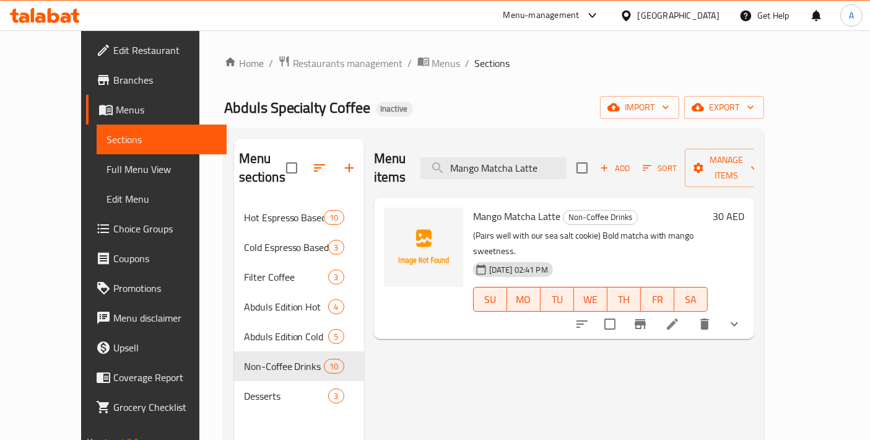
type input "Mango Matcha Latte"
click at [680, 316] on icon at bounding box center [672, 323] width 15 height 15
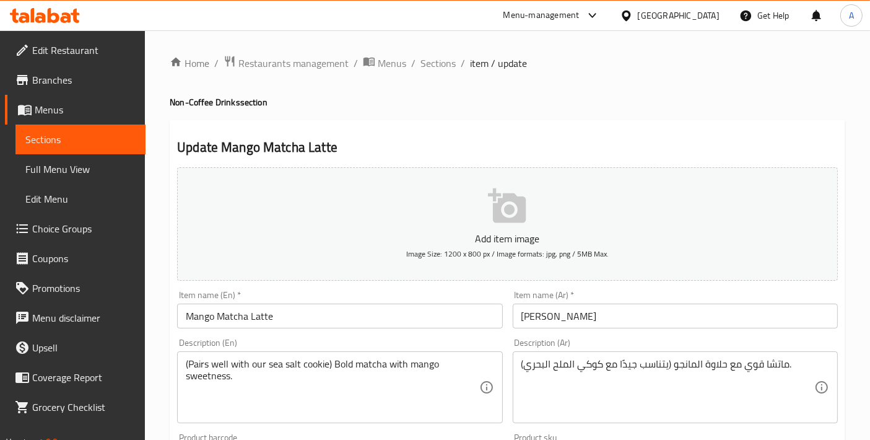
type input "إختيارك من الحلويات:"
type input "0"
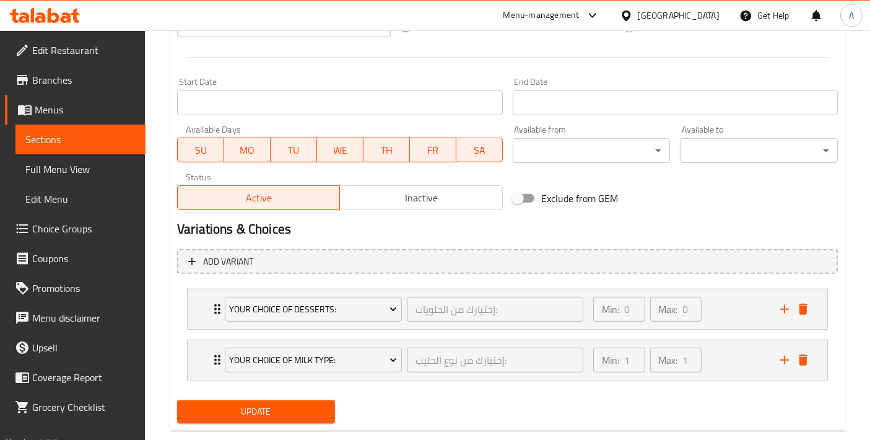
scroll to position [504, 0]
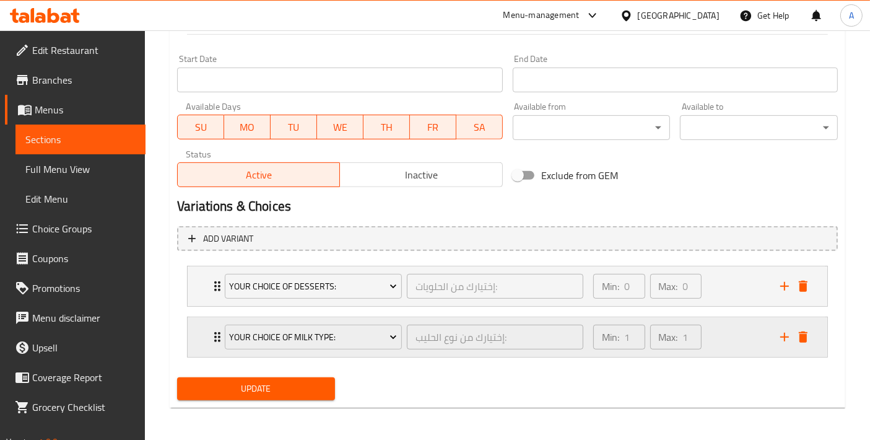
click at [201, 306] on div "Your Choice Of Milk Type: إختيارك من نوع الحليب: ​ Min: 1 ​ Max: 1 ​" at bounding box center [507, 286] width 639 height 40
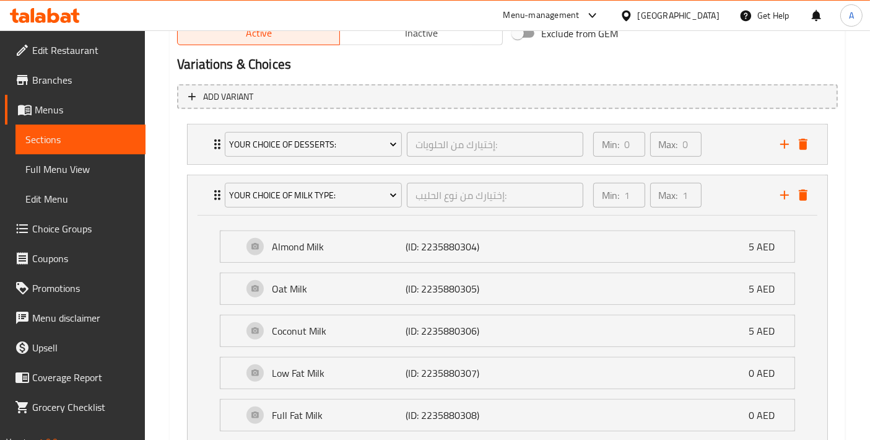
scroll to position [633, 0]
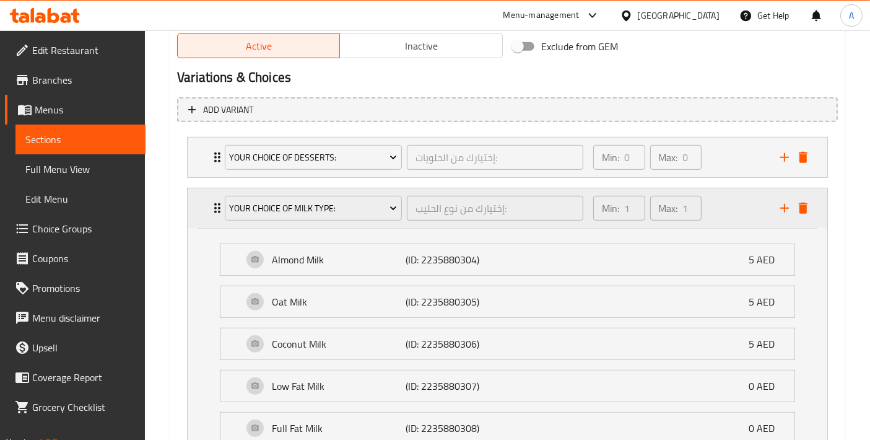
click at [203, 206] on div "Your Choice Of Milk Type: إختيارك من نوع الحليب: ​ Min: 1 ​ Max: 1 ​" at bounding box center [507, 208] width 639 height 40
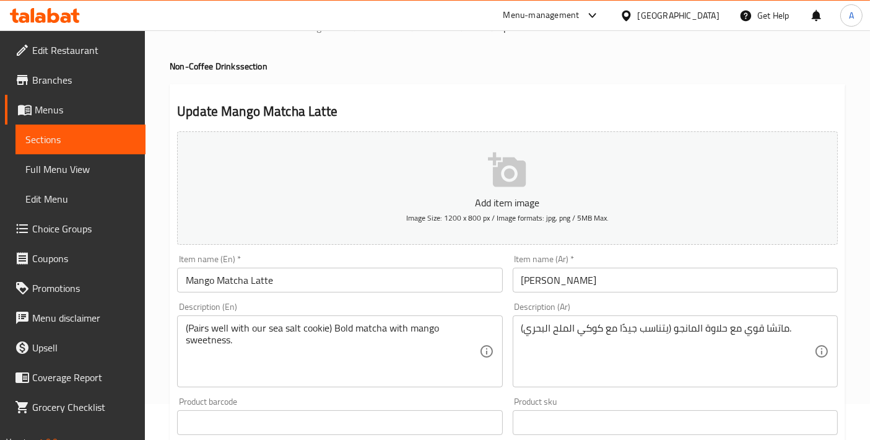
scroll to position [0, 0]
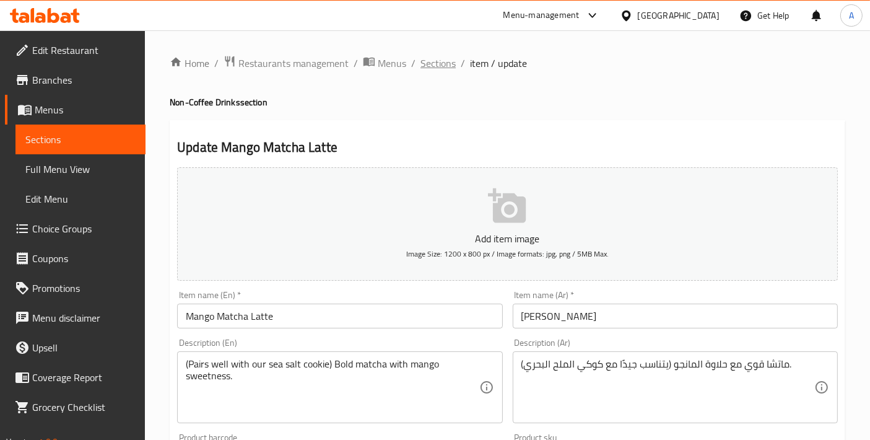
click at [440, 67] on span "Sections" at bounding box center [437, 63] width 35 height 15
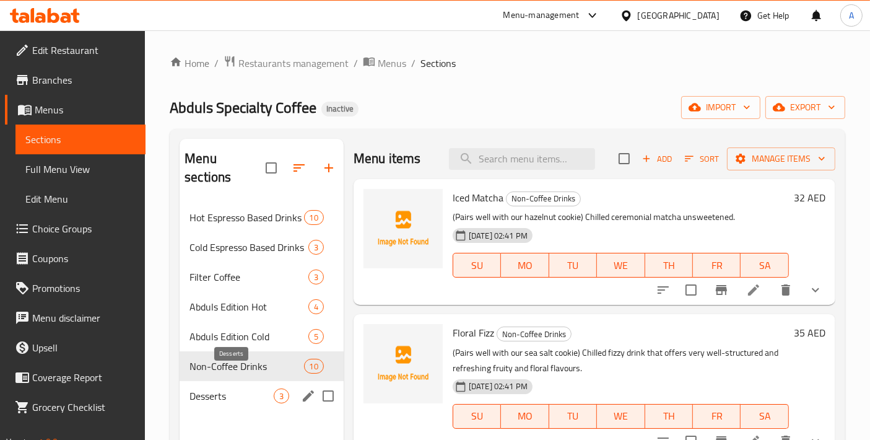
click at [247, 388] on span "Desserts" at bounding box center [231, 395] width 84 height 15
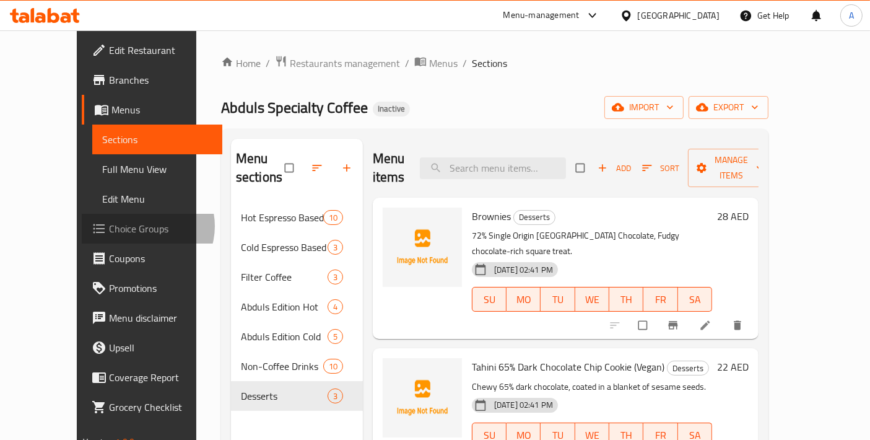
click at [109, 226] on span "Choice Groups" at bounding box center [160, 228] width 103 height 15
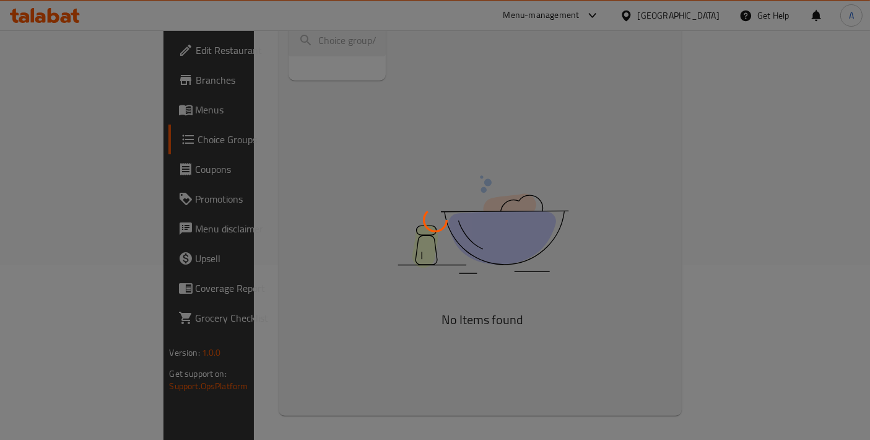
scroll to position [175, 0]
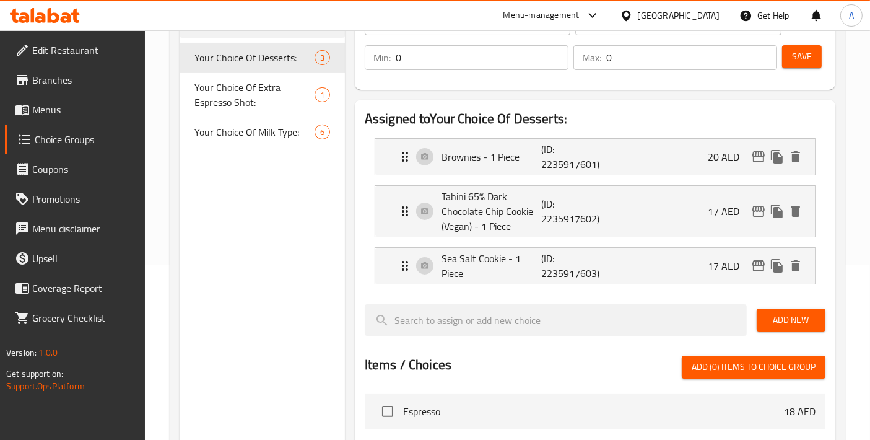
click at [72, 113] on span "Menus" at bounding box center [83, 109] width 103 height 15
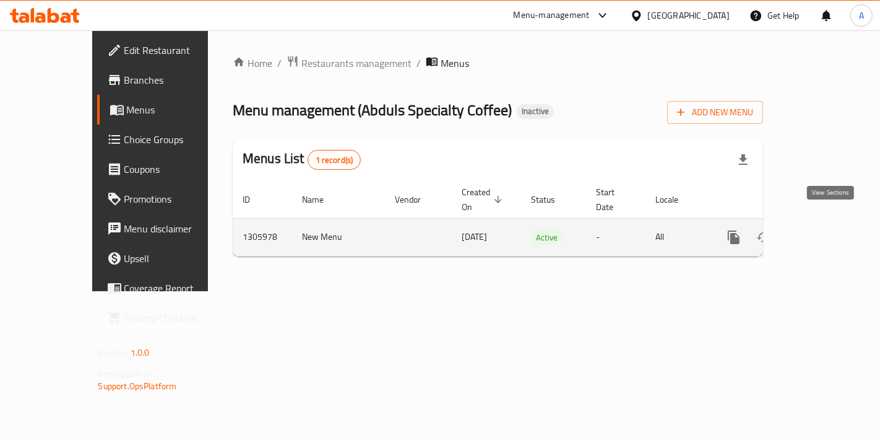
click at [825, 230] on icon "enhanced table" at bounding box center [823, 237] width 15 height 15
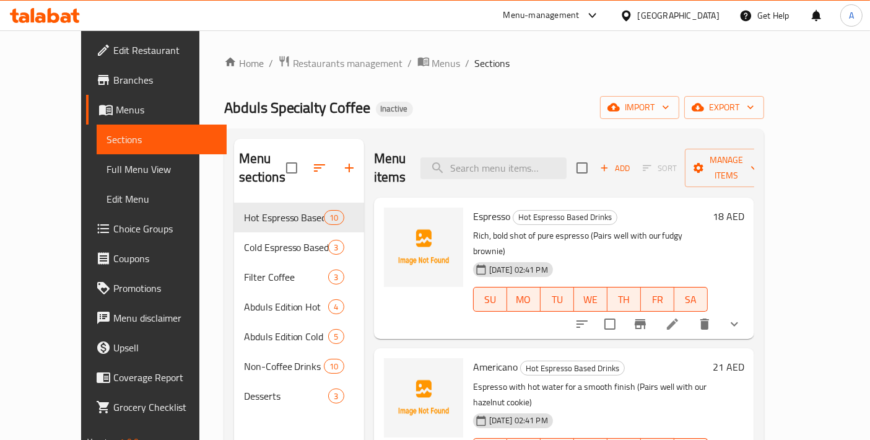
click at [106, 173] on span "Full Menu View" at bounding box center [161, 169] width 110 height 15
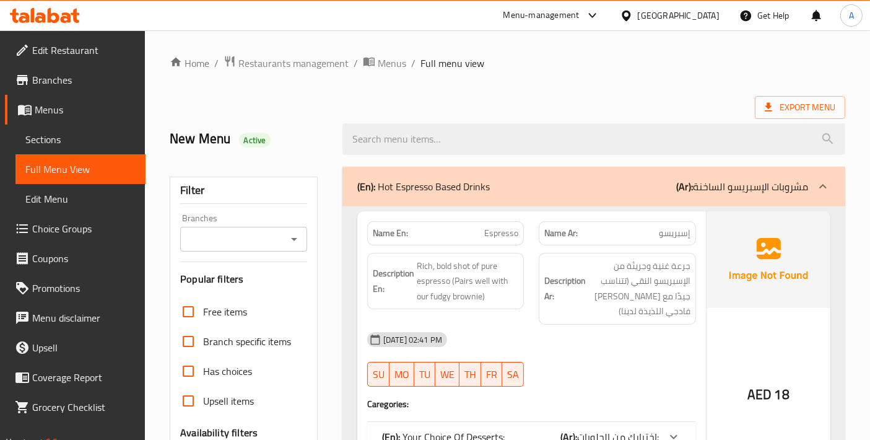
scroll to position [275, 0]
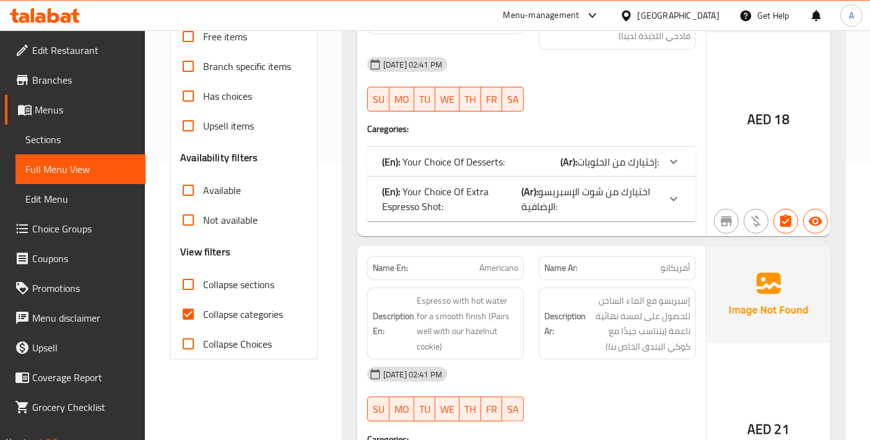
click at [191, 310] on input "Collapse categories" at bounding box center [188, 314] width 30 height 30
checkbox input "false"
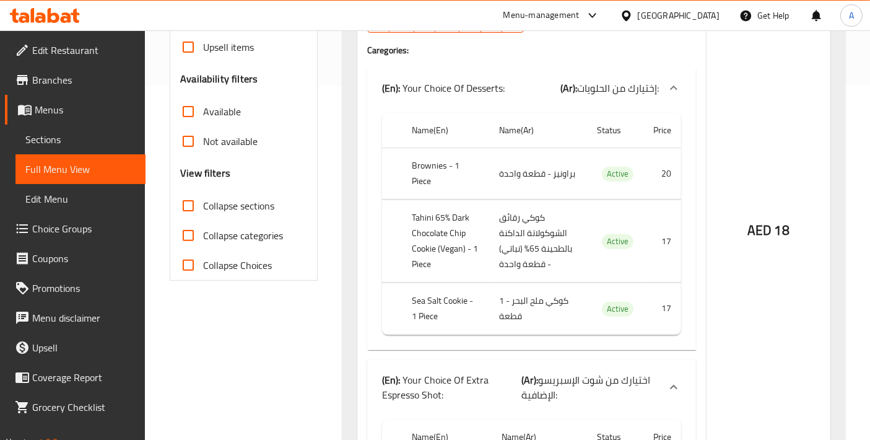
scroll to position [0, 0]
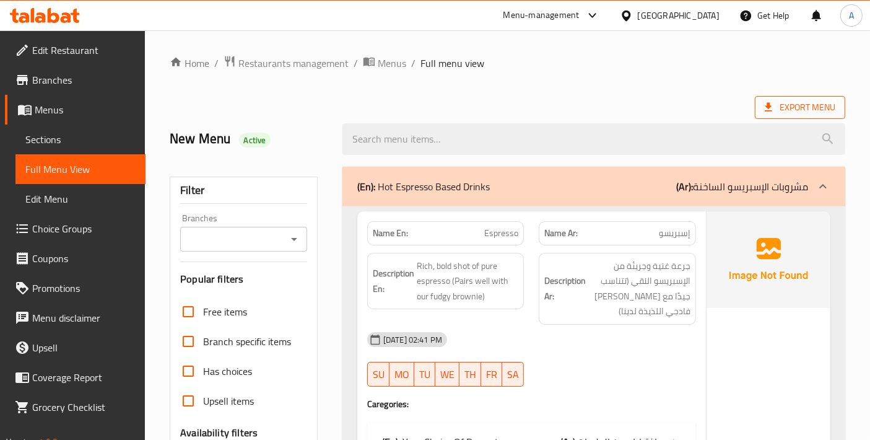
click at [794, 108] on span "Export Menu" at bounding box center [800, 107] width 71 height 15
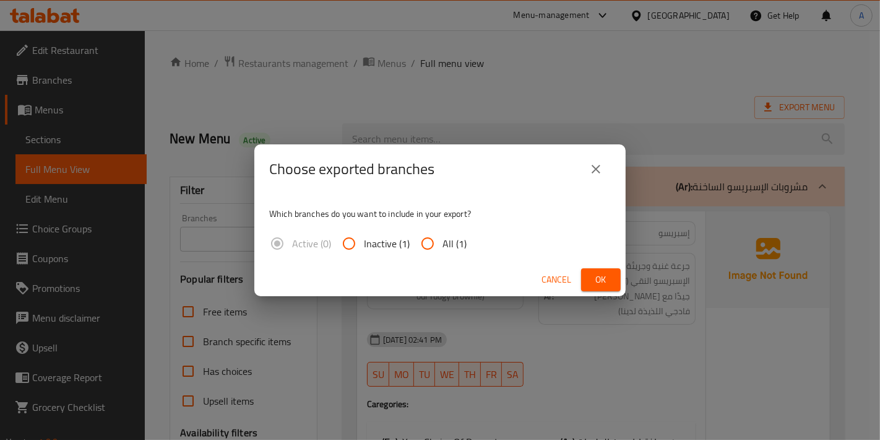
click at [415, 240] on input "All (1)" at bounding box center [428, 243] width 30 height 30
radio input "true"
click at [629, 286] on div "Choose exported branches Which branches do you want to include in your export? …" at bounding box center [440, 220] width 880 height 440
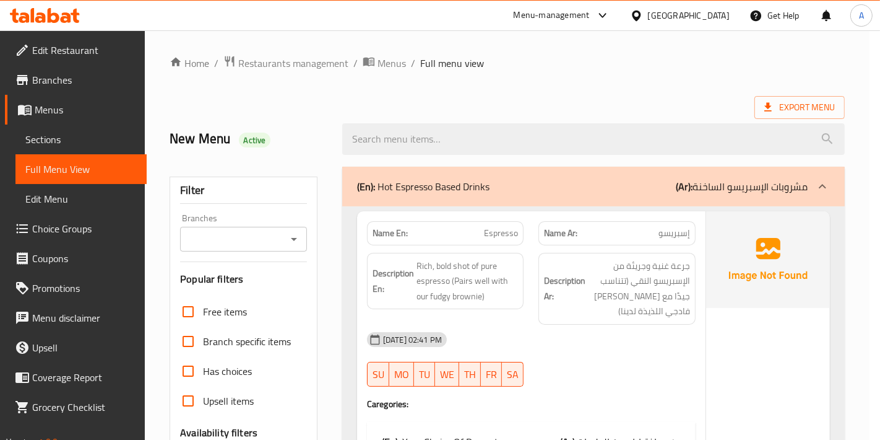
click at [615, 281] on span "جرعة غنية وجريئة من الإسبريسو النقي (تتناسب جيدًا مع [PERSON_NAME] فادجي اللذيذ…" at bounding box center [639, 288] width 102 height 61
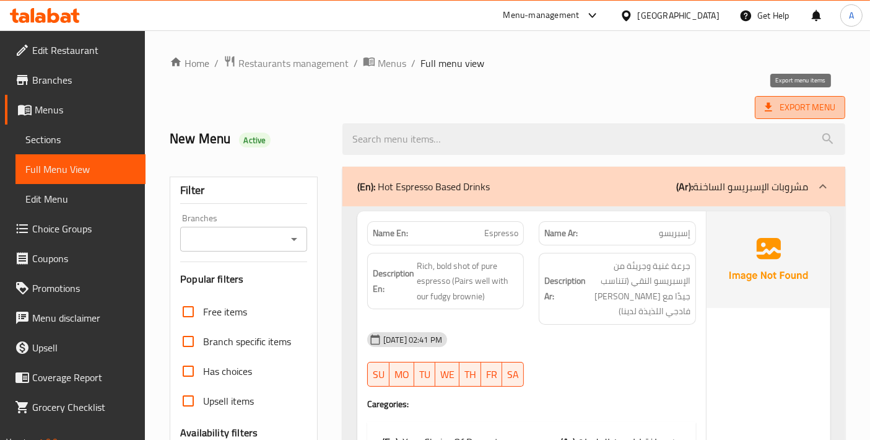
click at [820, 106] on span "Export Menu" at bounding box center [800, 107] width 71 height 15
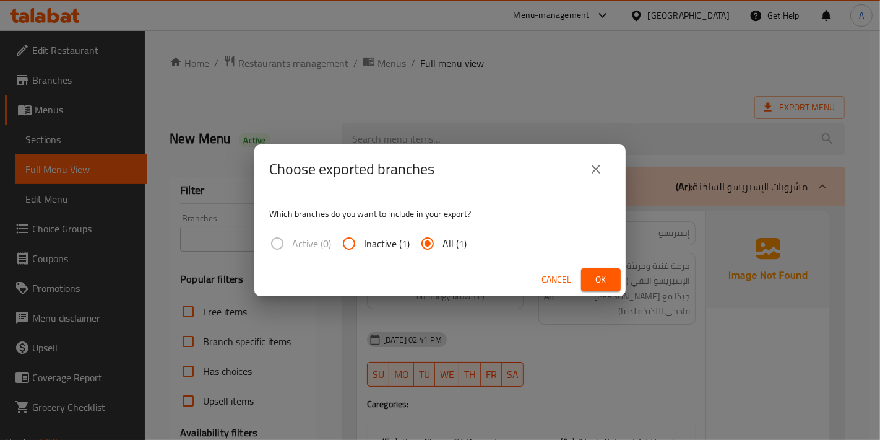
click at [606, 290] on button "Ok" at bounding box center [601, 279] width 40 height 23
